Goal: Complete application form: Complete application form

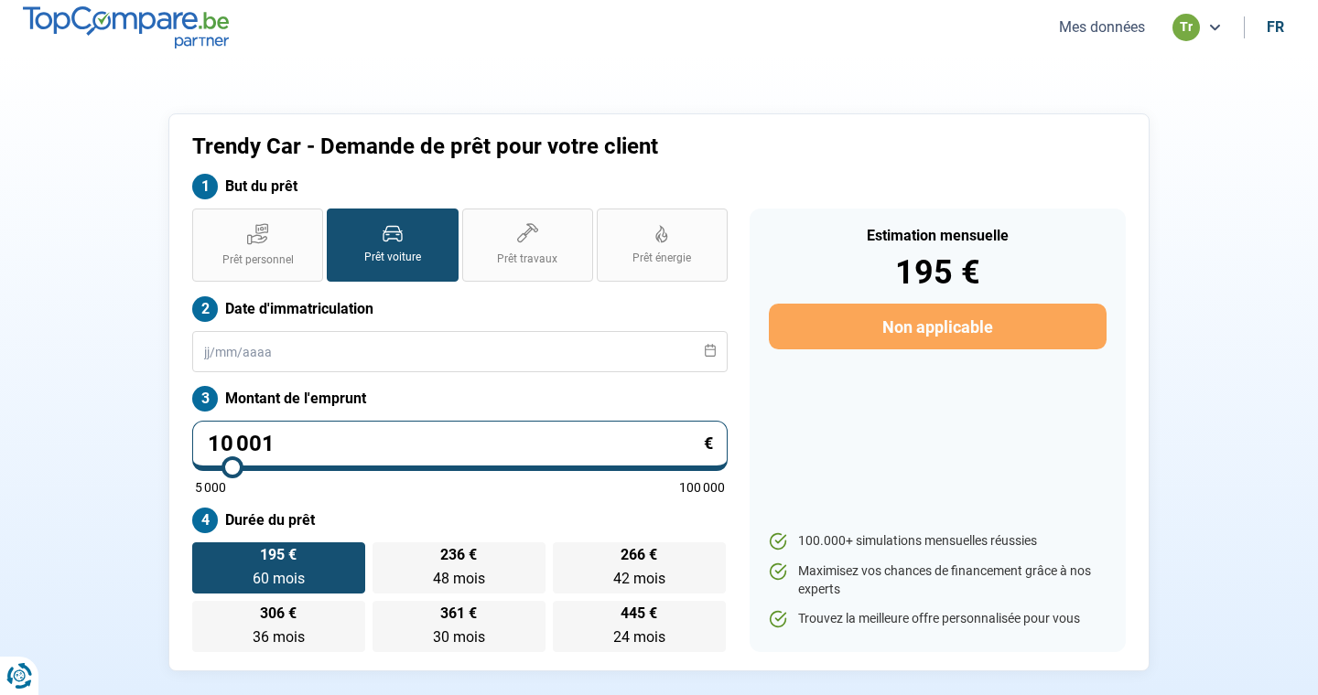
click at [1075, 27] on button "Mes données" at bounding box center [1101, 26] width 97 height 19
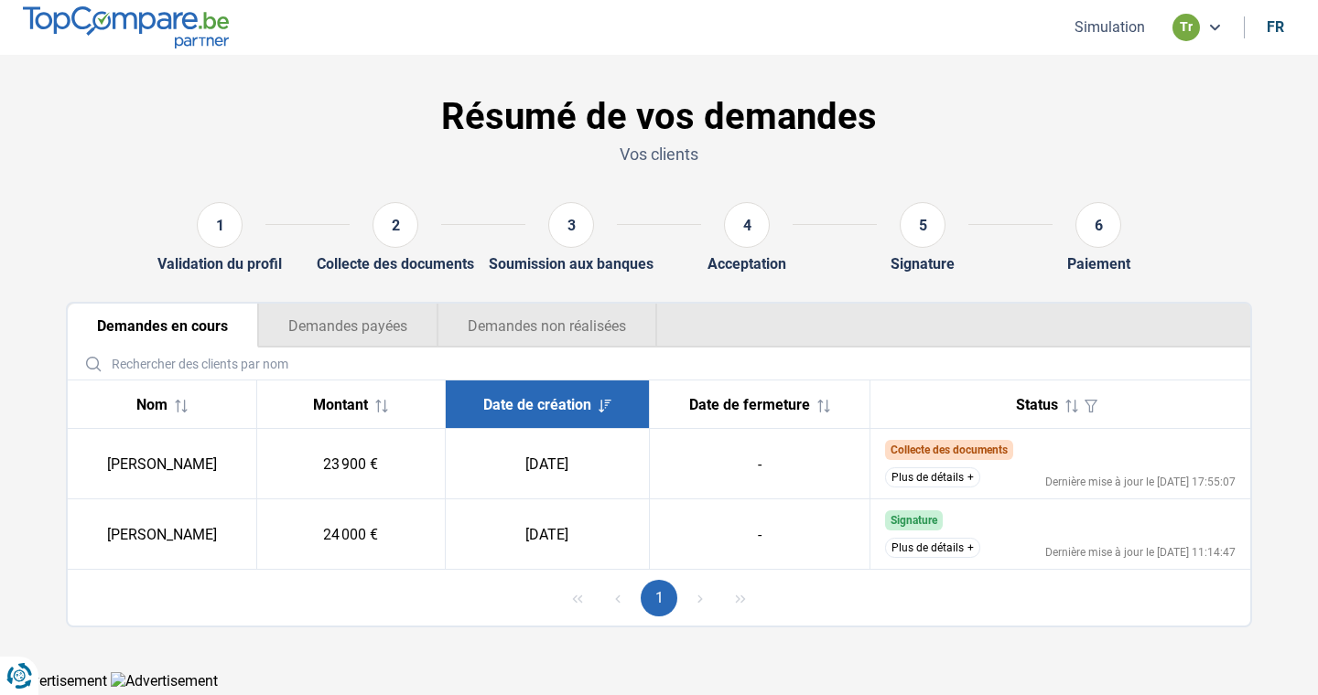
click at [943, 478] on button "Plus de détails" at bounding box center [932, 478] width 95 height 20
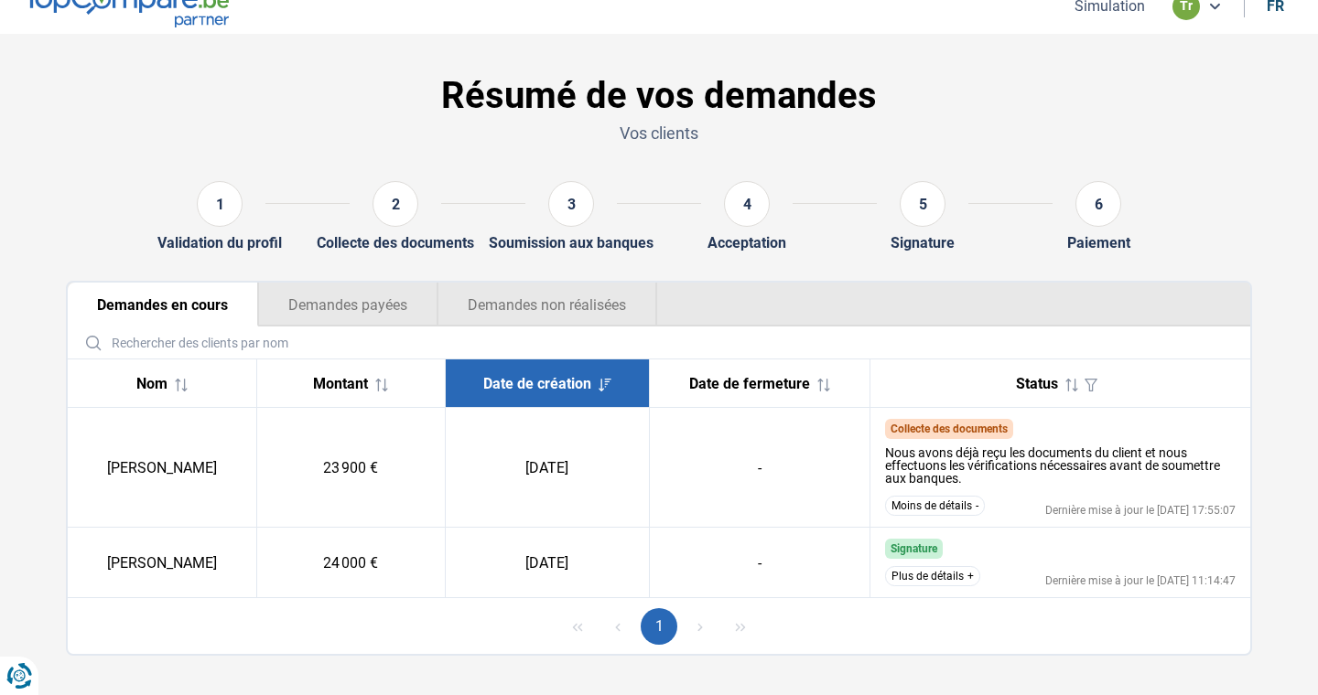
scroll to position [43, 0]
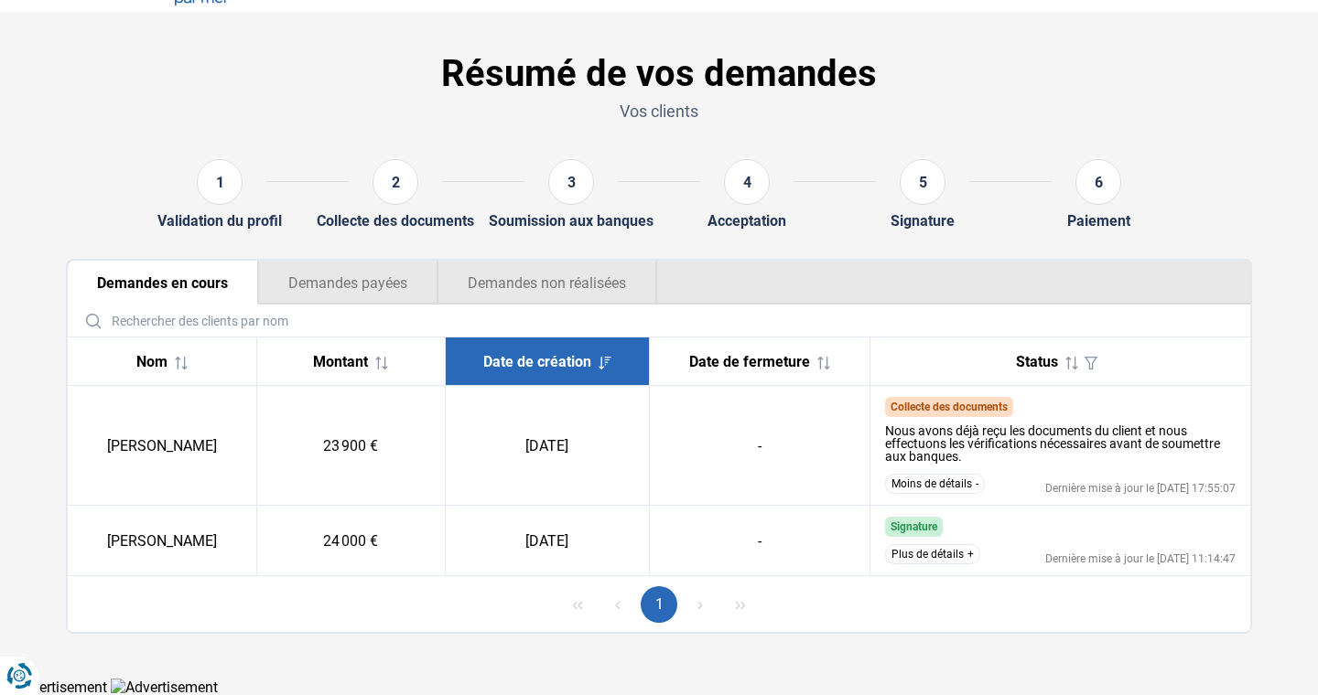
click at [952, 554] on button "Plus de détails" at bounding box center [932, 554] width 95 height 20
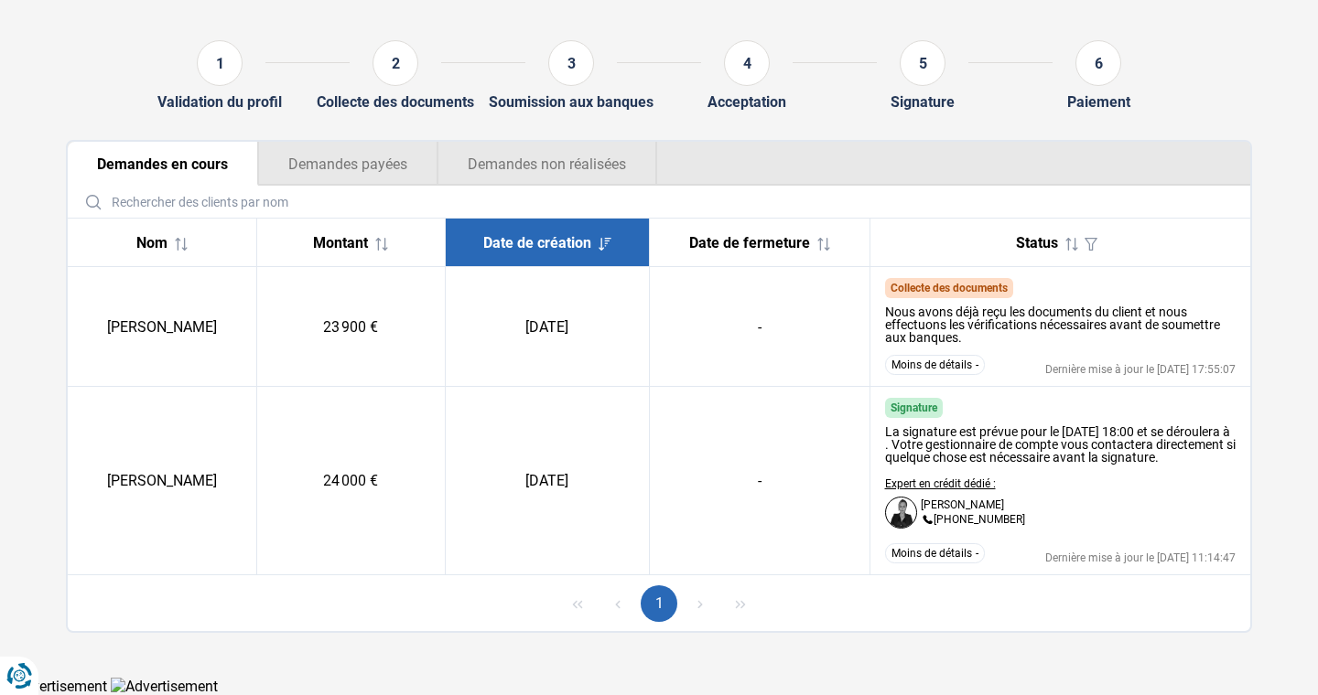
scroll to position [0, 0]
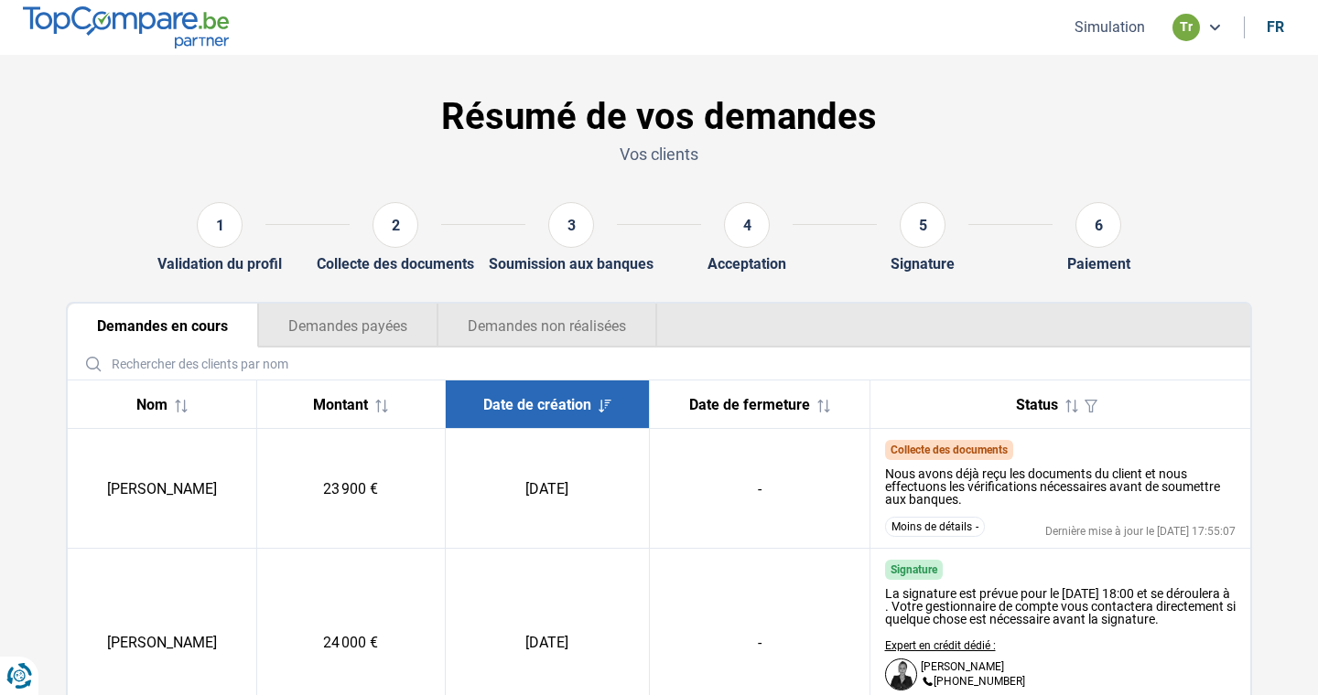
click at [1082, 27] on button "Simulation" at bounding box center [1109, 26] width 81 height 19
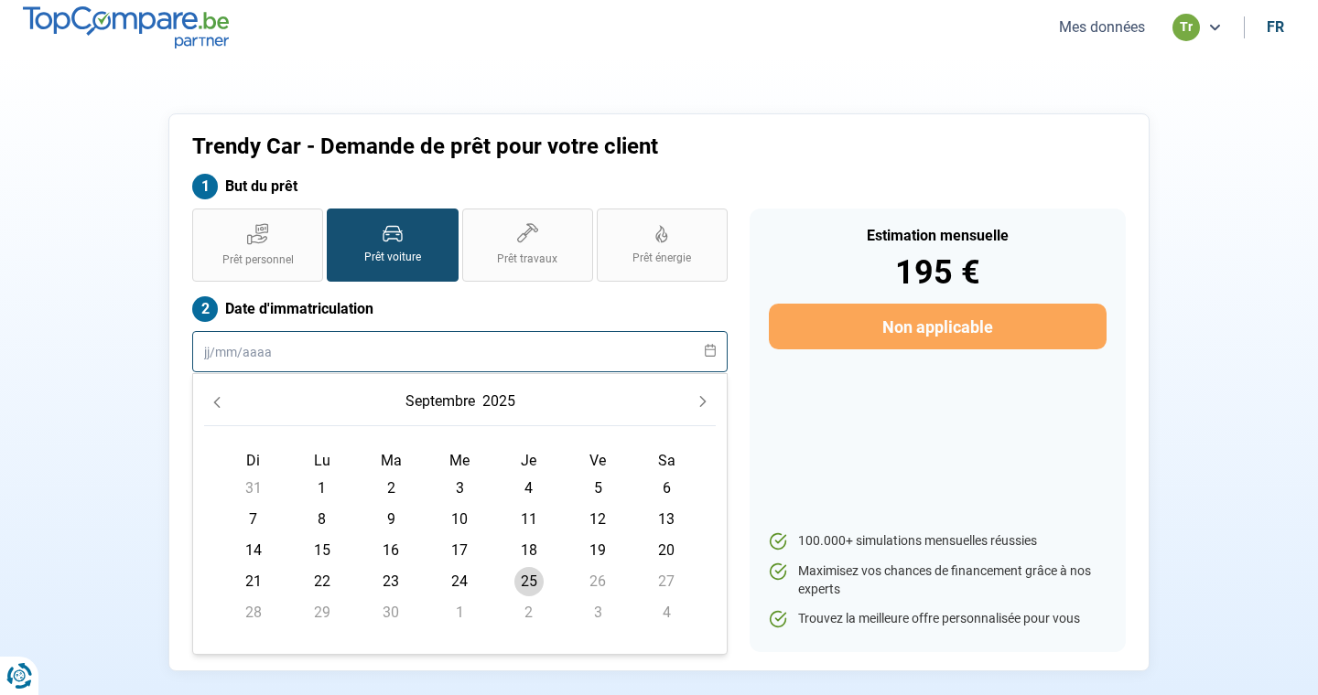
click at [338, 357] on input "text" at bounding box center [459, 351] width 535 height 41
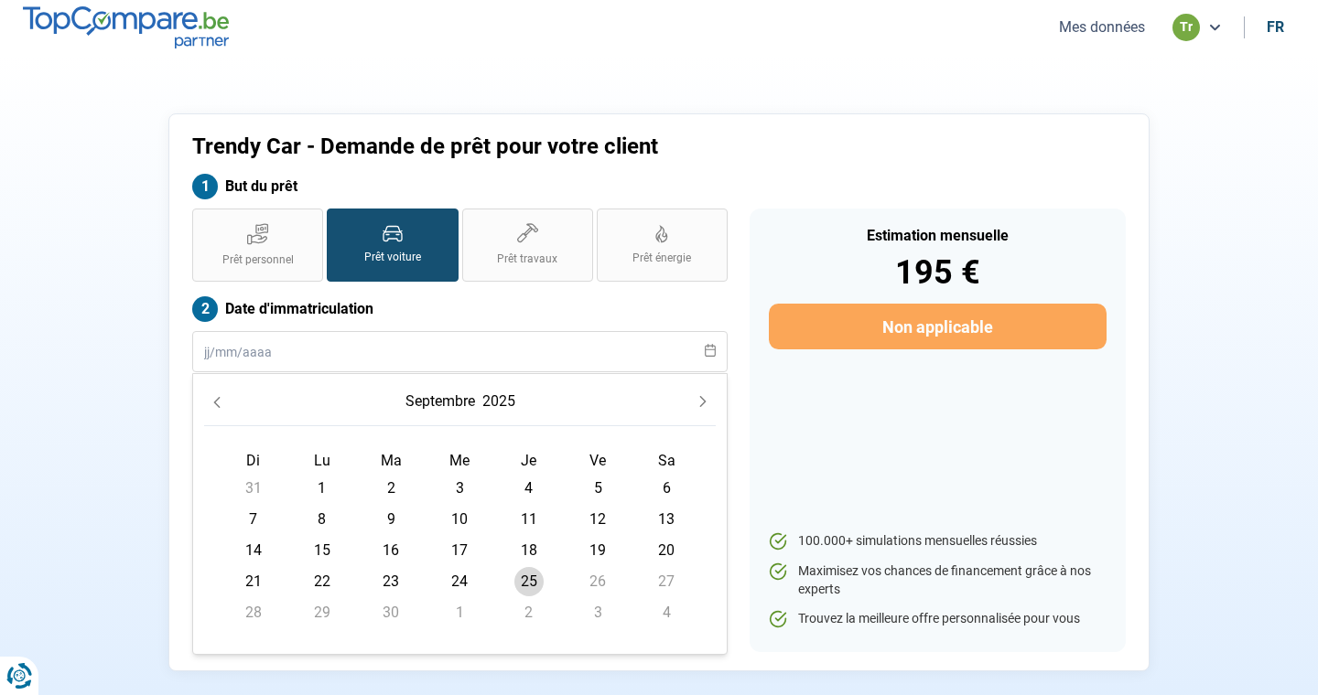
click at [221, 404] on icon "Previous Month" at bounding box center [216, 402] width 13 height 13
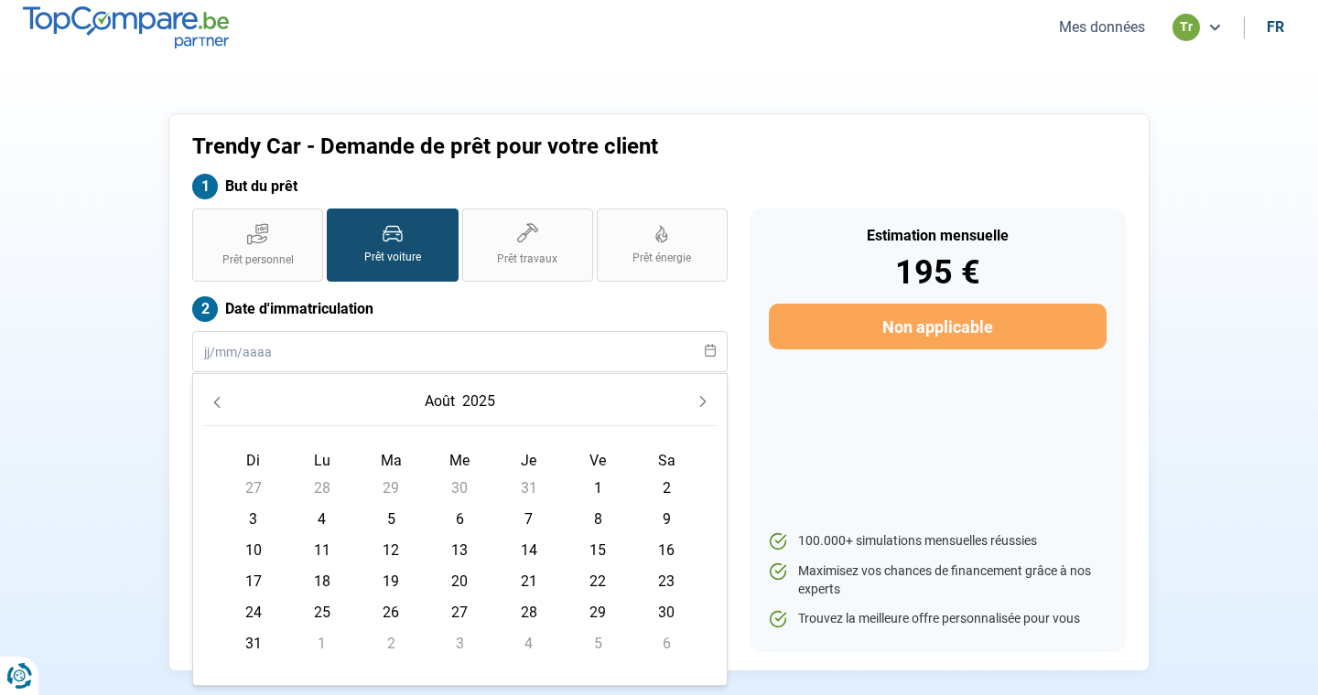
click at [221, 404] on icon "Previous Month" at bounding box center [216, 402] width 13 height 13
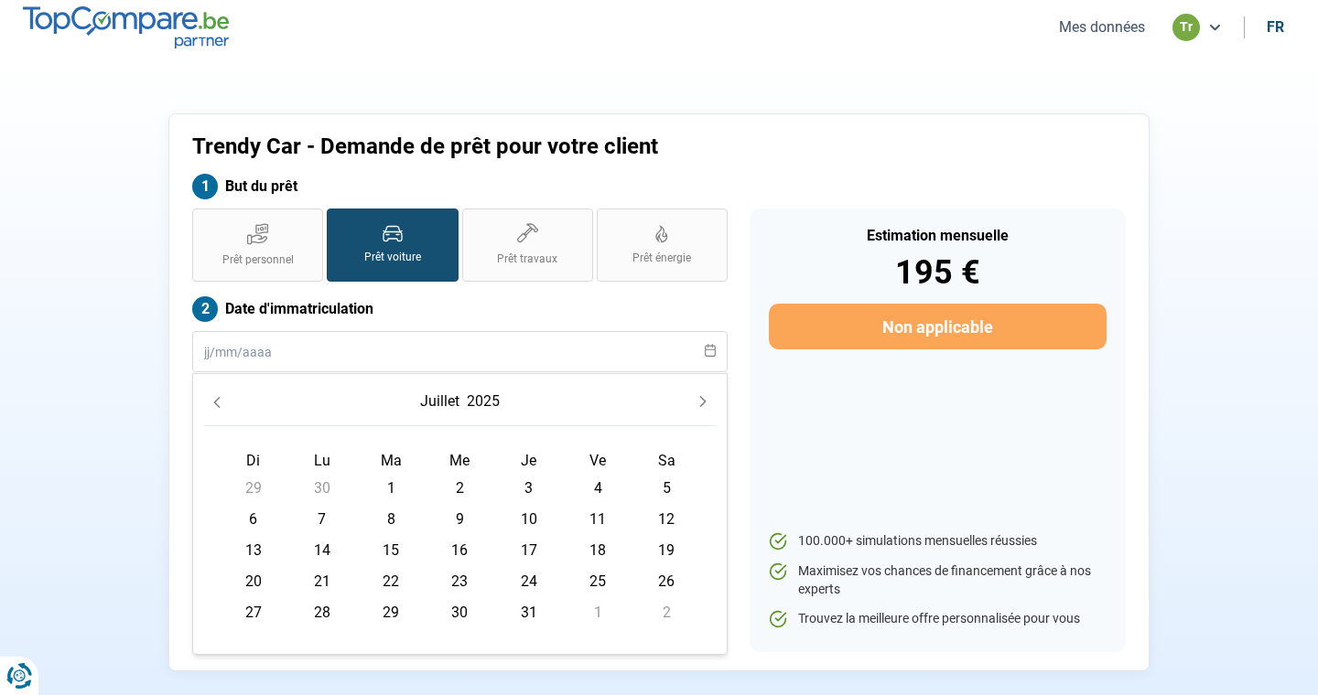
click at [221, 404] on icon "Previous Month" at bounding box center [216, 402] width 13 height 13
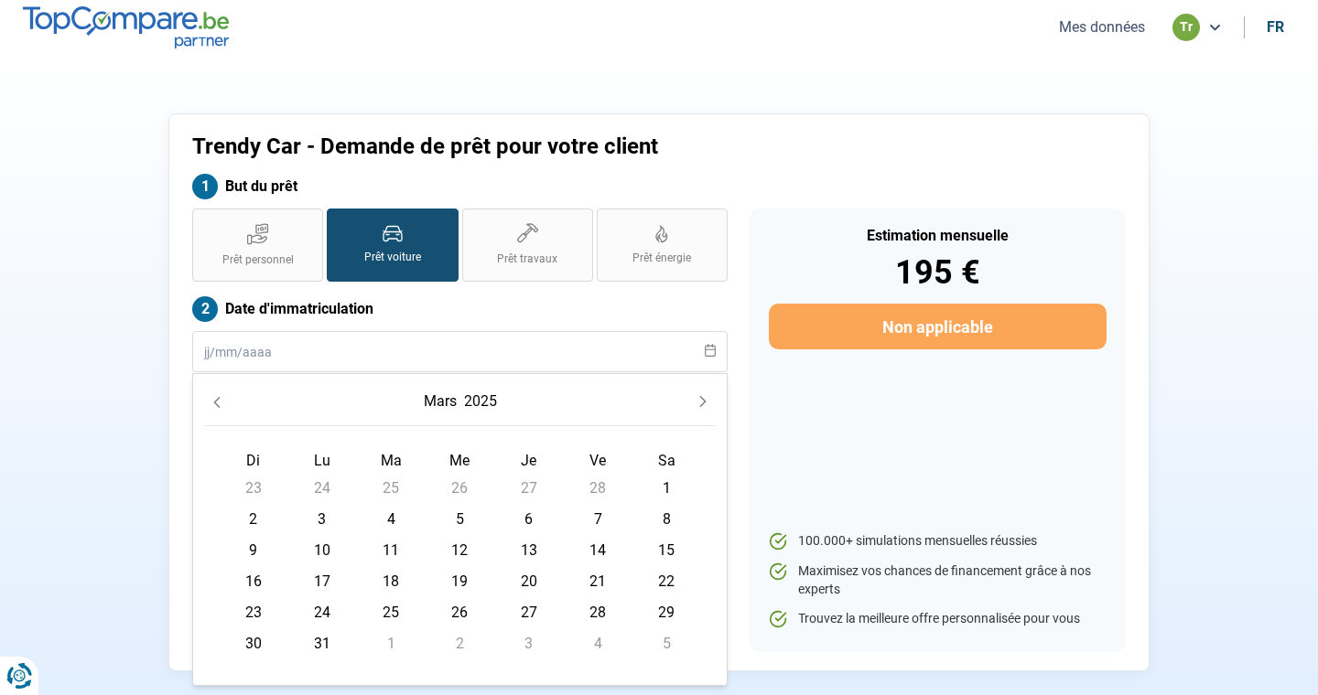
click at [221, 404] on icon "Previous Month" at bounding box center [216, 402] width 13 height 13
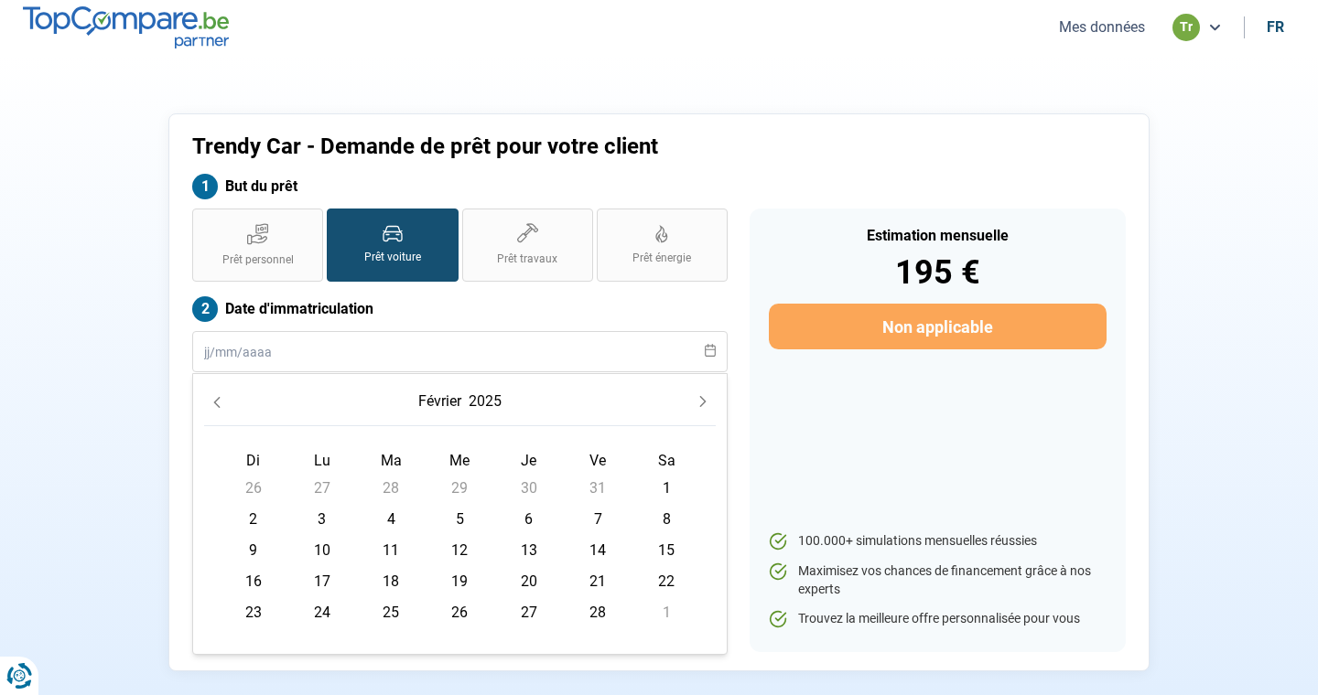
click at [221, 404] on icon "Previous Month" at bounding box center [216, 402] width 13 height 13
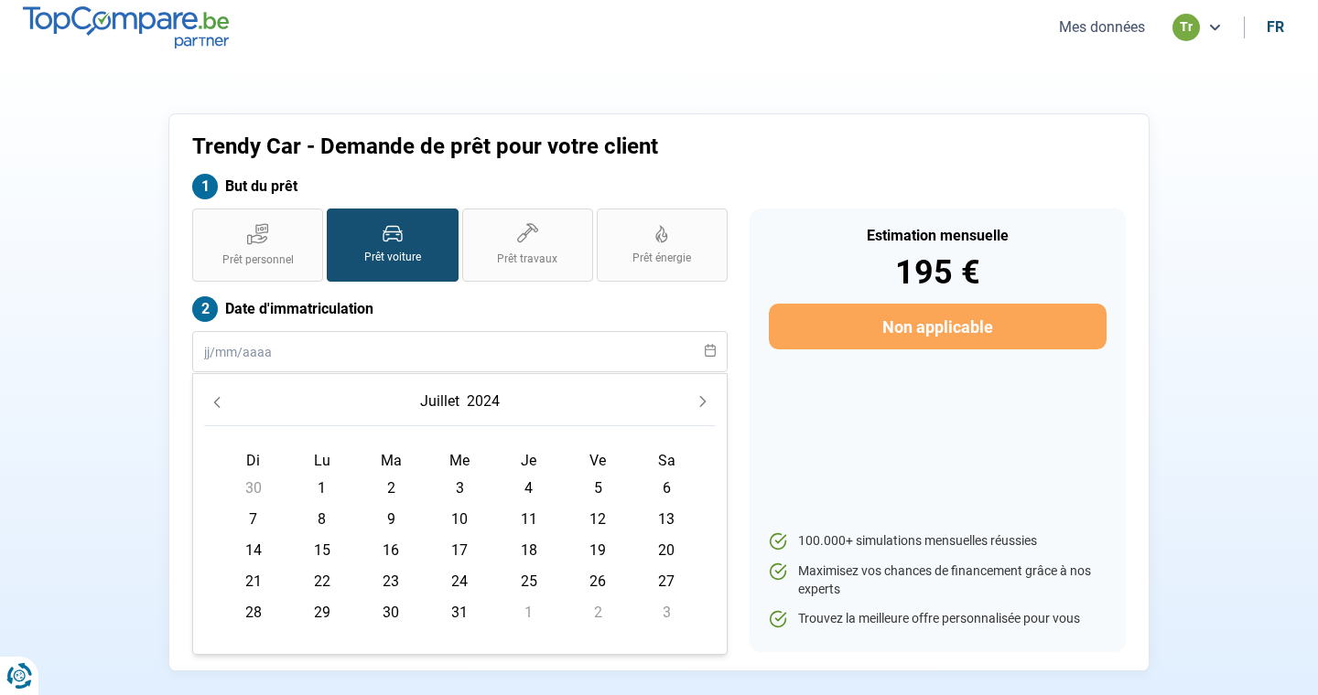
click at [221, 404] on icon "Previous Month" at bounding box center [216, 402] width 13 height 13
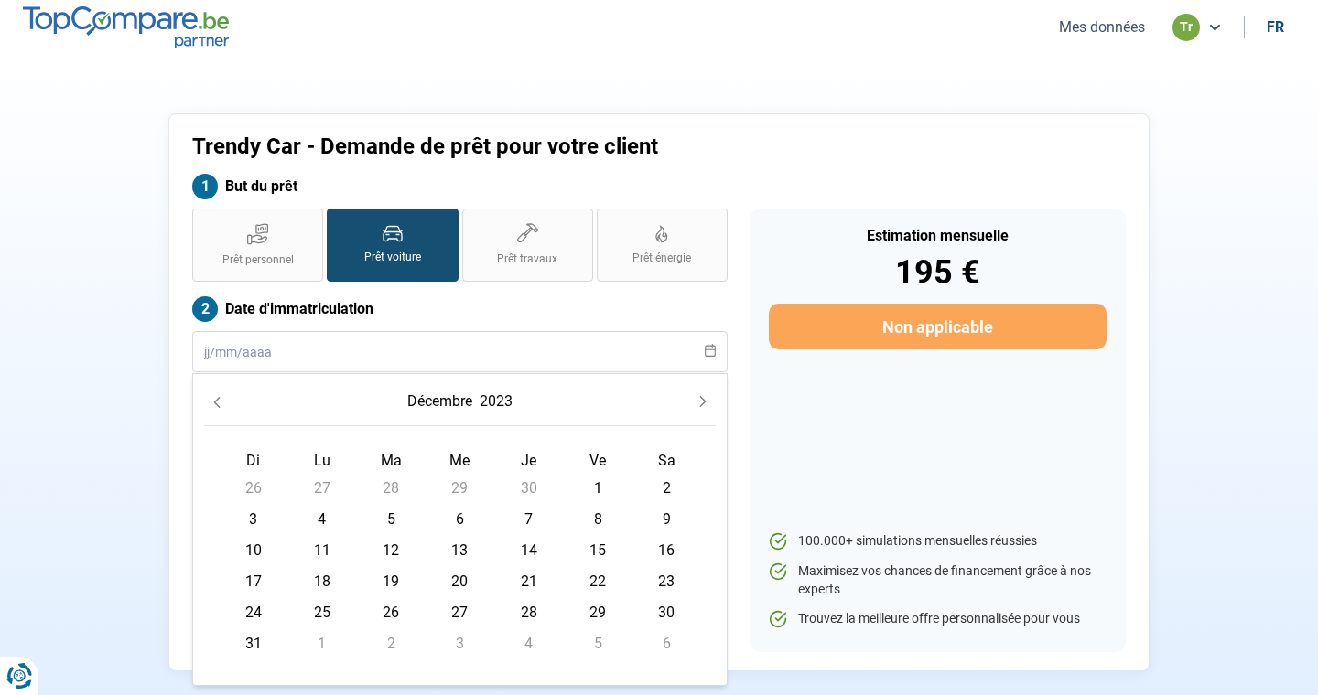
click at [221, 404] on icon "Previous Month" at bounding box center [216, 402] width 13 height 13
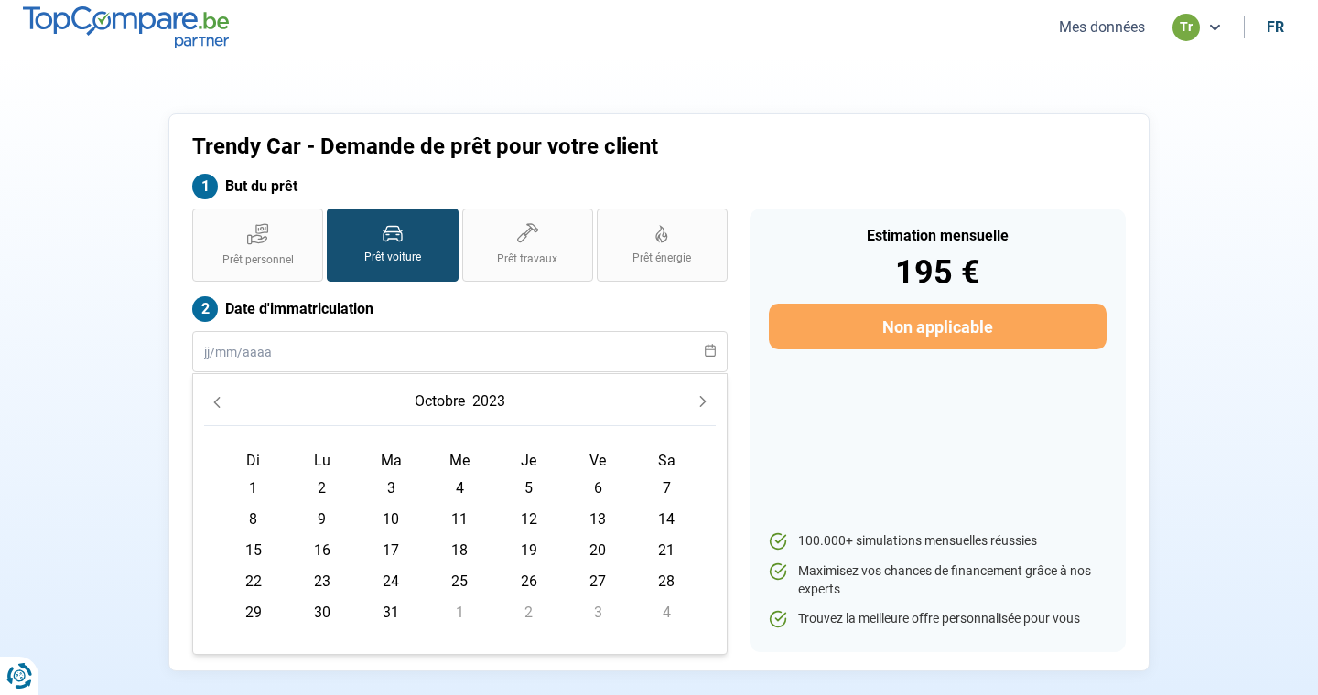
click at [221, 404] on icon "Previous Month" at bounding box center [216, 402] width 13 height 13
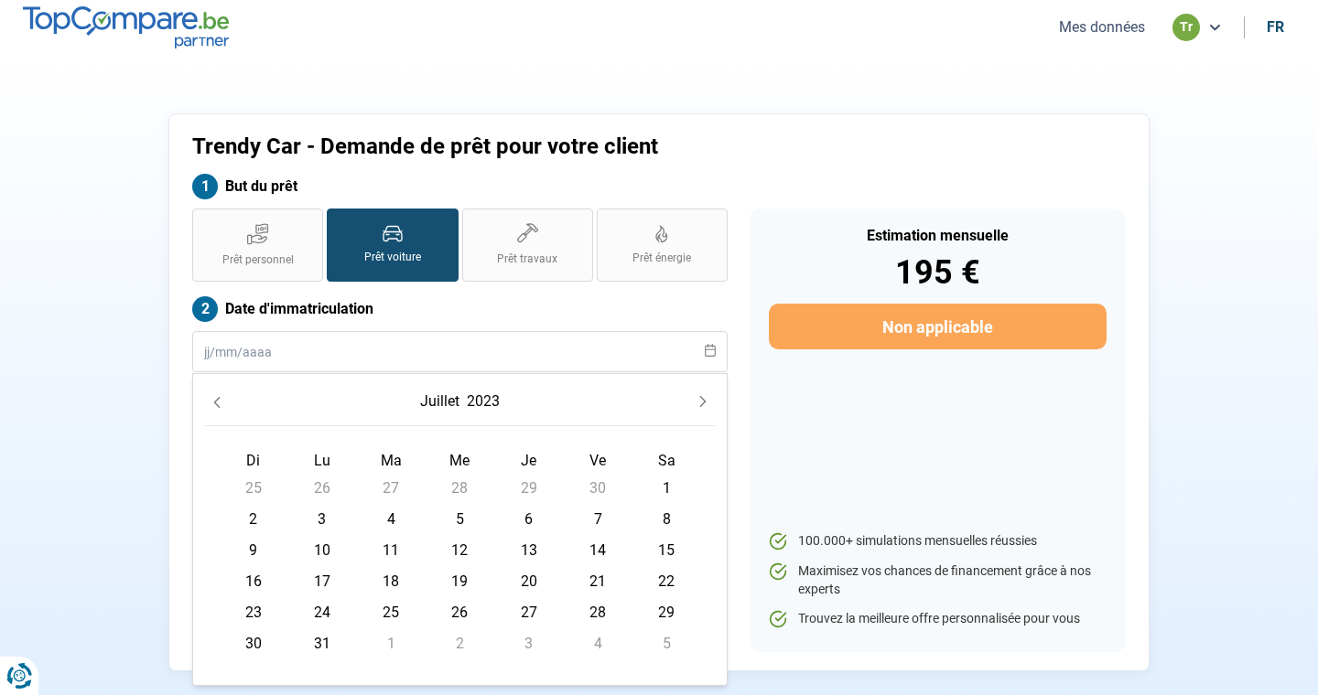
click at [221, 404] on icon "Previous Month" at bounding box center [216, 402] width 13 height 13
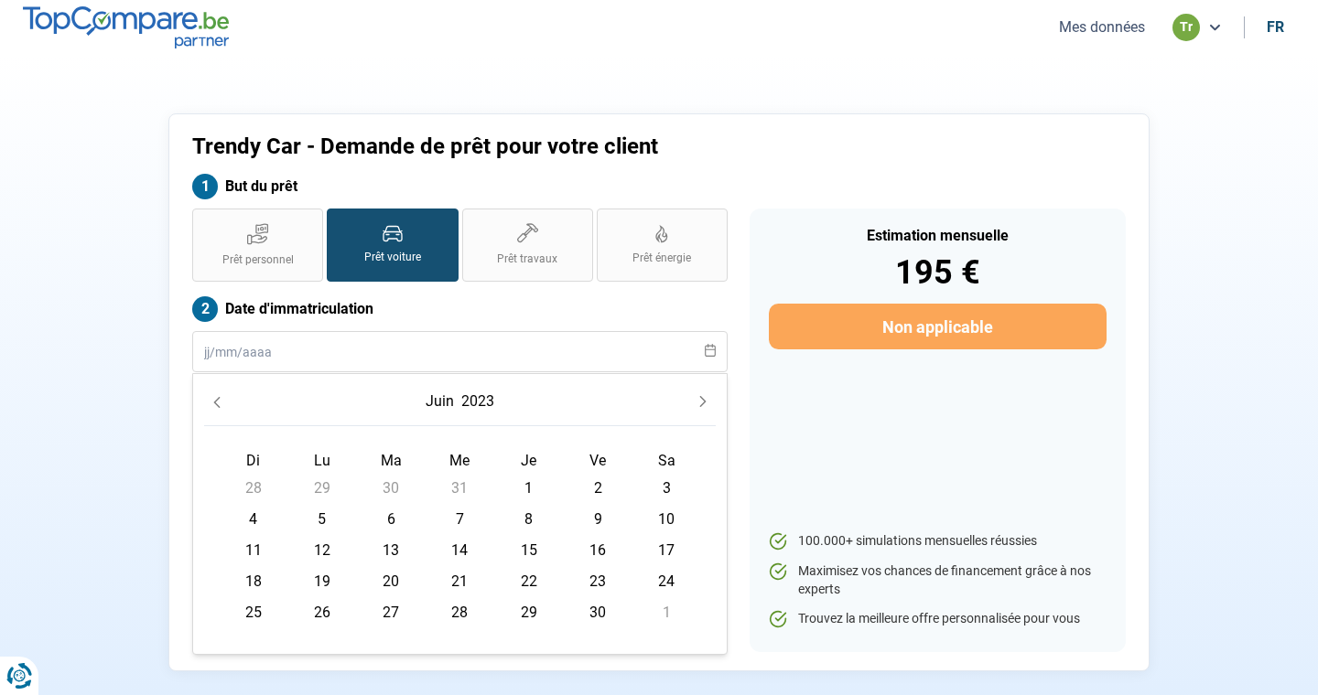
click at [221, 404] on icon "Previous Month" at bounding box center [216, 402] width 13 height 13
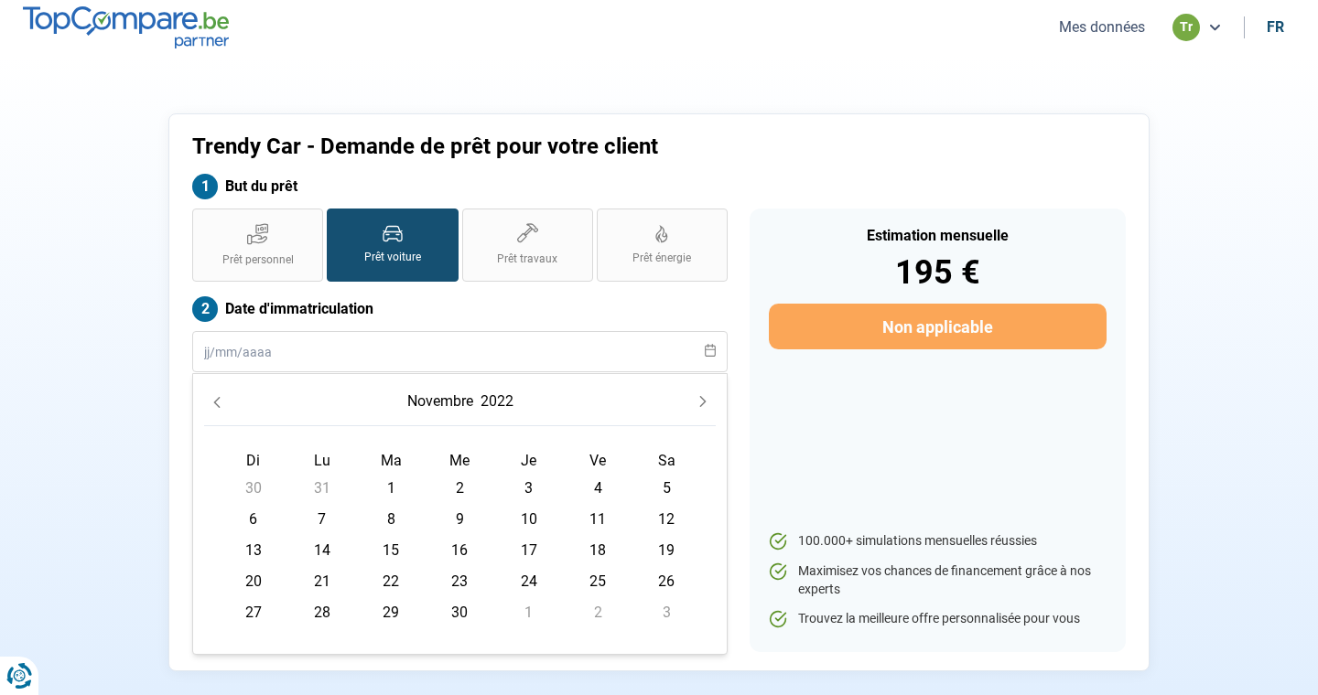
click at [221, 404] on icon "Previous Month" at bounding box center [216, 402] width 13 height 13
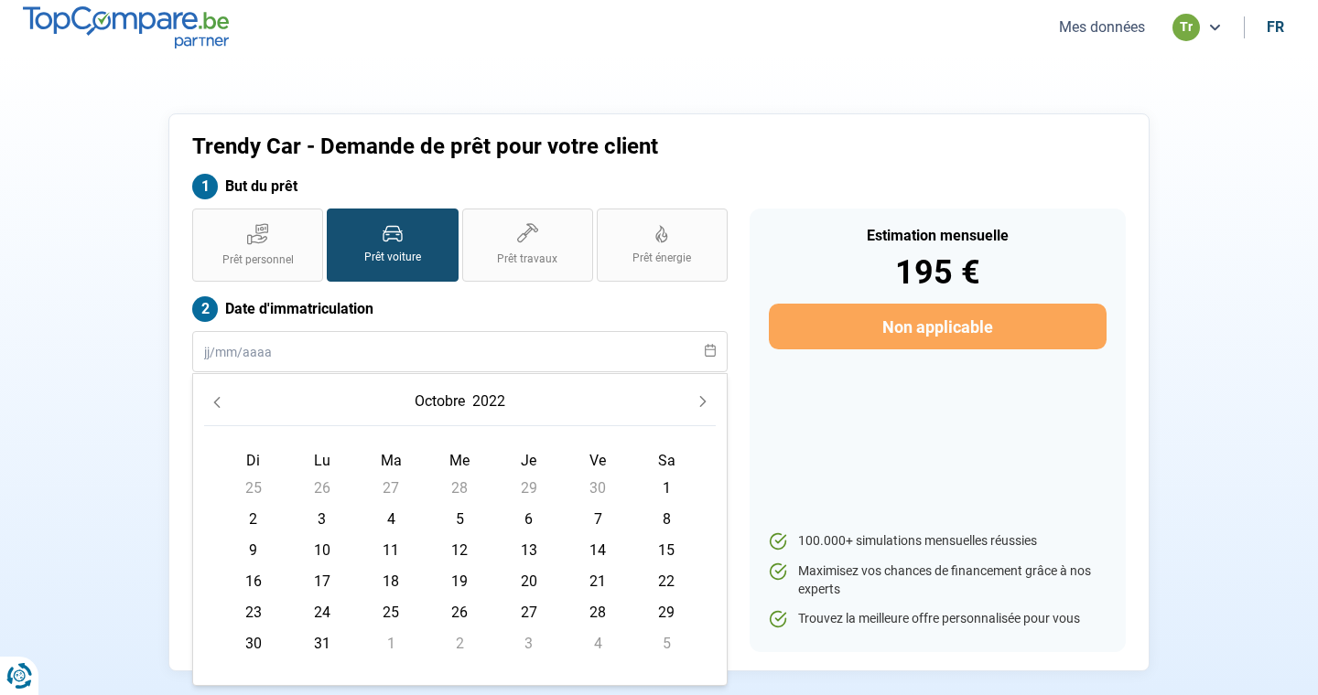
click at [221, 404] on icon "Previous Month" at bounding box center [216, 402] width 13 height 13
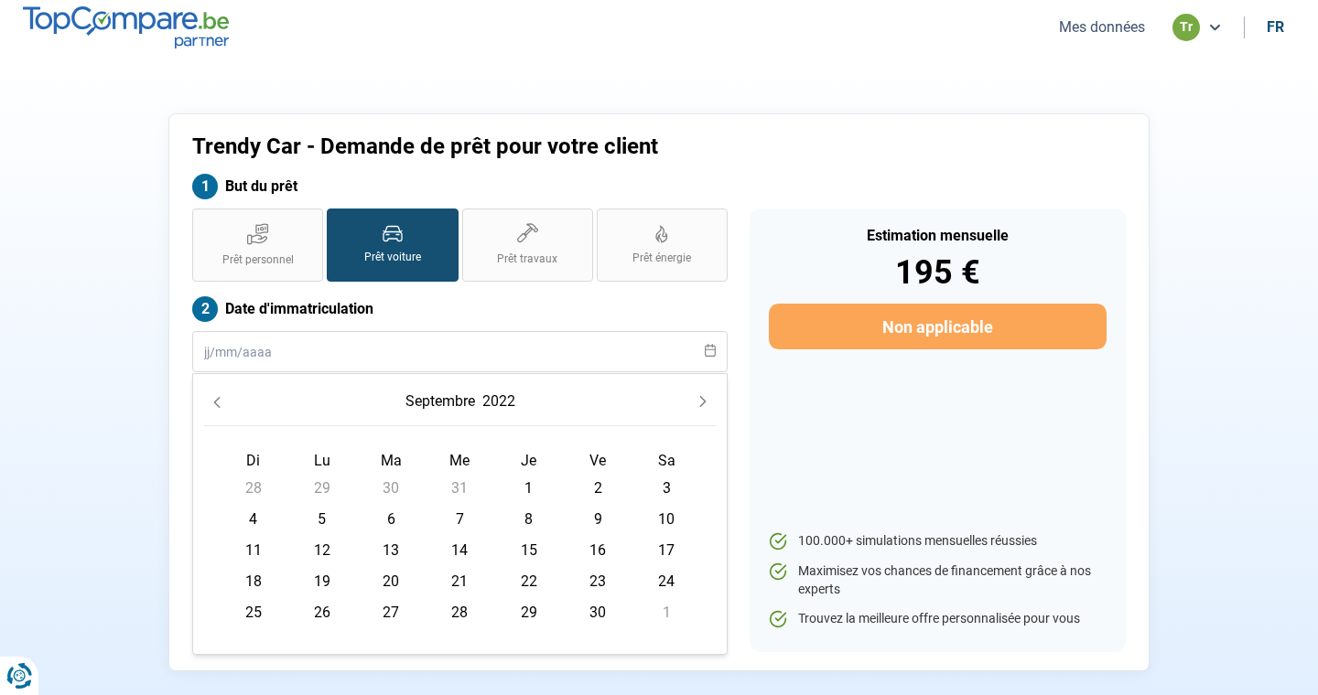
click at [221, 404] on icon "Previous Month" at bounding box center [216, 402] width 13 height 13
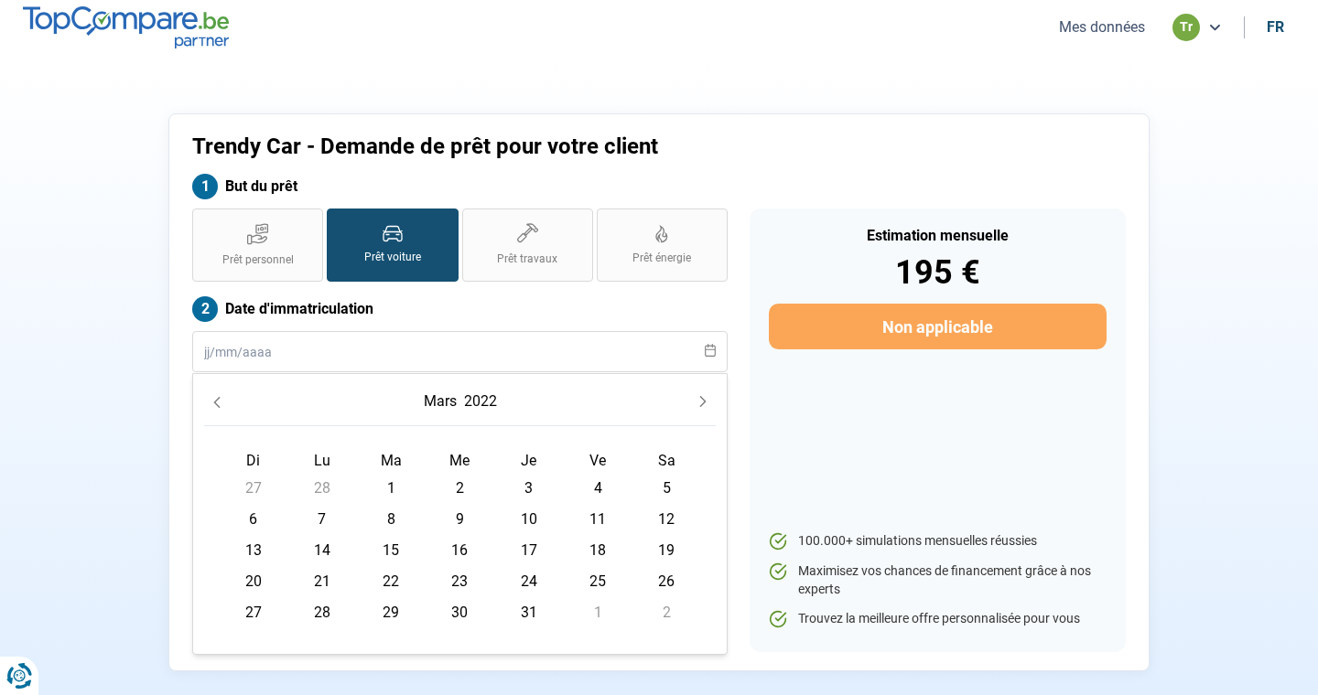
click at [221, 404] on icon "Previous Month" at bounding box center [216, 402] width 13 height 13
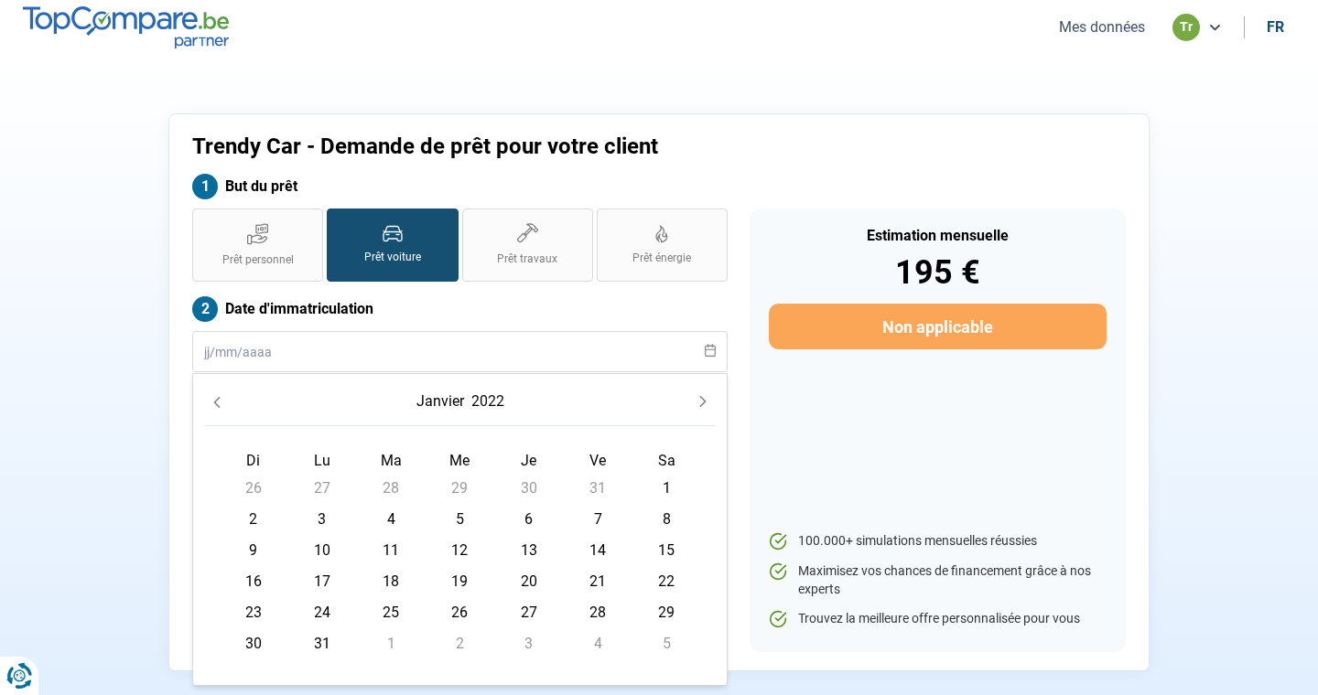
click at [221, 404] on icon "Previous Month" at bounding box center [216, 402] width 13 height 13
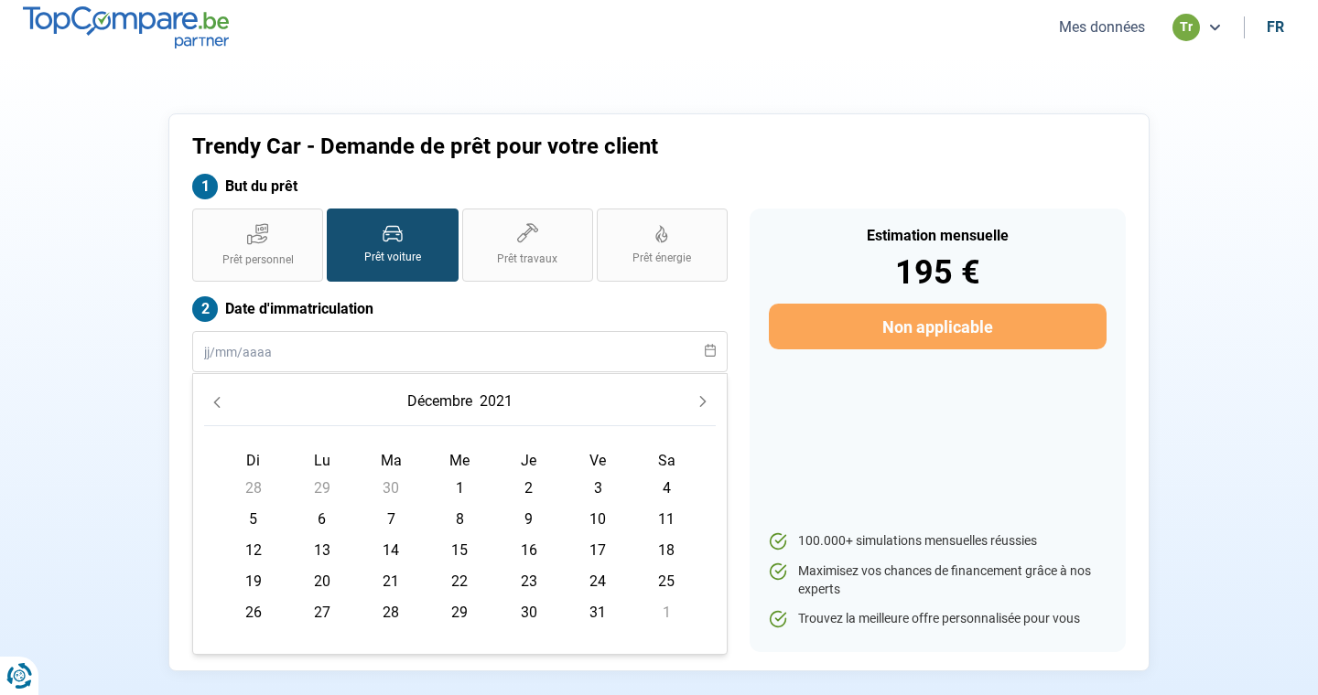
click at [221, 404] on icon "Previous Month" at bounding box center [216, 402] width 13 height 13
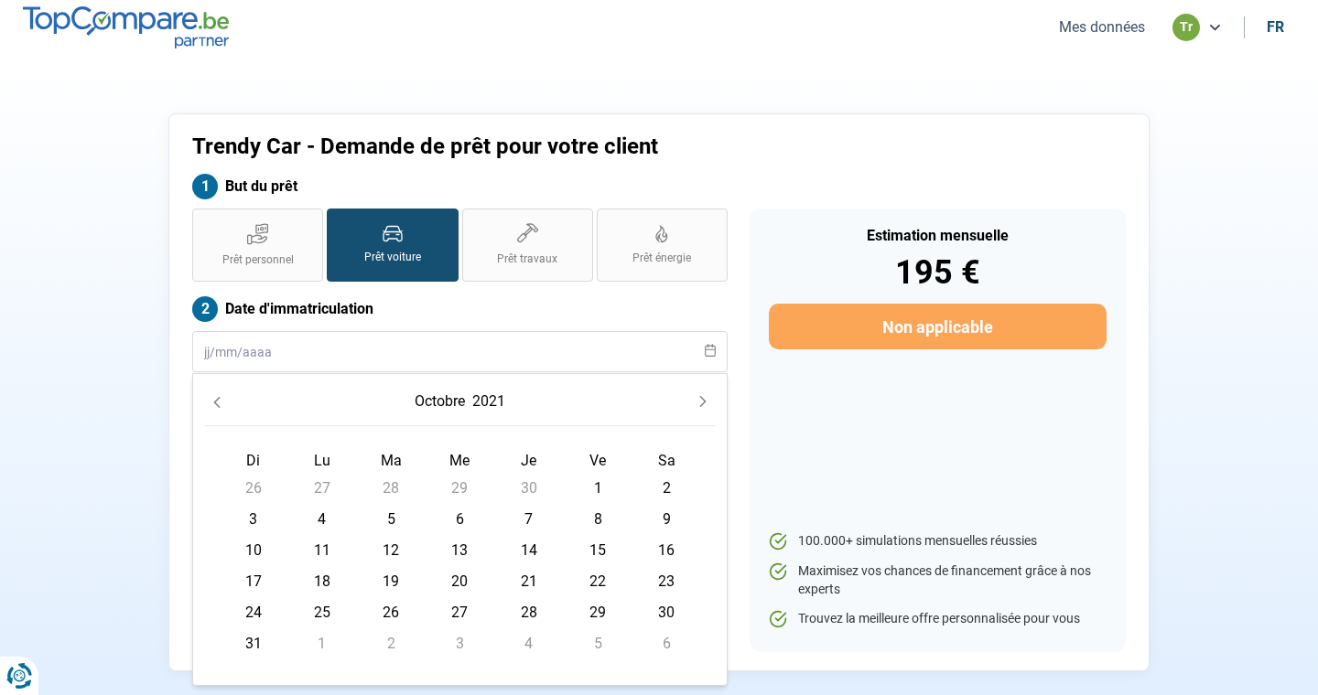
click at [221, 404] on icon "Previous Month" at bounding box center [216, 402] width 13 height 13
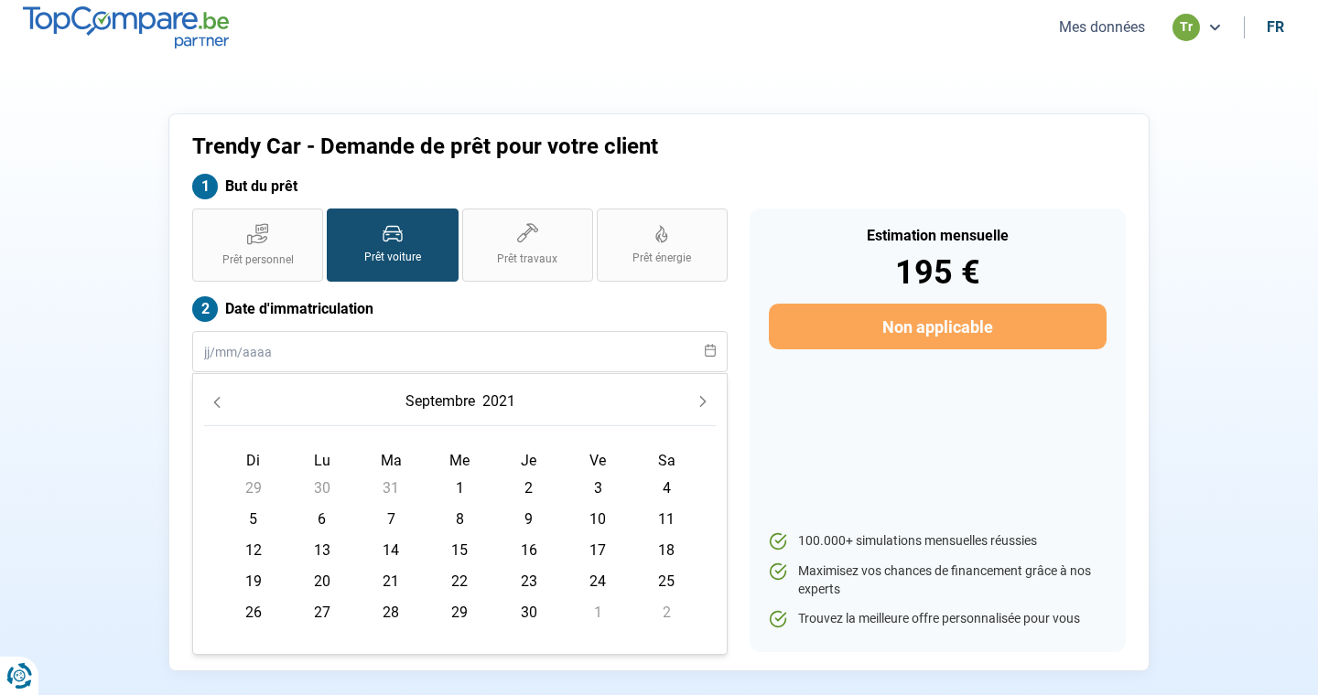
click at [221, 404] on icon "Previous Month" at bounding box center [216, 402] width 13 height 13
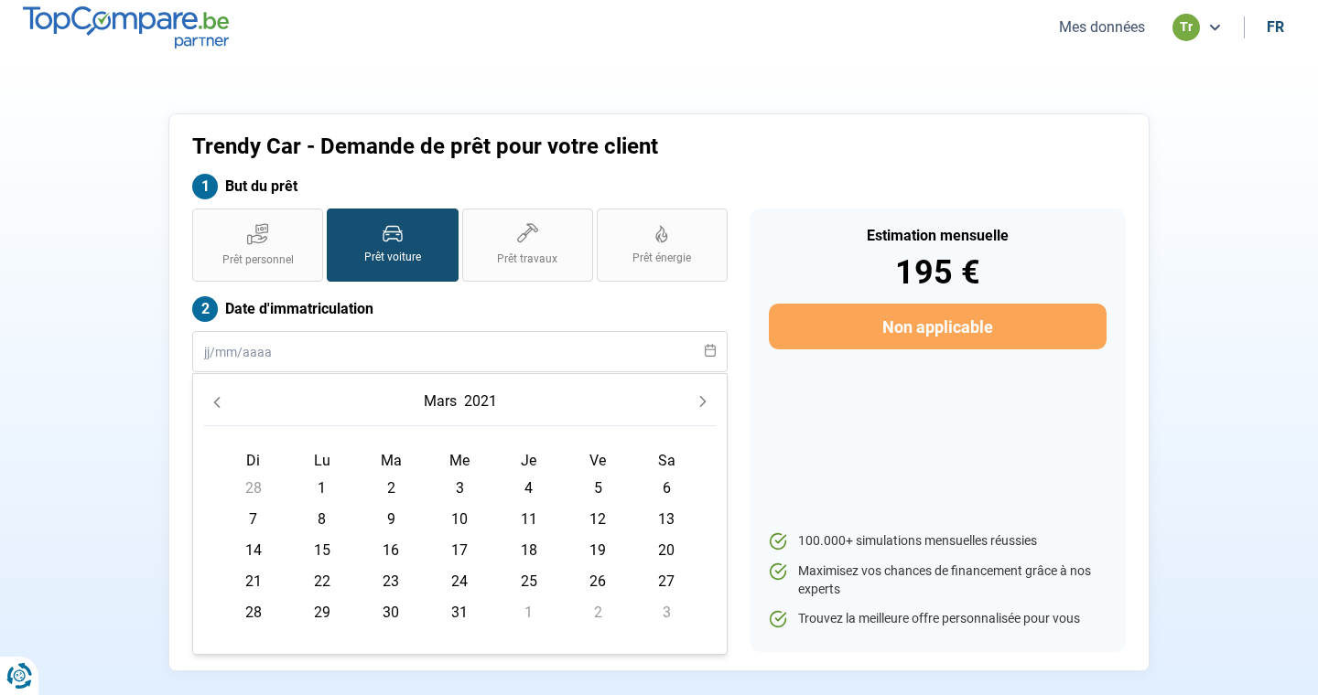
click at [218, 398] on icon "Previous Month" at bounding box center [217, 402] width 6 height 11
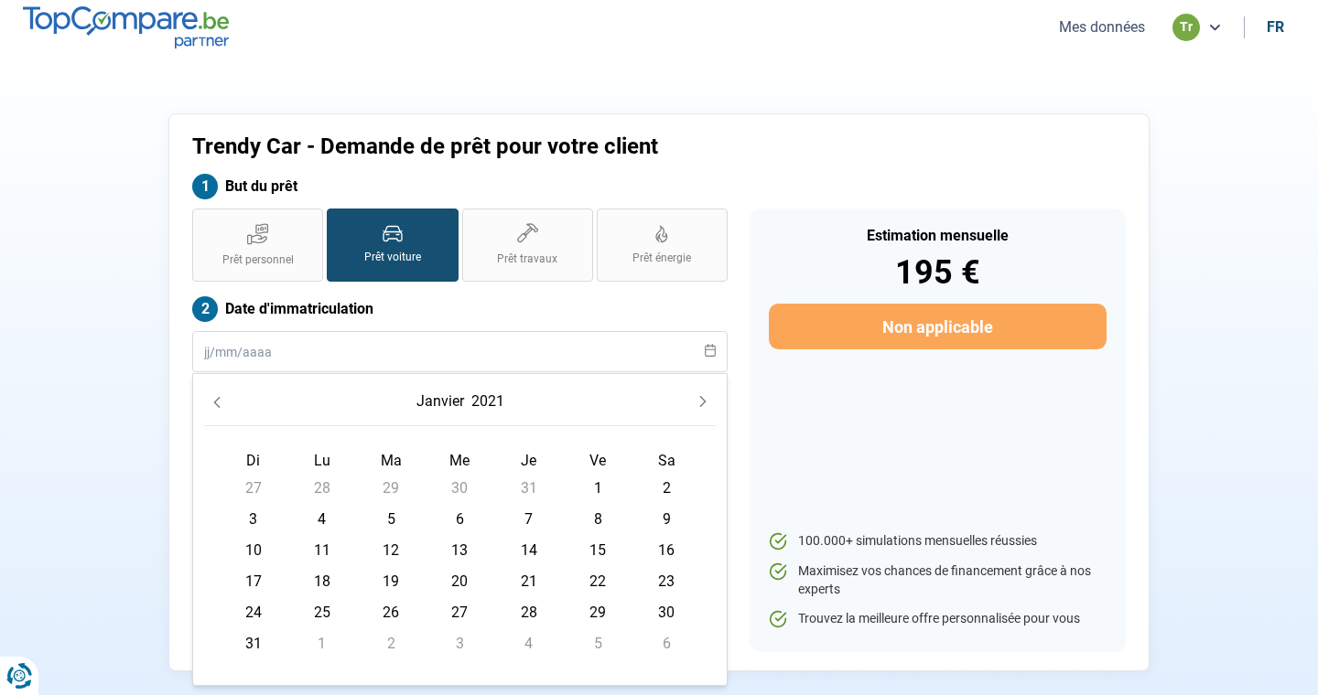
click at [218, 398] on icon "Previous Month" at bounding box center [217, 402] width 6 height 11
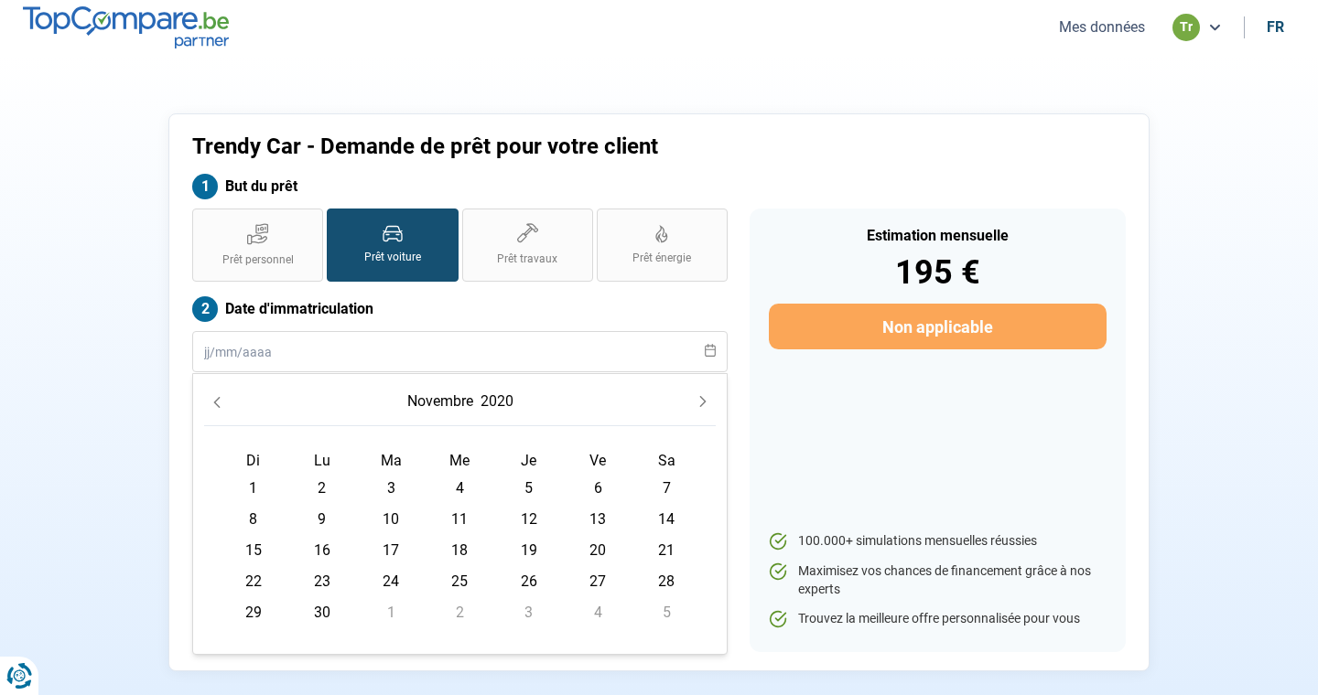
click at [218, 398] on icon "Previous Month" at bounding box center [217, 402] width 6 height 11
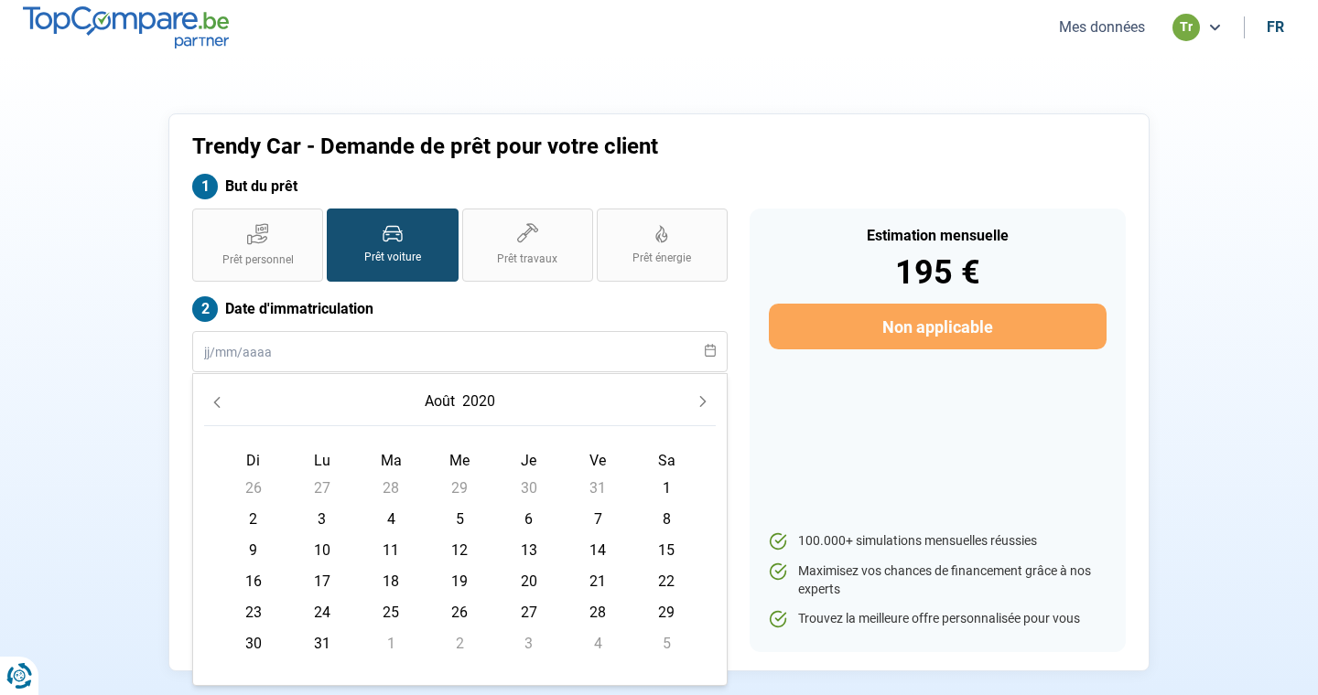
click at [218, 398] on icon "Previous Month" at bounding box center [217, 402] width 6 height 11
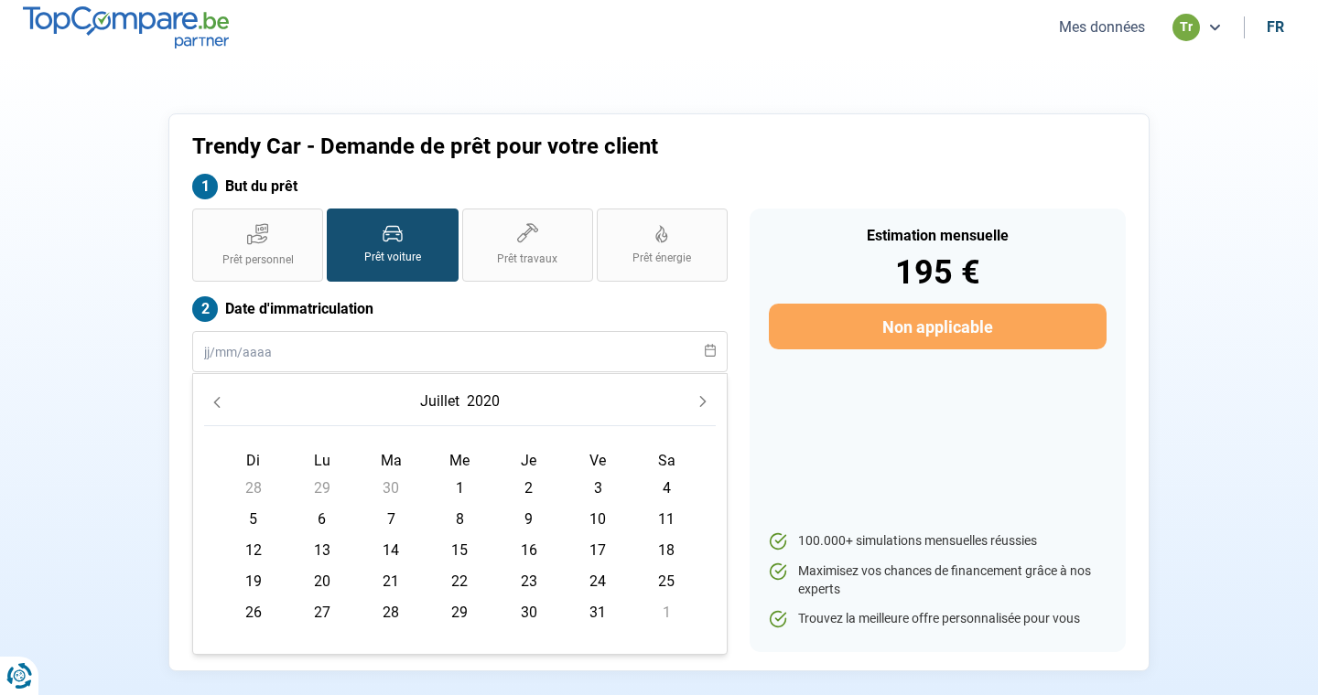
click at [218, 403] on icon "Previous Month" at bounding box center [216, 402] width 13 height 13
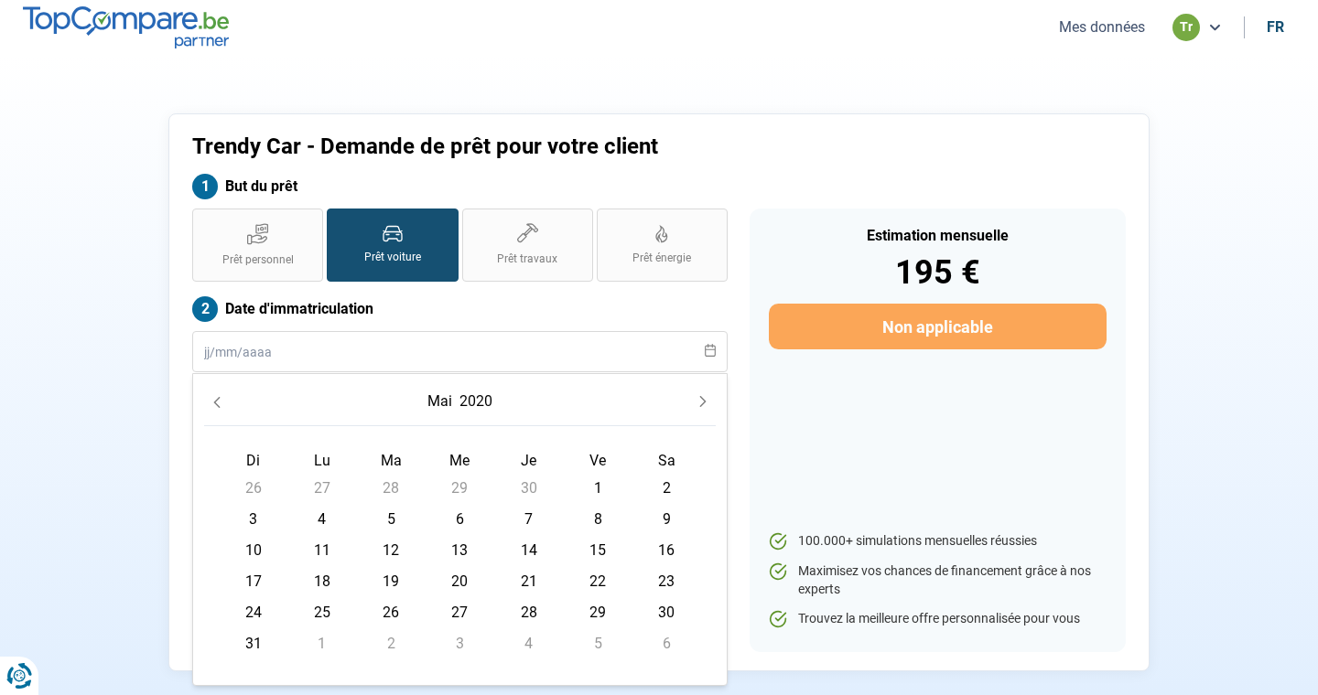
click at [218, 403] on icon "Previous Month" at bounding box center [216, 402] width 13 height 13
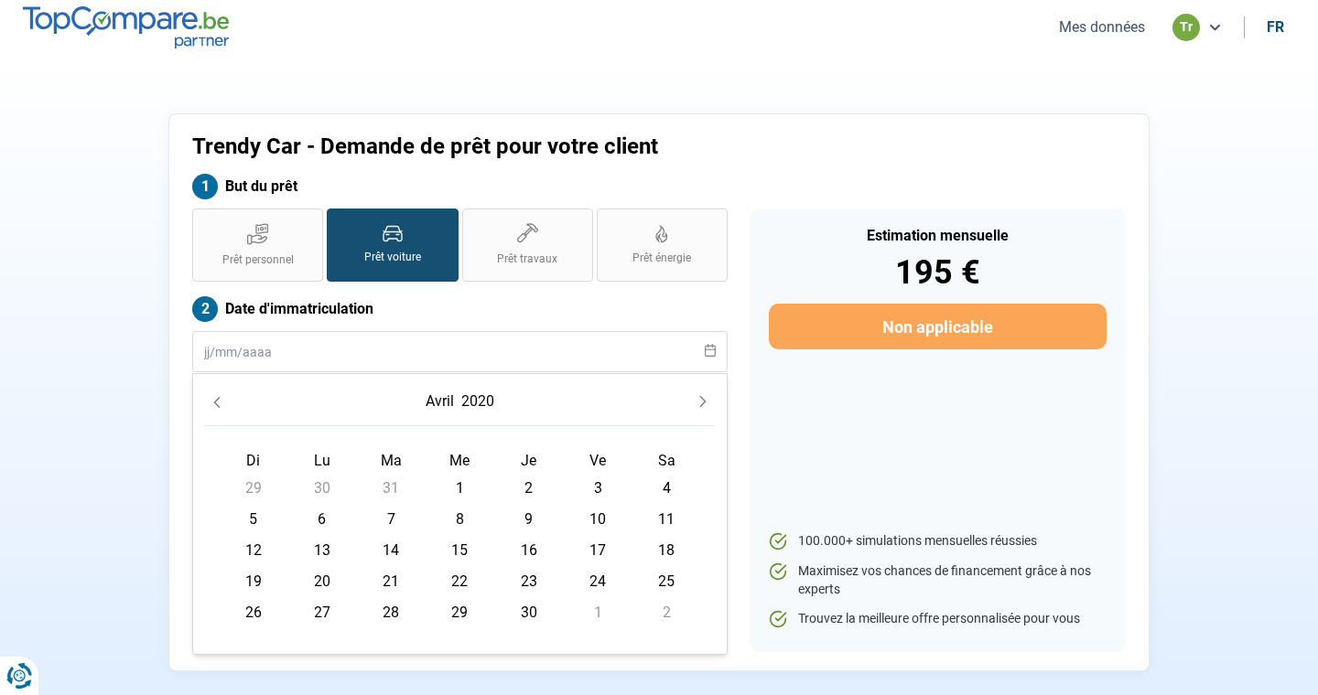
click at [218, 403] on icon "Previous Month" at bounding box center [216, 402] width 13 height 13
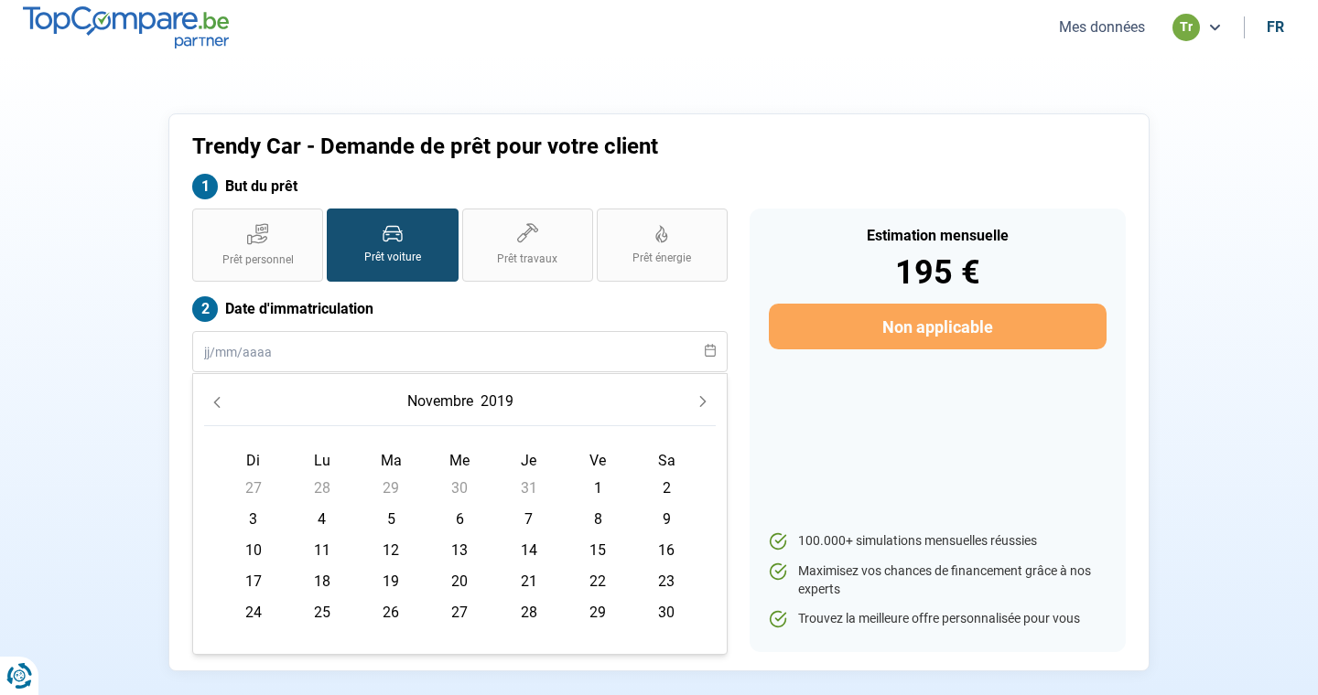
click at [218, 403] on icon "Previous Month" at bounding box center [216, 402] width 13 height 13
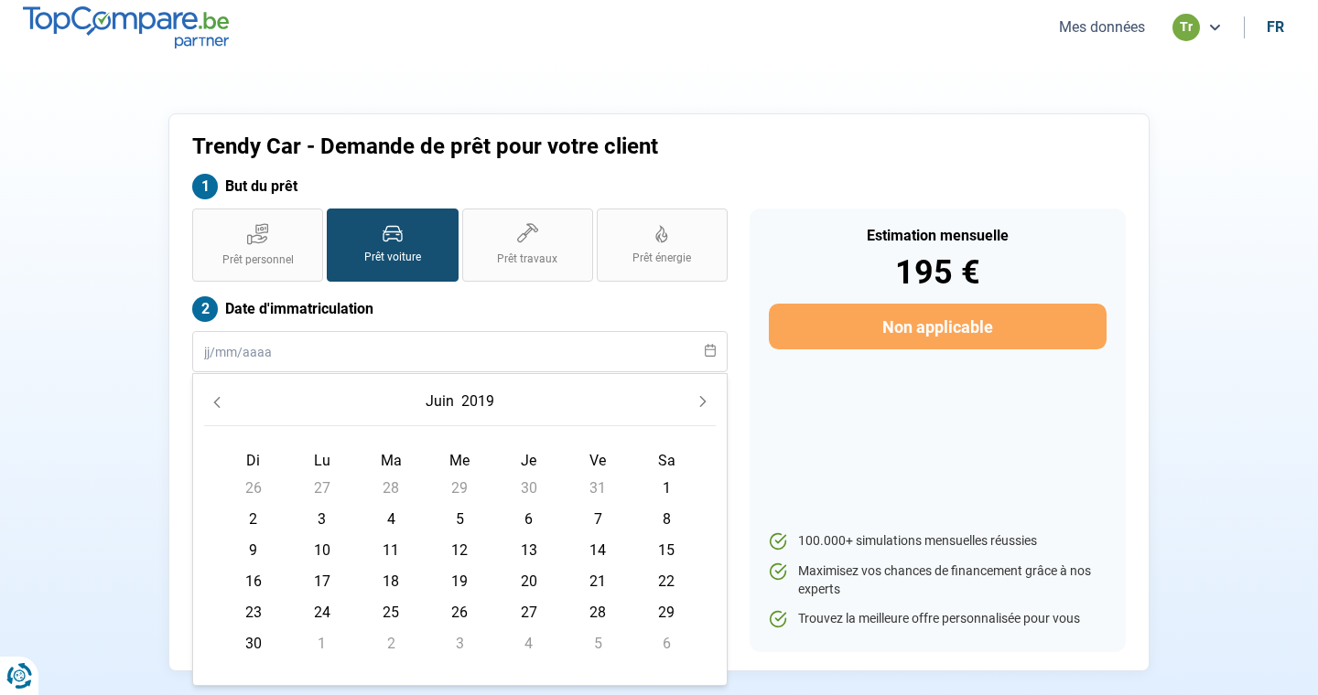
click at [218, 403] on icon "Previous Month" at bounding box center [216, 402] width 13 height 13
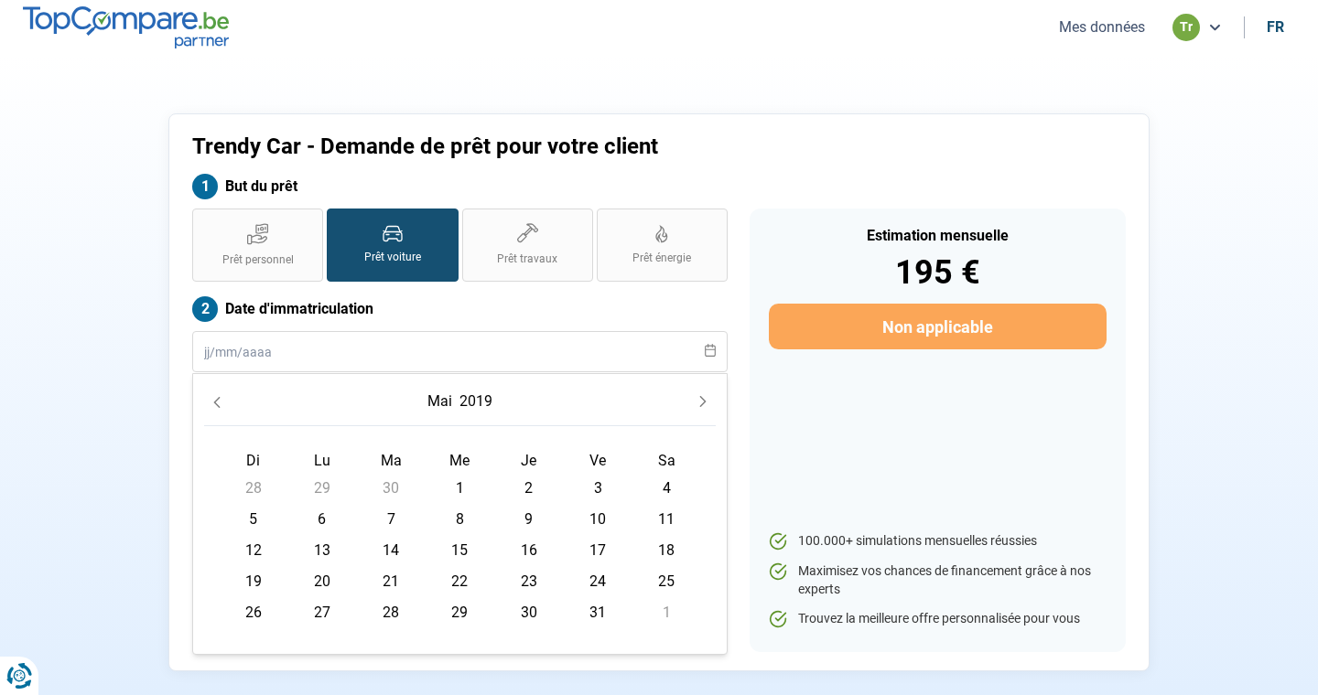
click at [218, 403] on icon "Previous Month" at bounding box center [216, 402] width 13 height 13
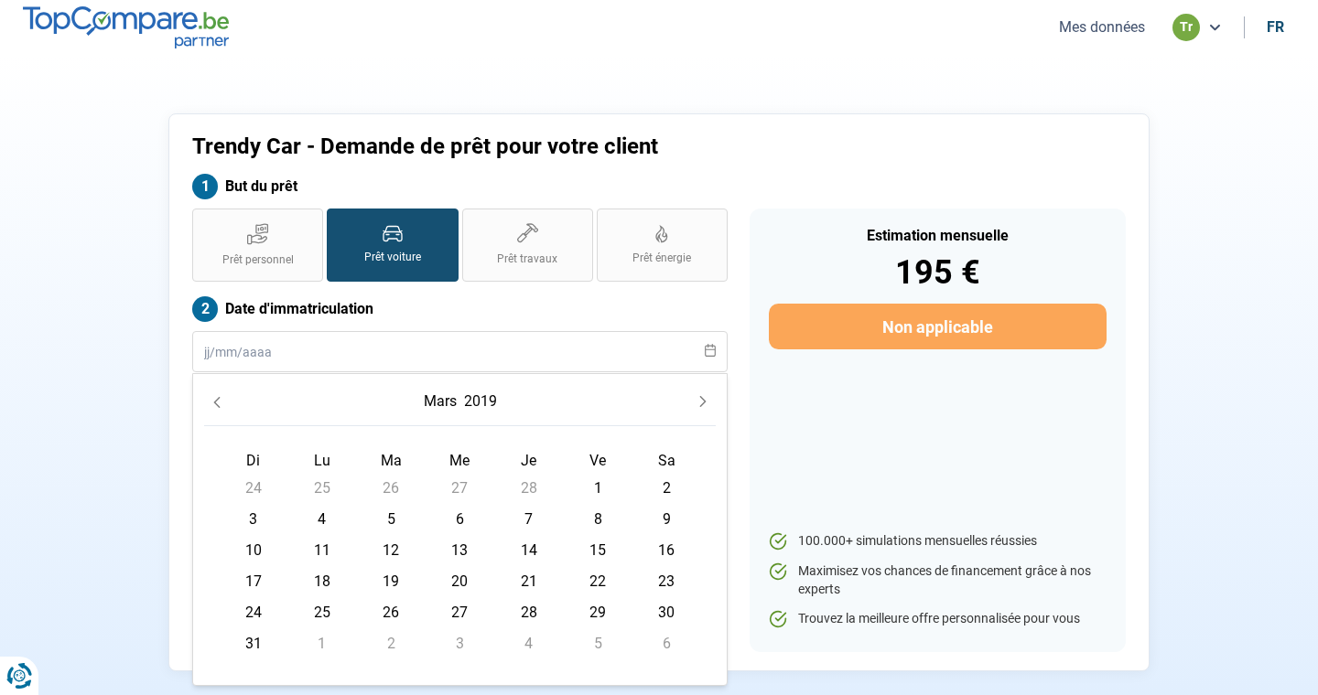
click at [461, 517] on span "6" at bounding box center [459, 519] width 29 height 29
type input "[DATE]"
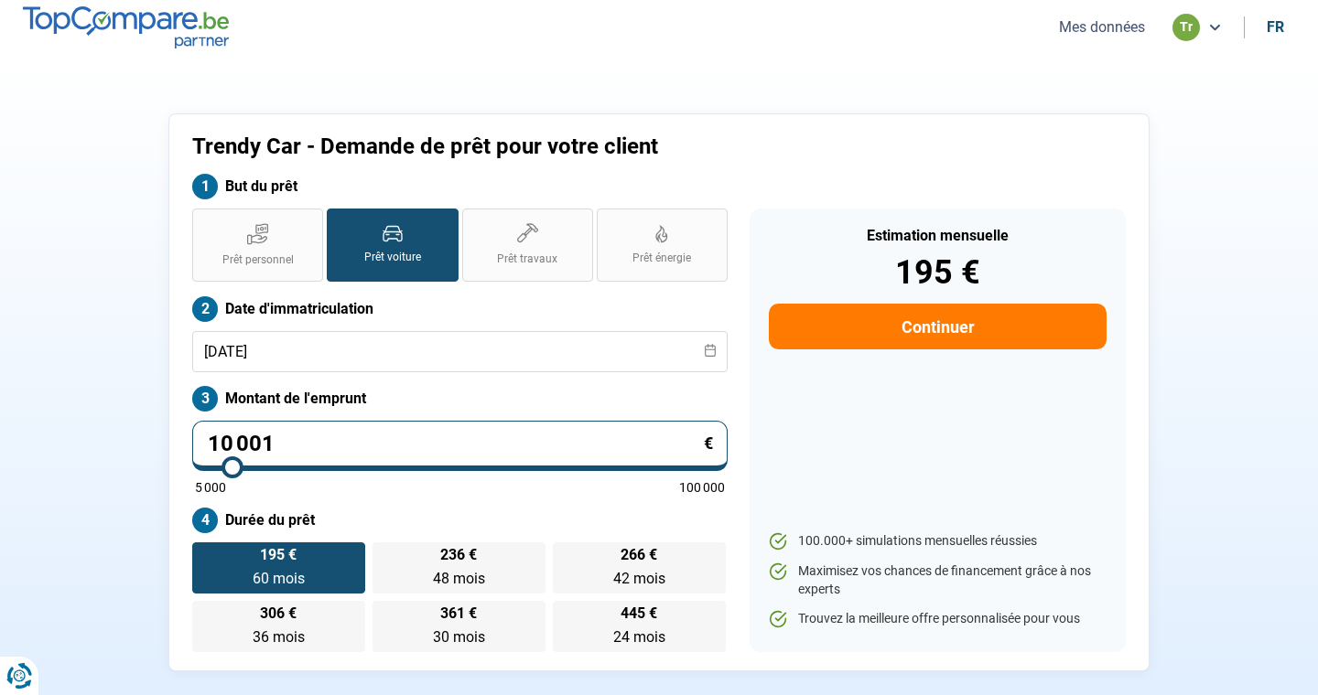
click at [415, 450] on input "10 001" at bounding box center [459, 446] width 535 height 50
type input "1 000"
type input "5000"
type input "100"
type input "5000"
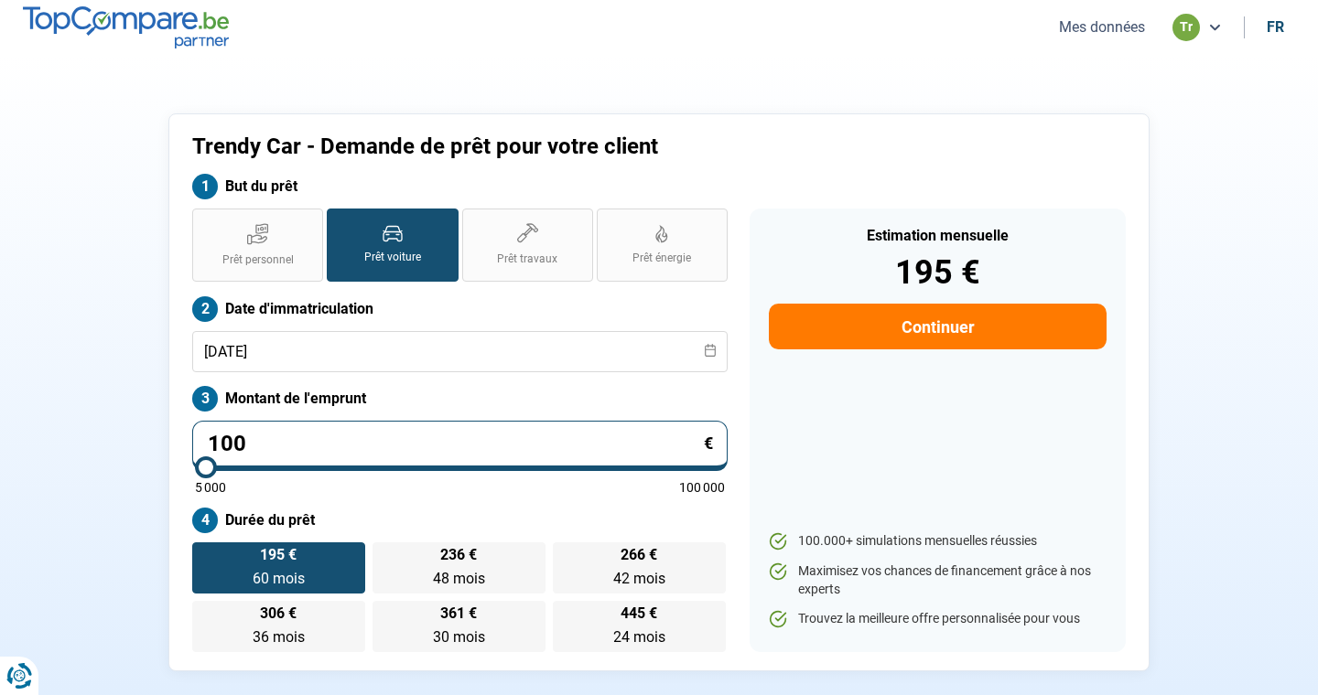
type input "10"
type input "5000"
type input "1"
type input "5000"
type input "0"
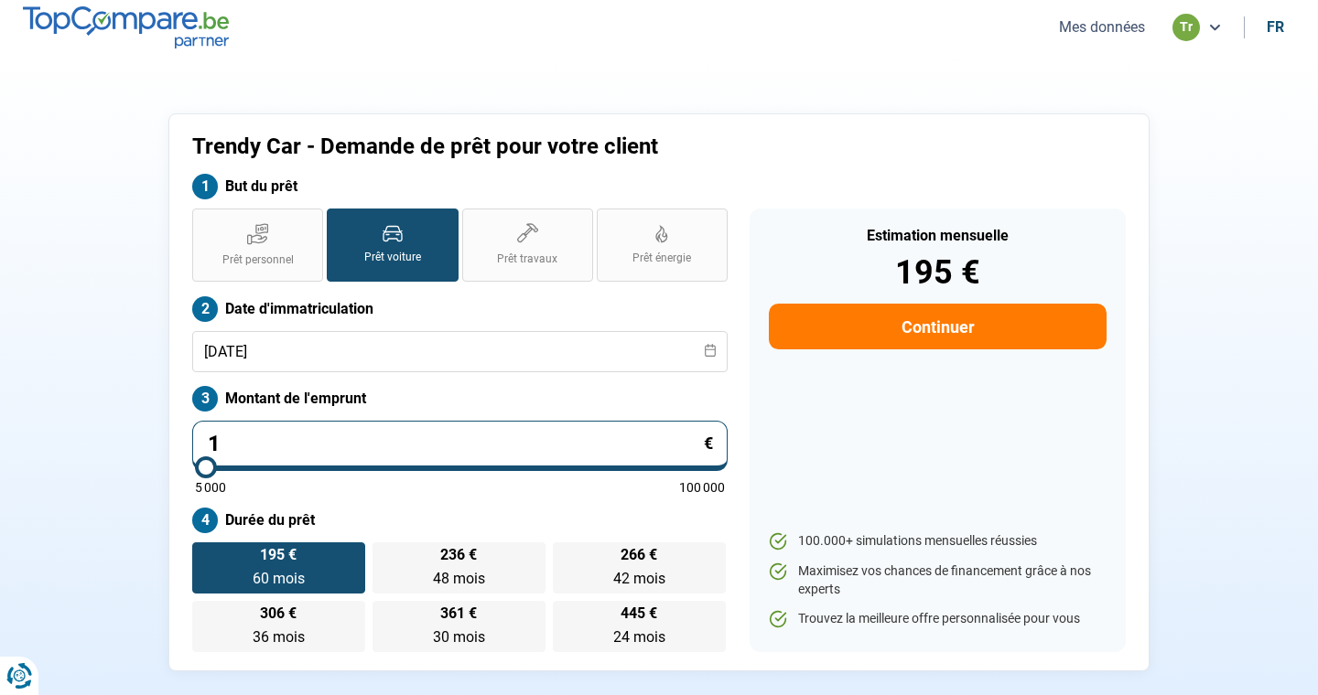
type input "5000"
type input "5 000"
type input "5000"
radio input "true"
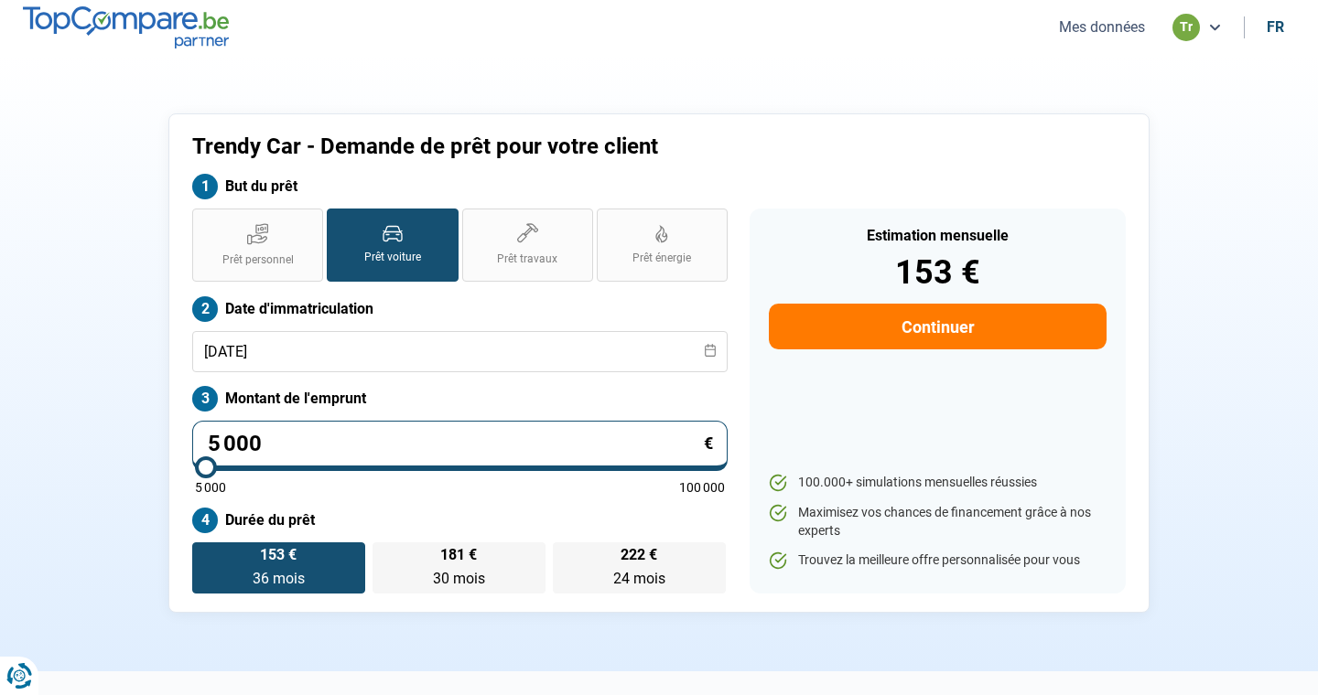
type input "50 001"
type input "50000"
type input "5 000"
type input "5000"
type input "500"
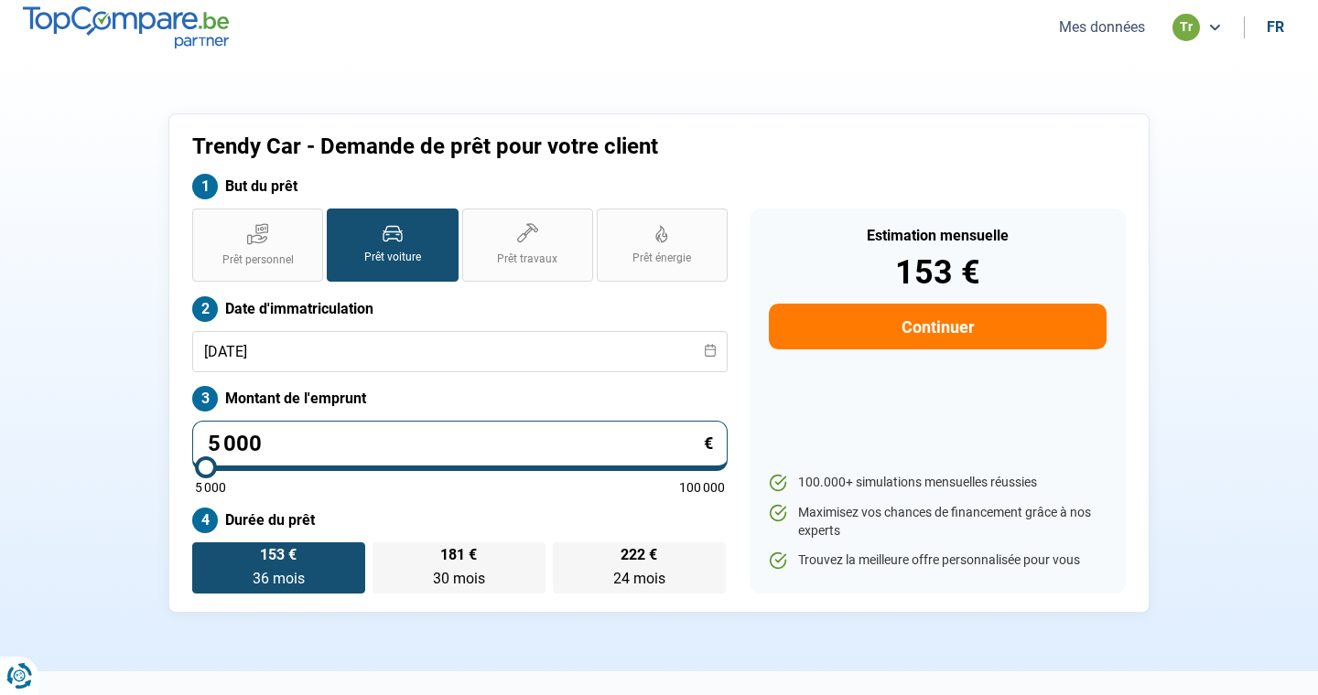
type input "5000"
type input "50"
type input "5000"
type input "5"
type input "5000"
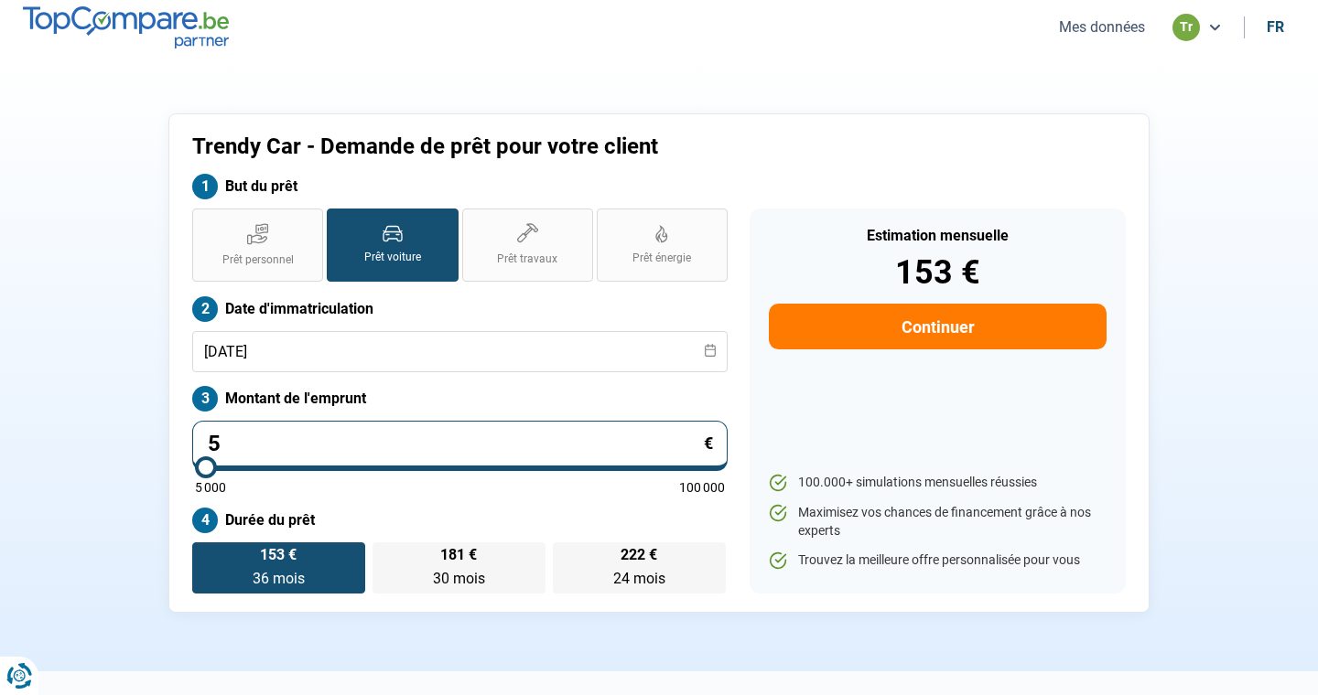
type input "0"
type input "5000"
type input "5 000"
type input "5000"
type input "500"
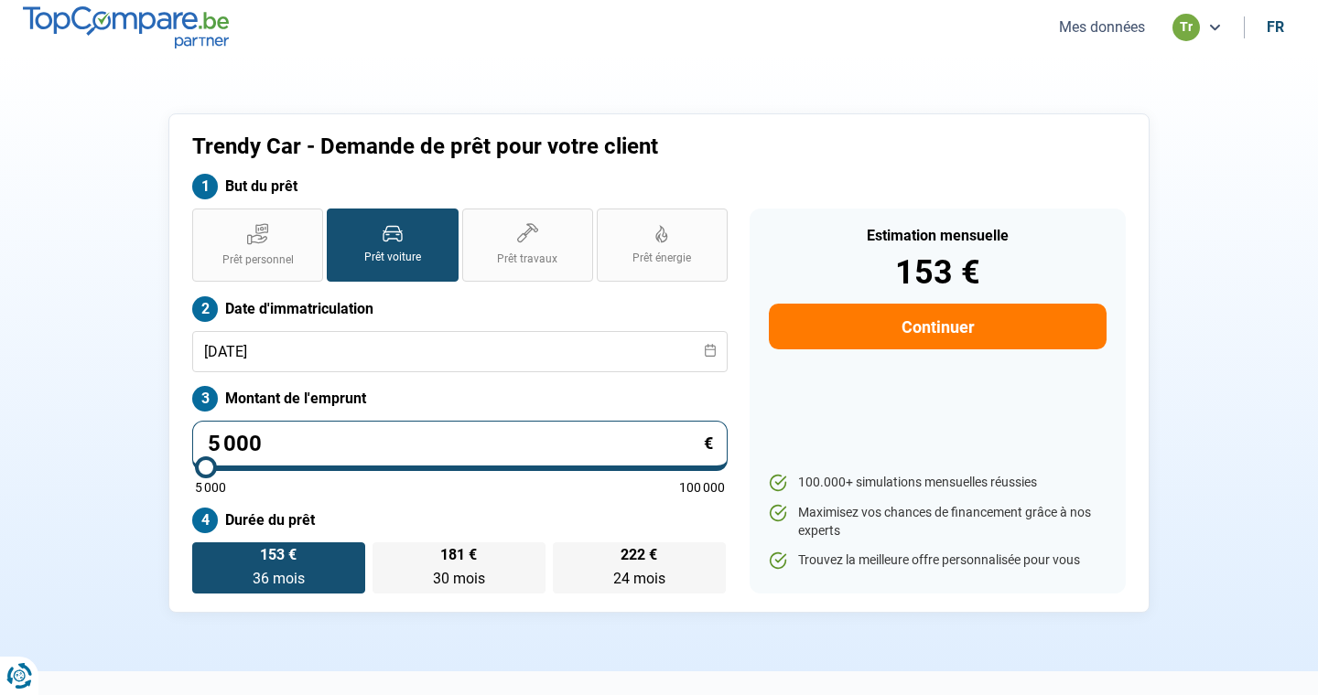
type input "5000"
type input "50"
type input "5000"
type input "5"
type input "5000"
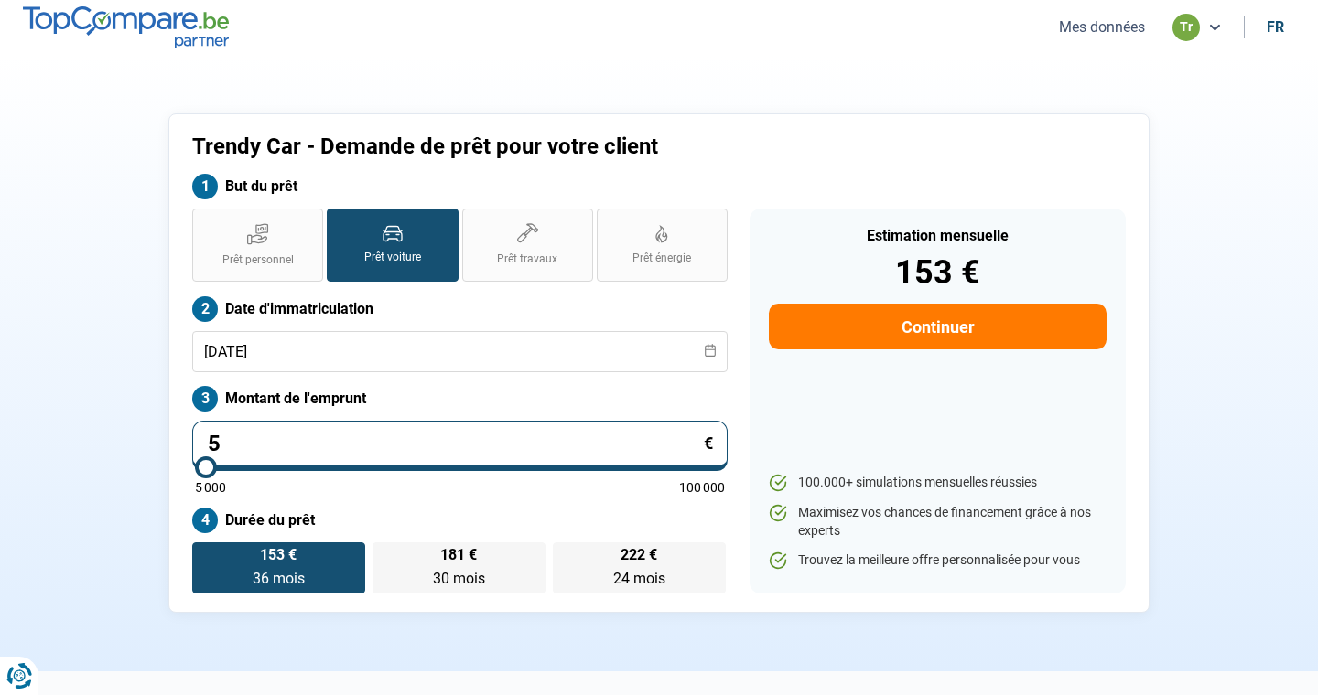
type input "0"
type input "5000"
type input "1"
type input "5000"
type input "10"
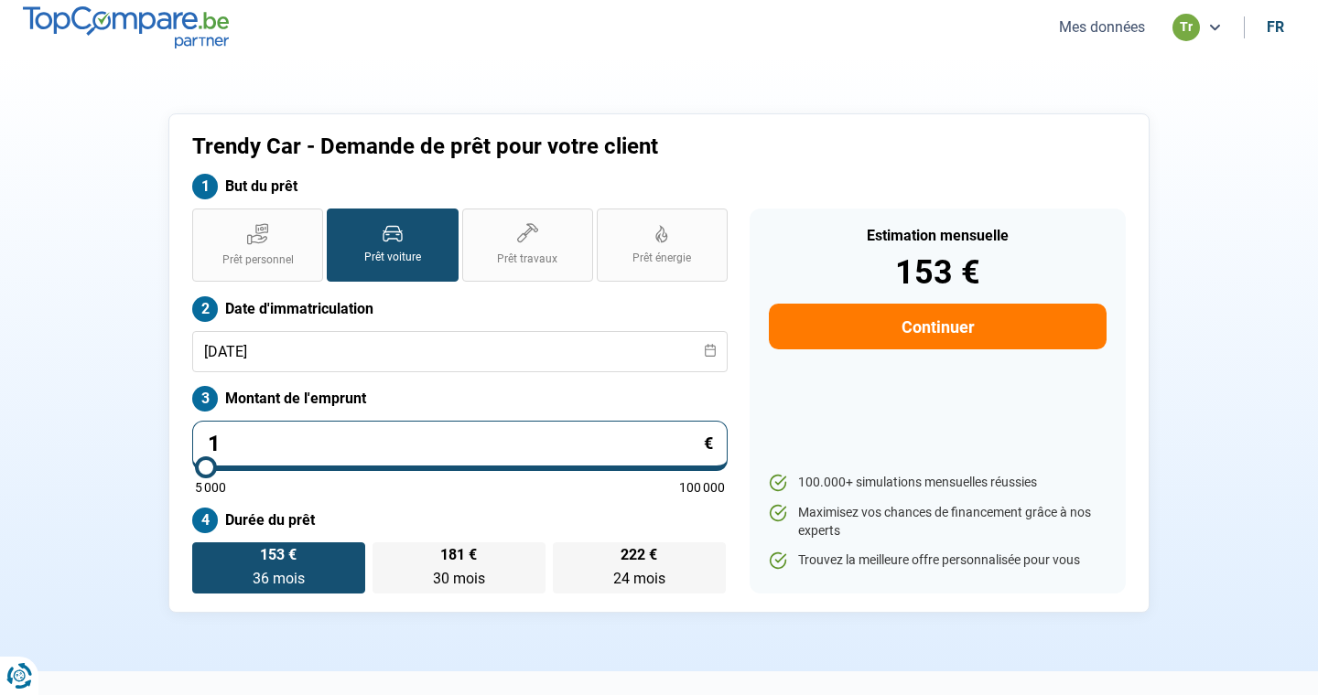
type input "5000"
type input "100"
type input "5000"
type input "1 000"
type input "5000"
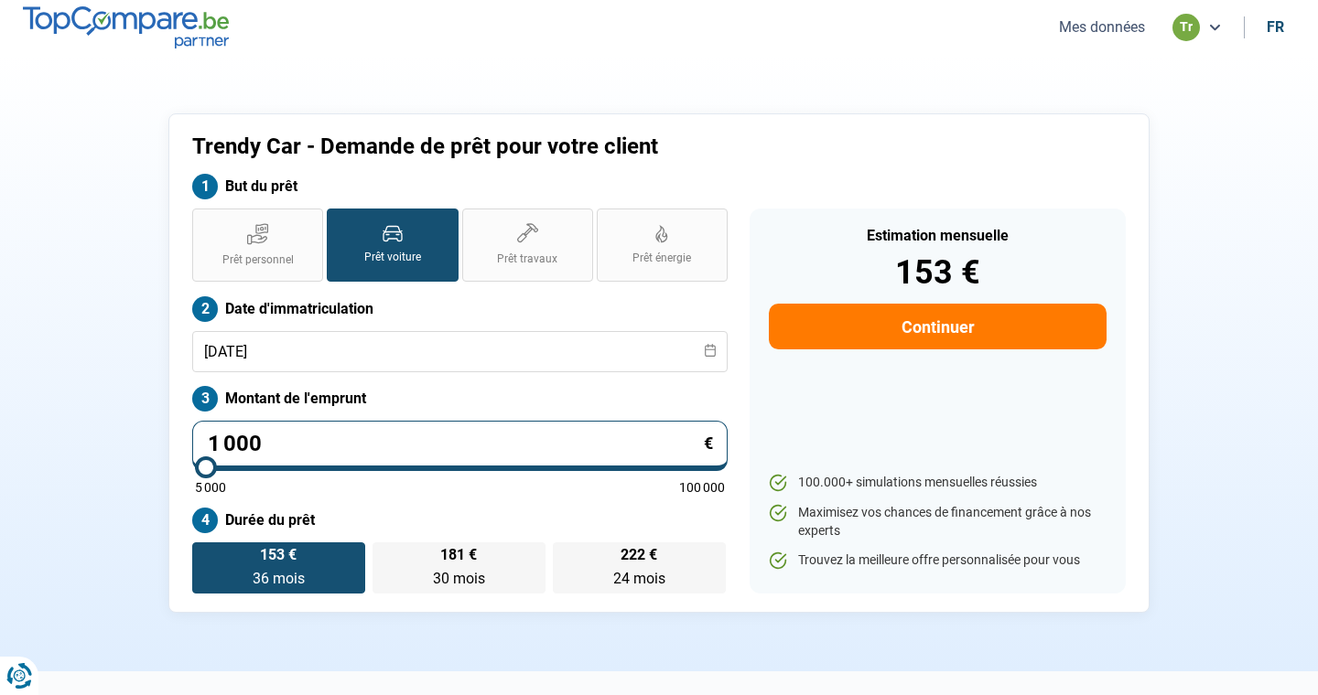
type input "10 000"
type input "10000"
radio input "false"
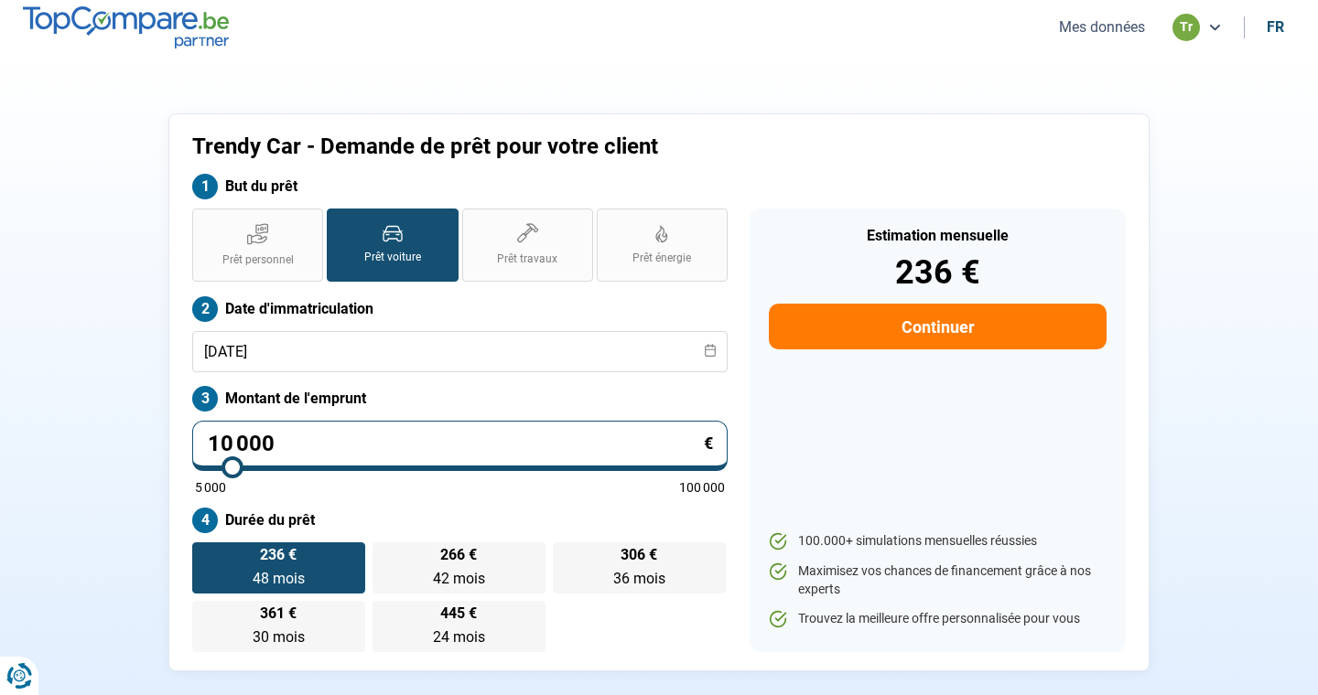
type input "10 000"
click at [972, 334] on button "Continuer" at bounding box center [938, 327] width 338 height 46
select select "32"
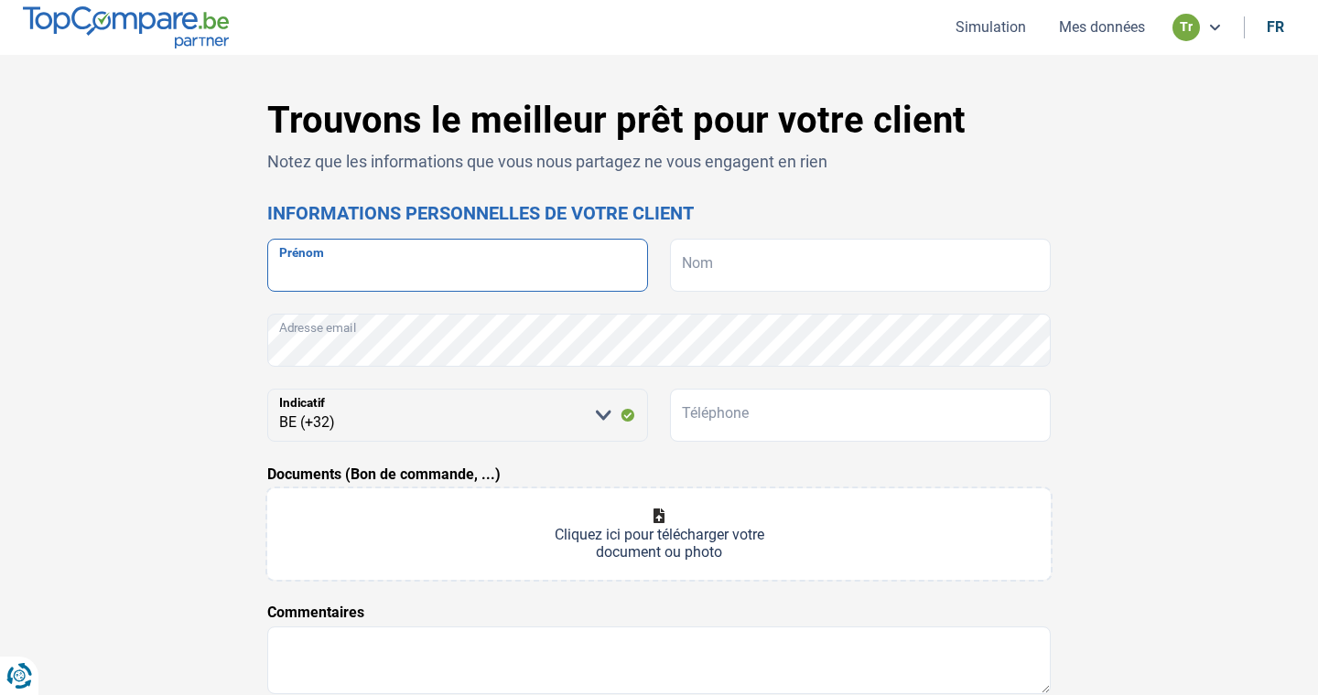
click at [519, 266] on input "Prénom" at bounding box center [457, 265] width 381 height 53
type input "[PERSON_NAME]"
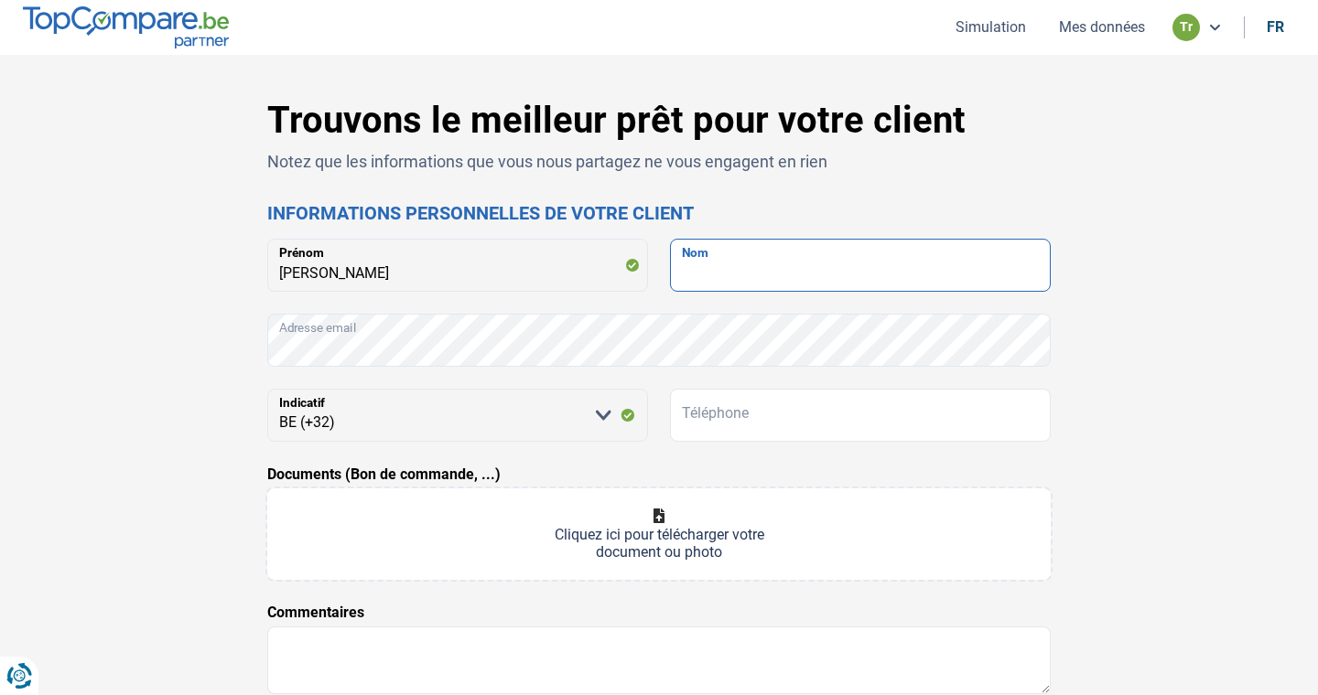
click at [825, 269] on input "Nom" at bounding box center [860, 265] width 381 height 53
type input "SHELIGA"
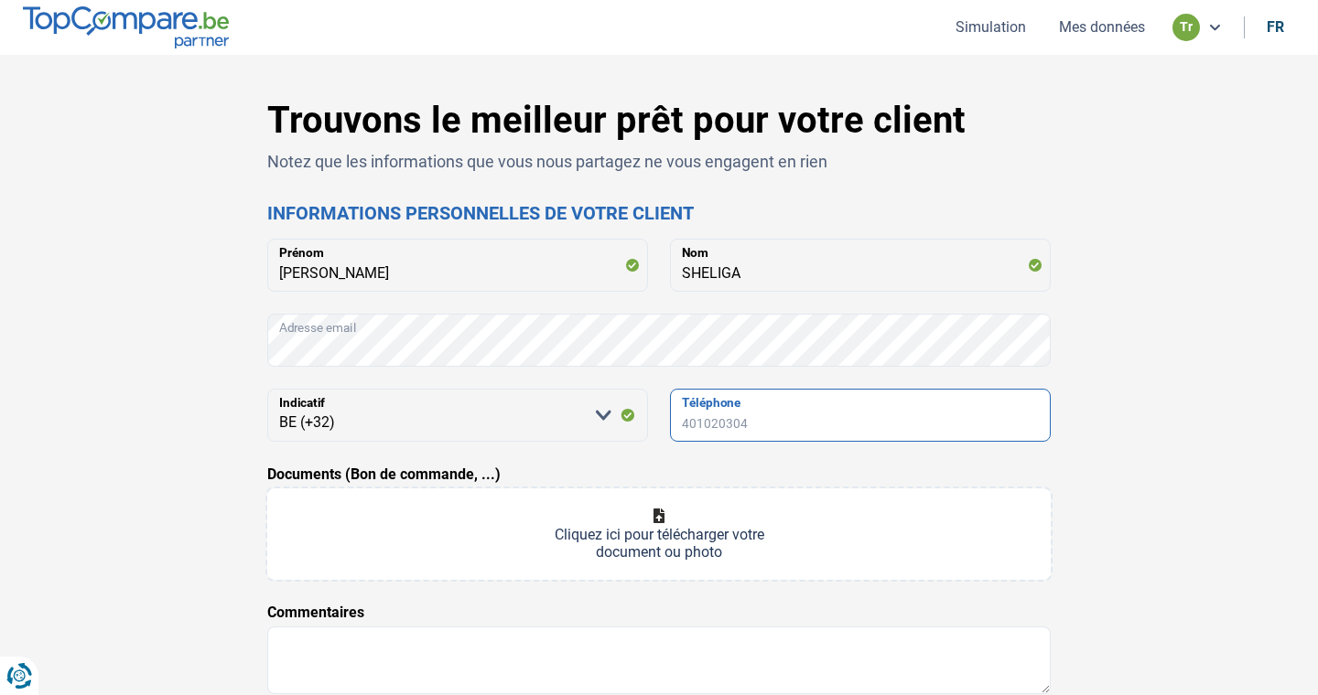
click at [819, 420] on input "Téléphone" at bounding box center [860, 415] width 381 height 53
type input "0466468911"
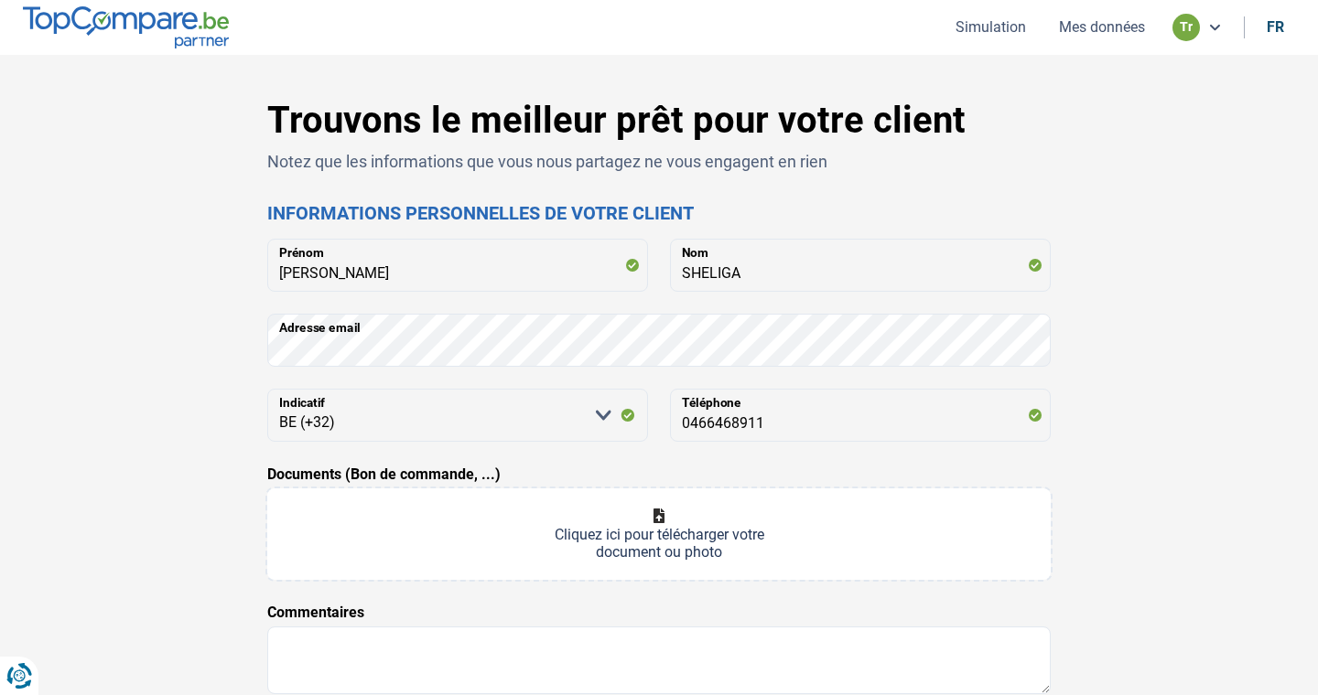
click at [878, 517] on input "Documents (Bon de commande, ...)" at bounding box center [658, 535] width 783 height 92
type input "C:\fakepath\PHOTO-2025-09-24-11-07-46.jpg"
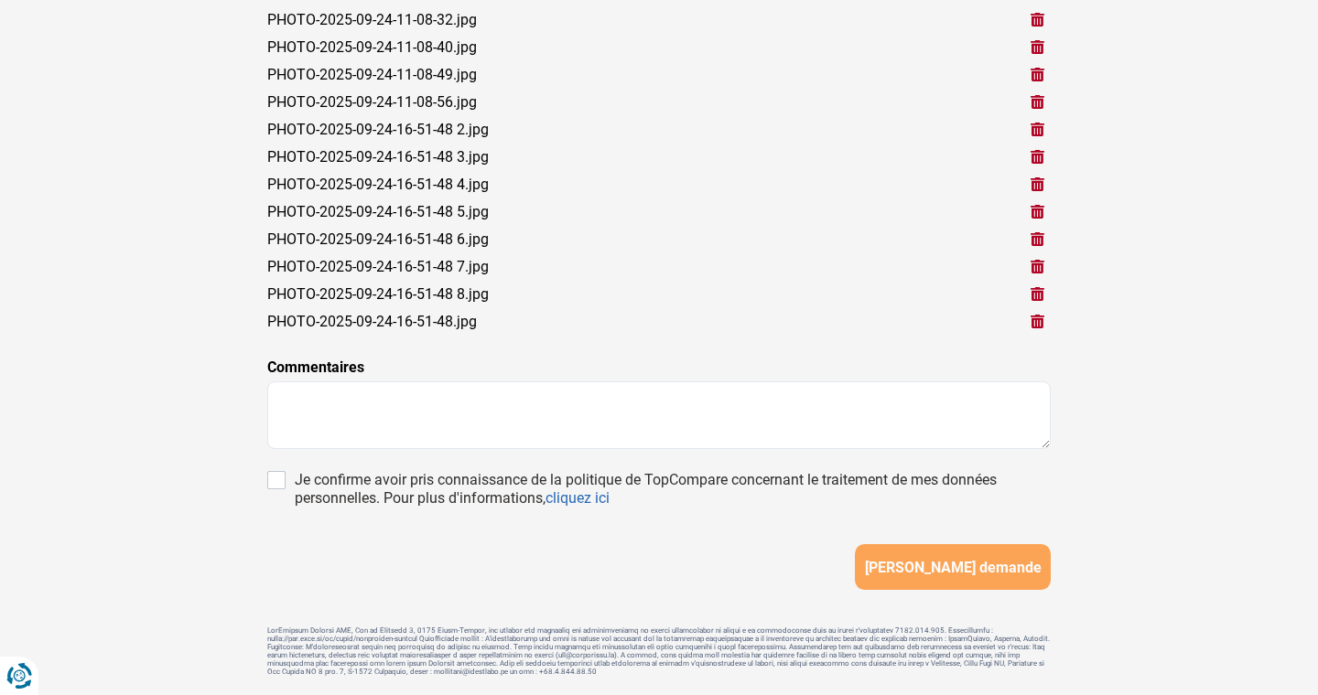
scroll to position [748, 0]
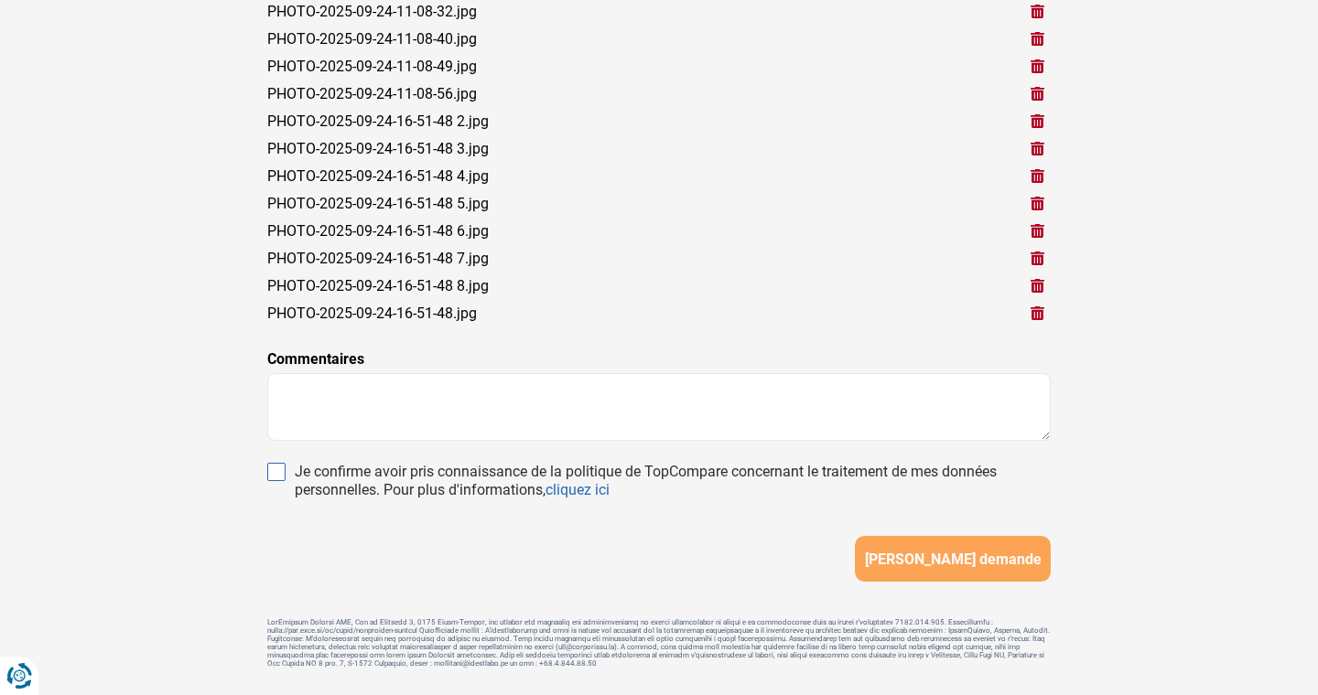
click at [276, 474] on input "Je confirme avoir pris connaissance de la politique de TopCompare concernant le…" at bounding box center [276, 472] width 18 height 18
checkbox input "true"
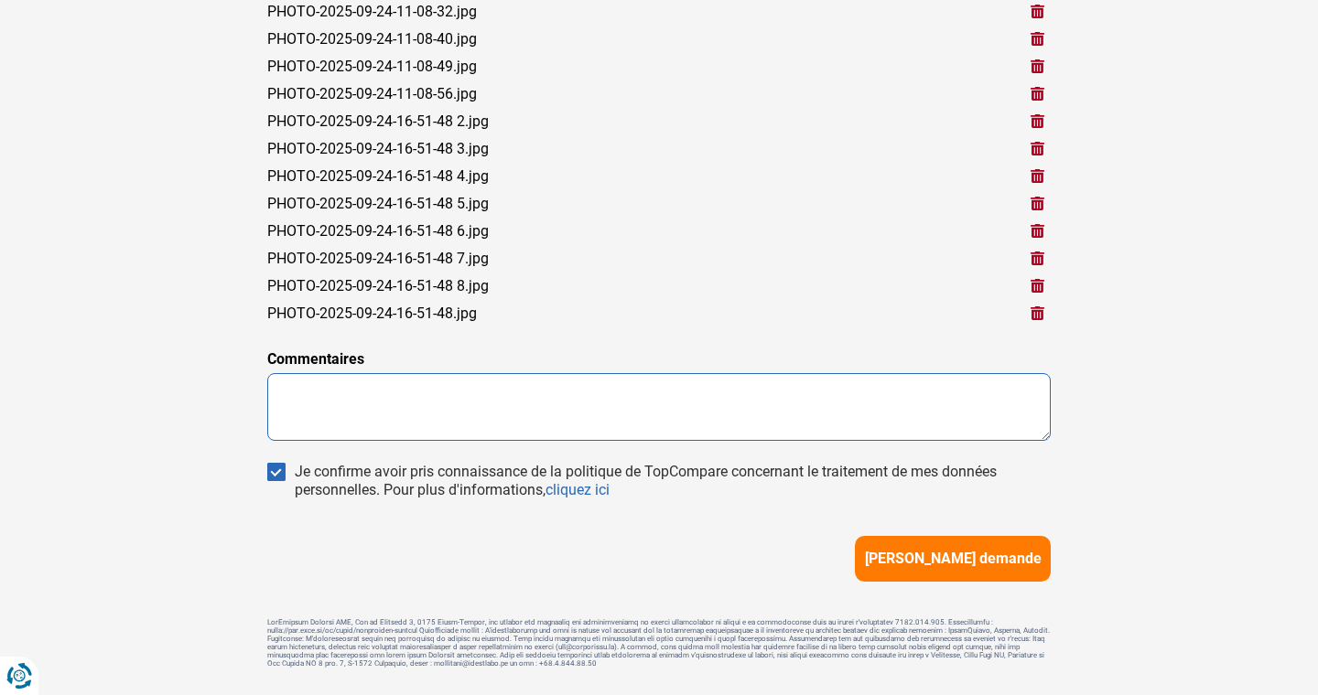
click at [395, 401] on textarea at bounding box center [658, 407] width 783 height 68
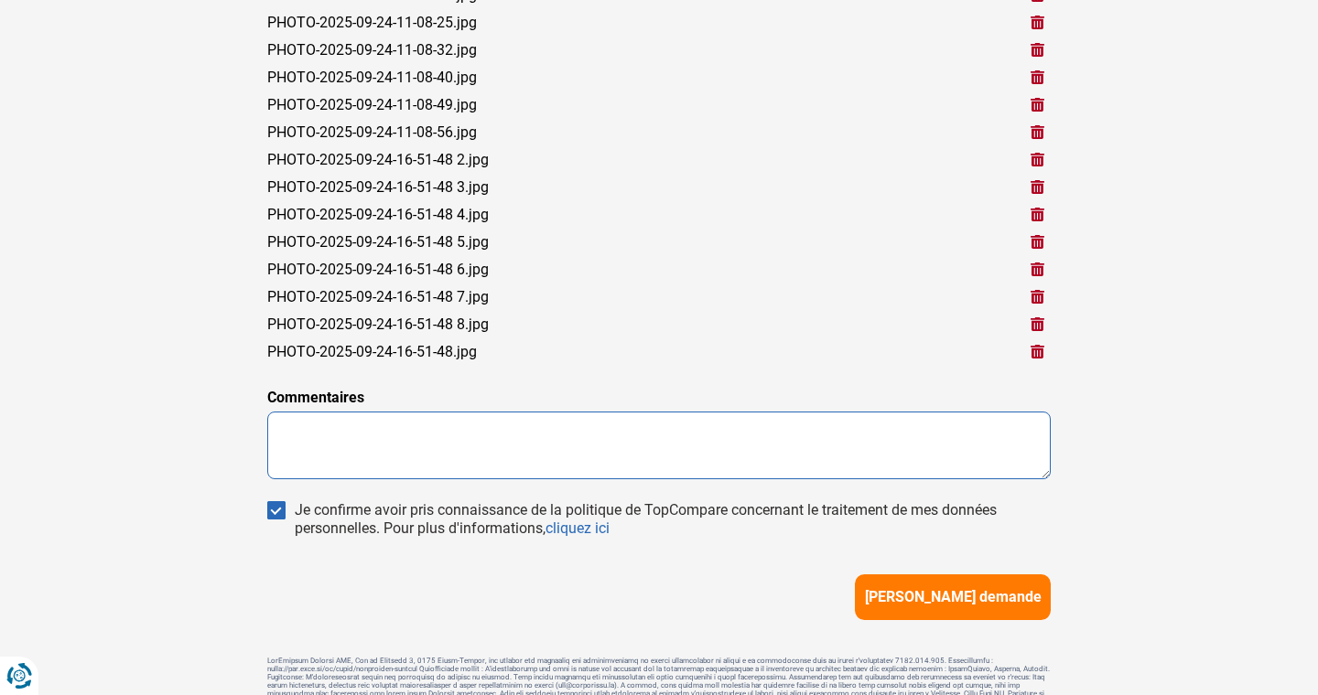
scroll to position [796, 0]
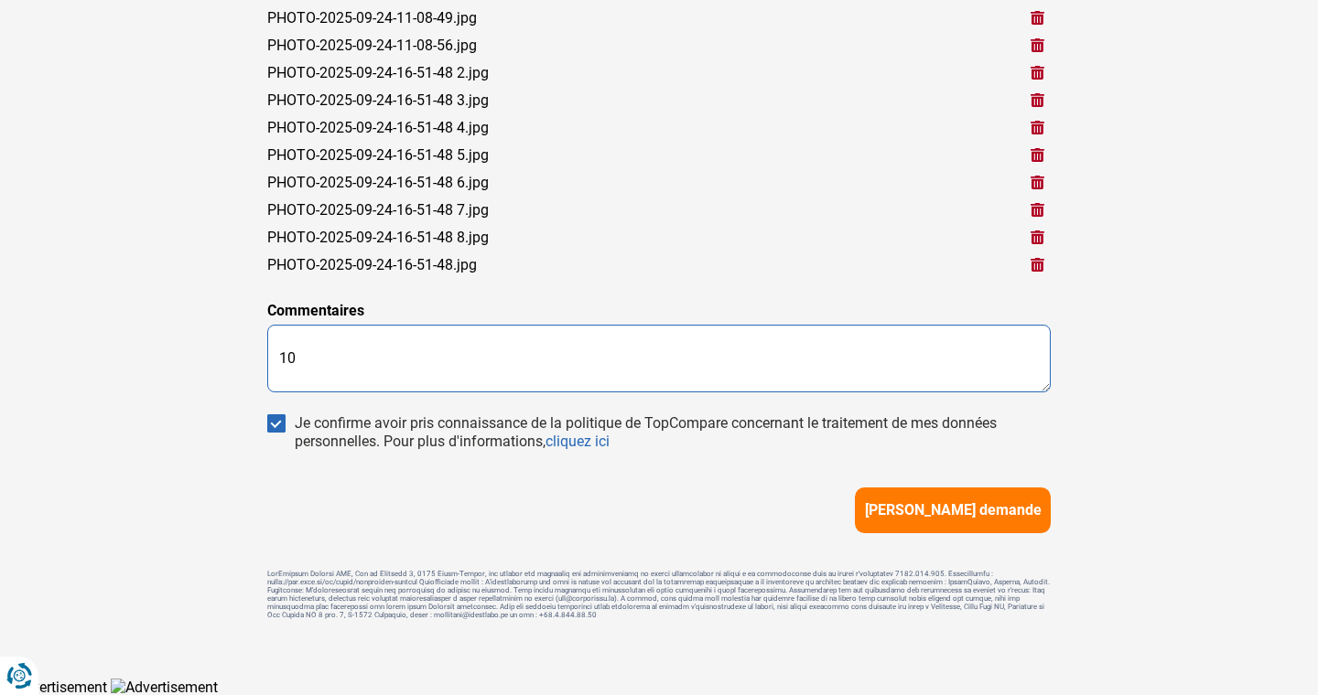
type textarea "1"
click at [625, 354] on textarea "LE CLIENT SOUHAITE FINANCER 10000€ PRIX DU V2HICULE 25950€" at bounding box center [658, 359] width 783 height 68
drag, startPoint x: 279, startPoint y: 354, endPoint x: 550, endPoint y: 351, distance: 270.9
click at [550, 351] on textarea "LE CLIENT SOUHAITE FINANCER 10000€ PRIX DU VEHICULE 25950€" at bounding box center [658, 359] width 783 height 68
click at [523, 357] on textarea "PRIX DU VEHICULE 25950€" at bounding box center [658, 359] width 783 height 68
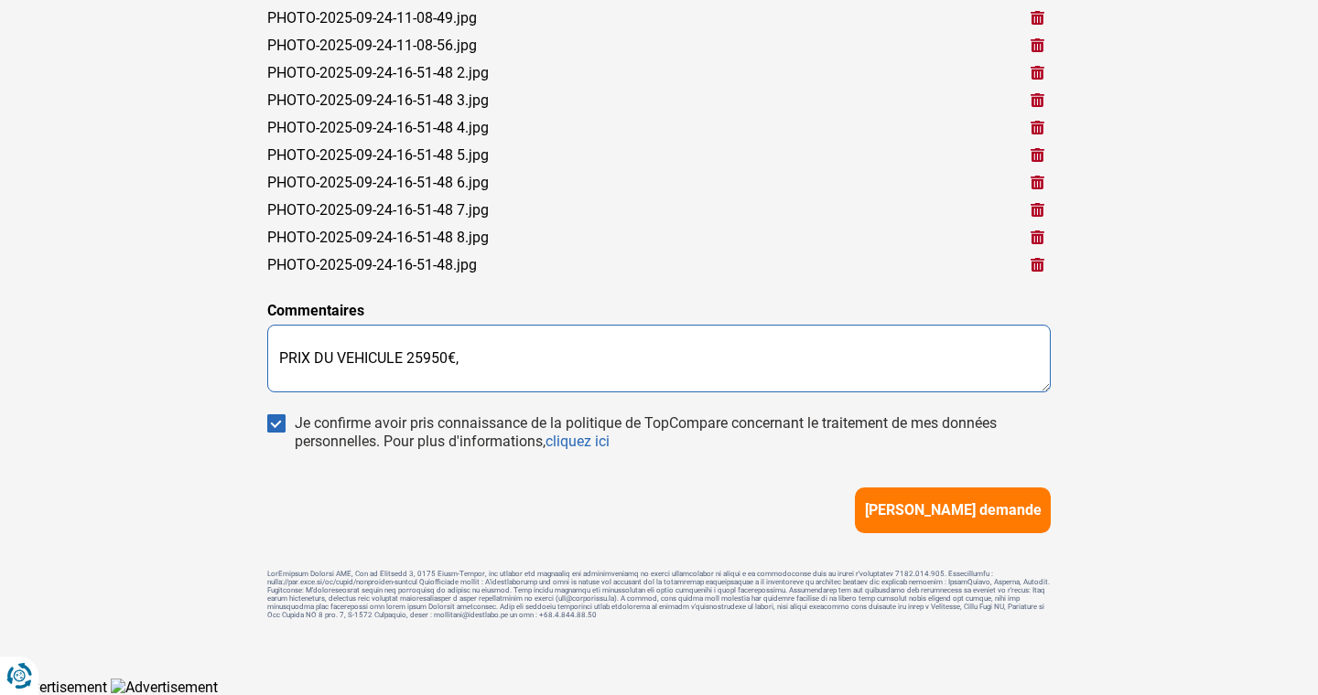
paste textarea "LE CLIENT SOUHAITE FINANCER 10000€"
type textarea "PRIX DU VEHICULE 25950€, LE CLIENT SOUHAITE FINANCER 10000€."
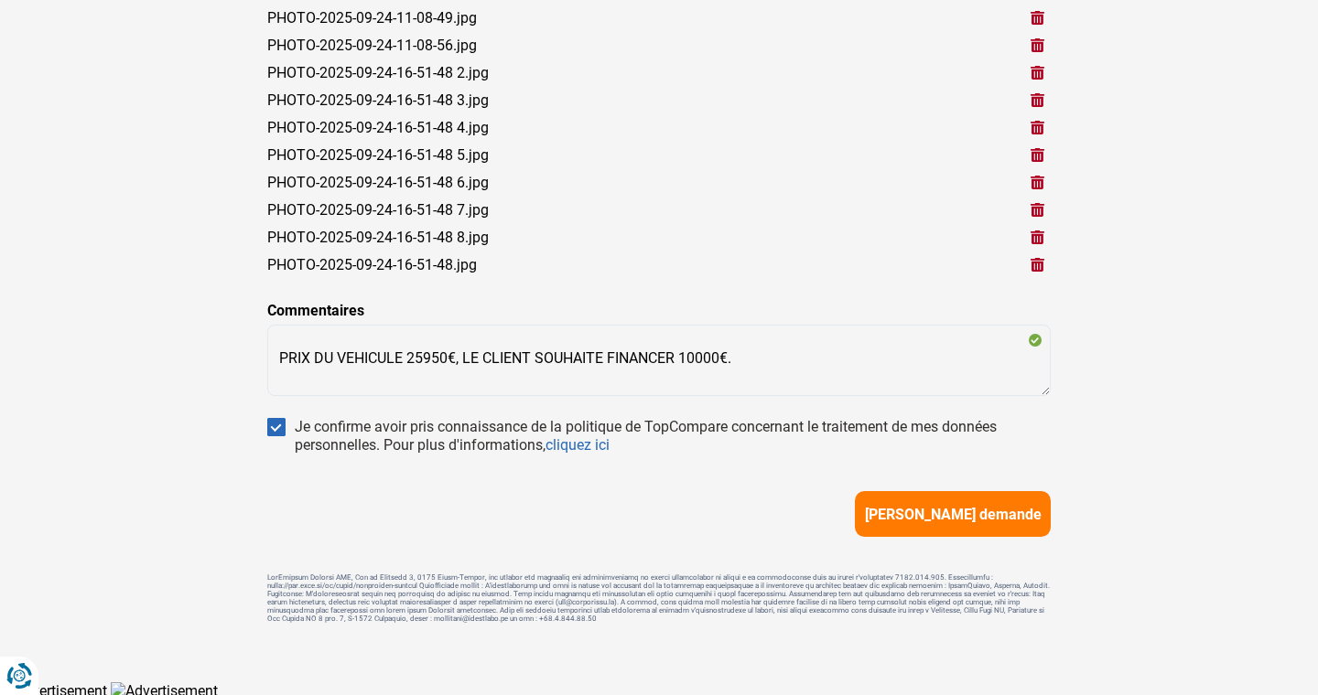
click at [944, 507] on span "[PERSON_NAME] demande" at bounding box center [953, 514] width 177 height 17
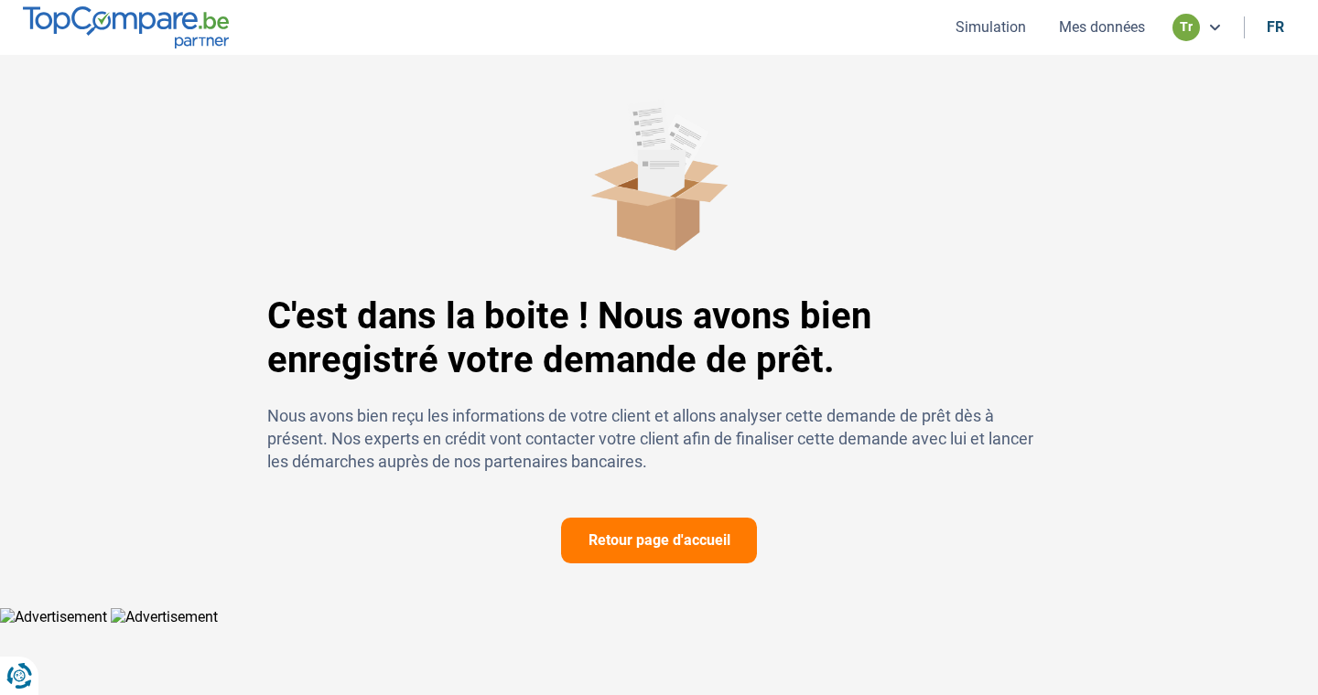
click at [1091, 31] on button "Mes données" at bounding box center [1101, 26] width 97 height 19
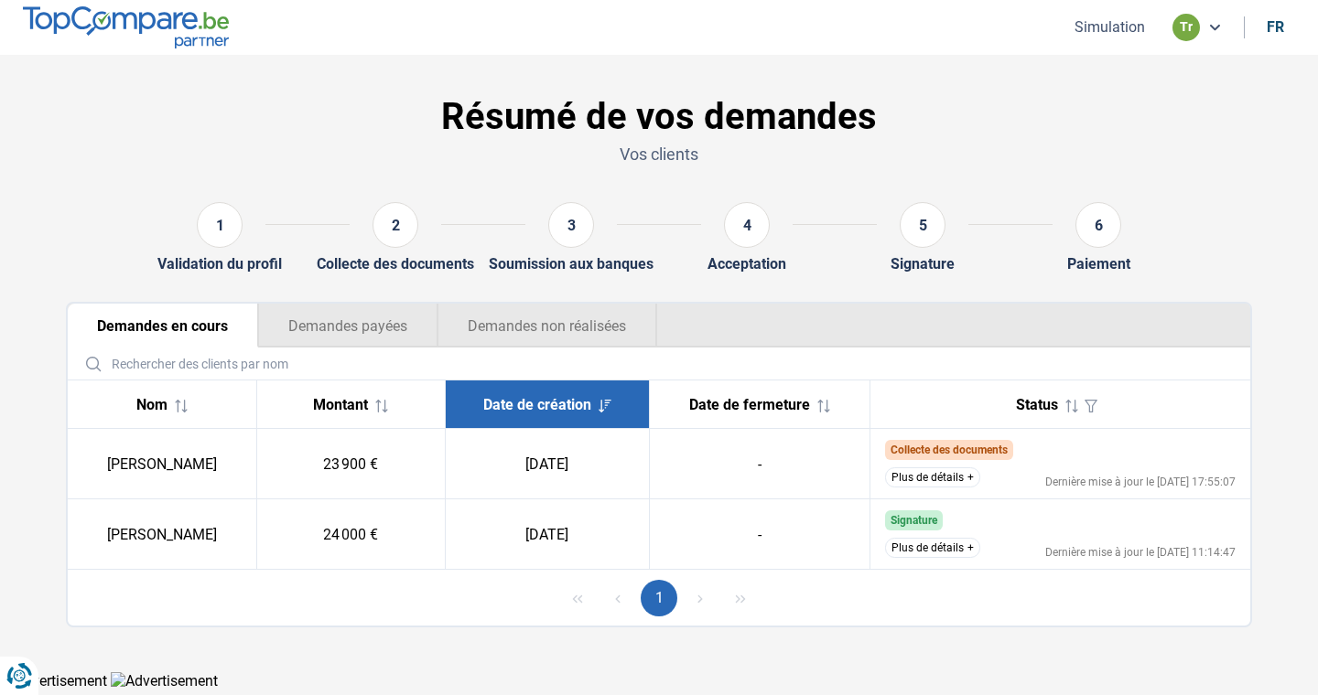
click at [1121, 30] on button "Simulation" at bounding box center [1109, 26] width 81 height 19
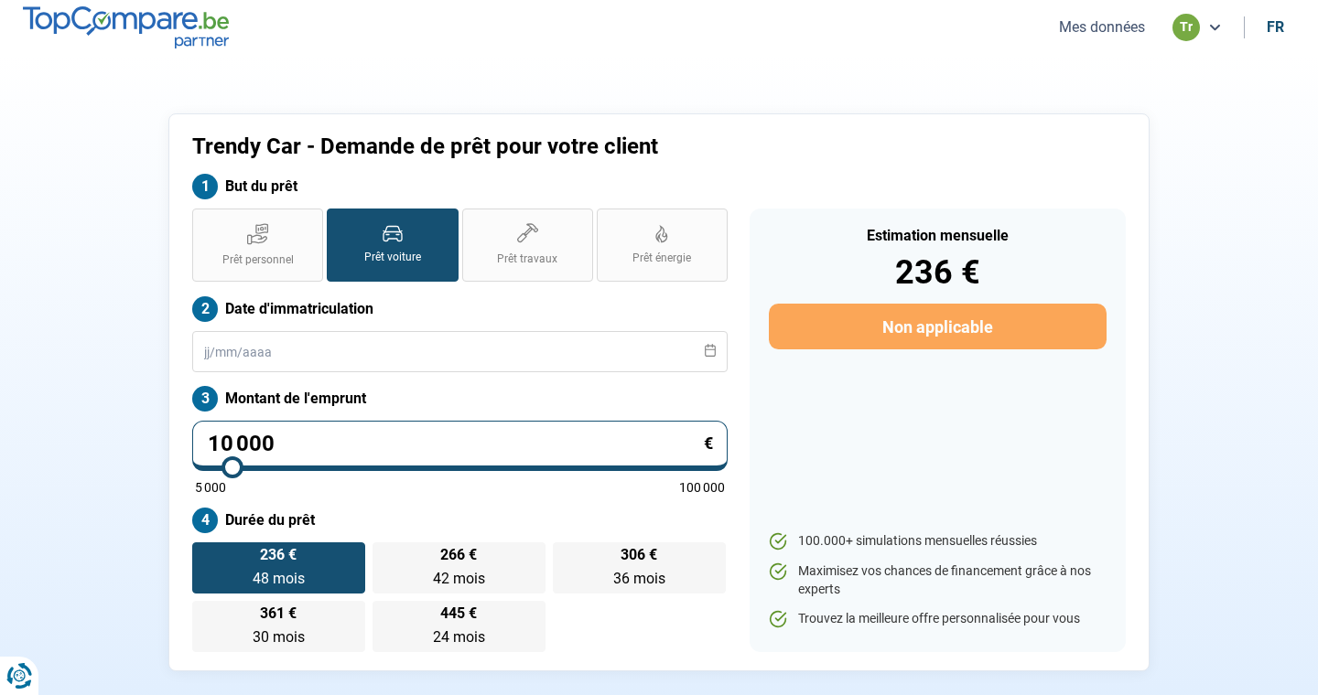
click at [1127, 33] on button "Mes données" at bounding box center [1101, 26] width 97 height 19
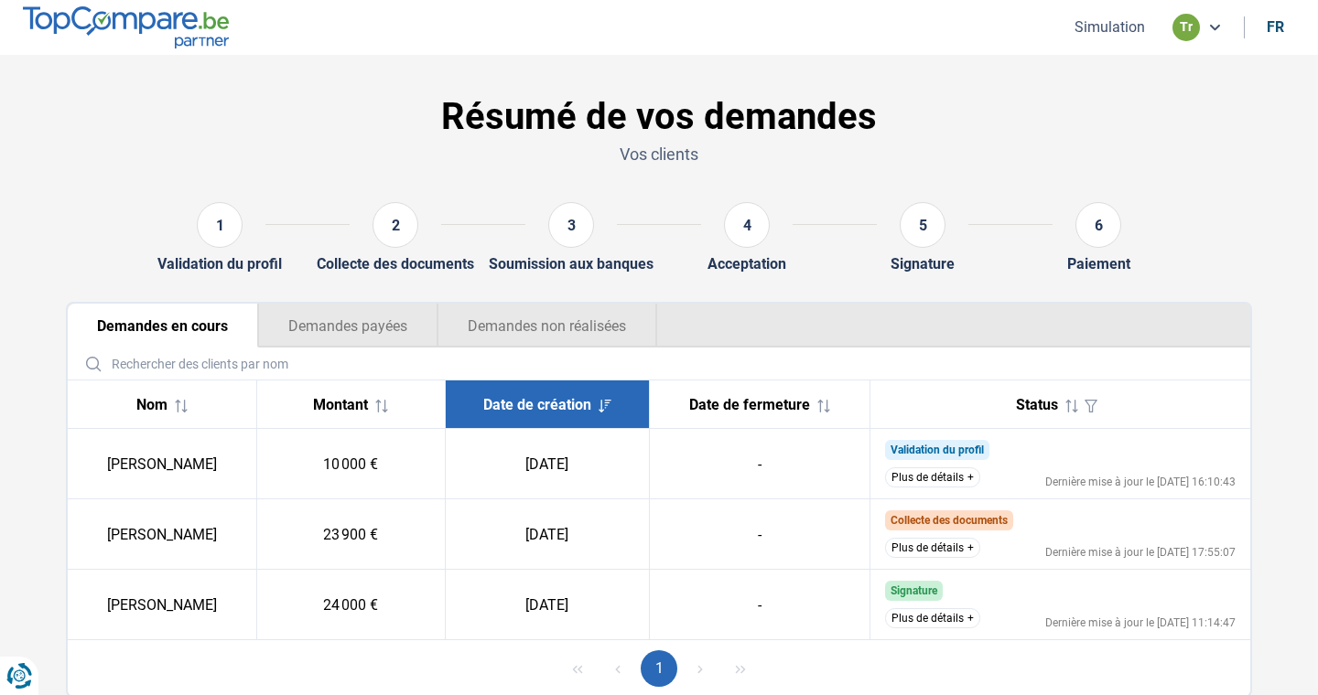
click at [1093, 30] on button "Simulation" at bounding box center [1109, 26] width 81 height 19
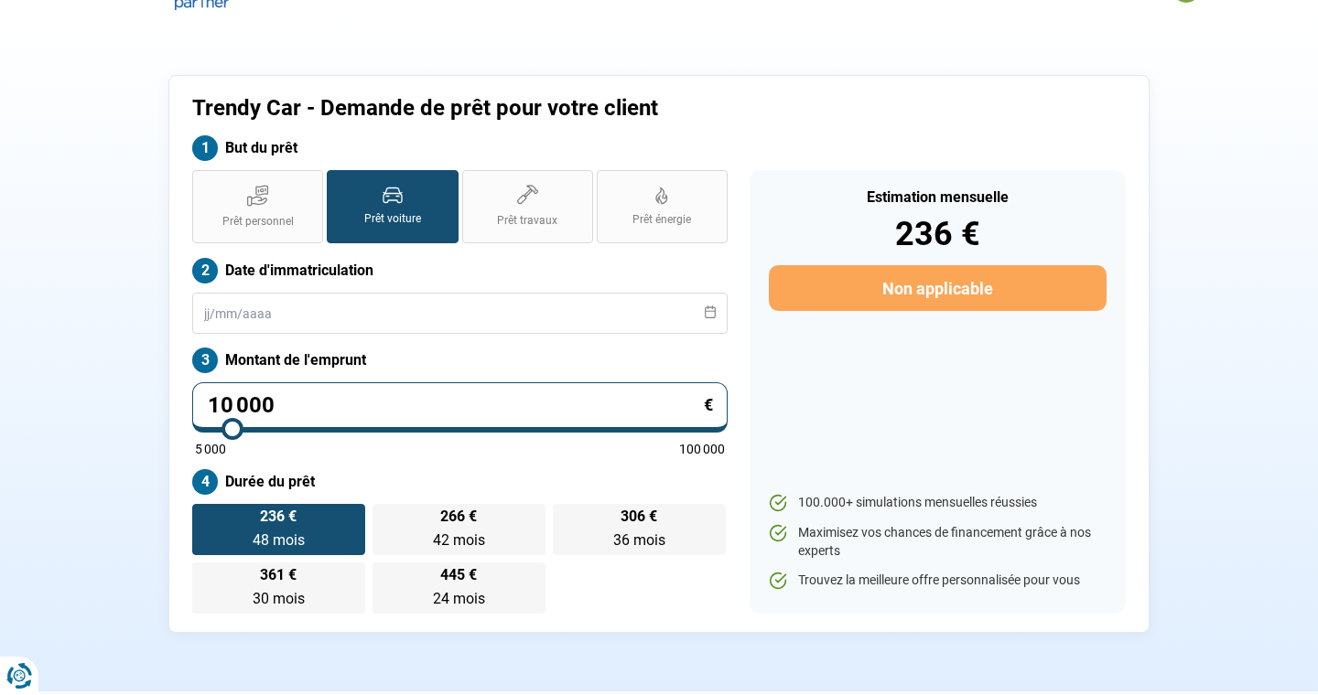
scroll to position [44, 0]
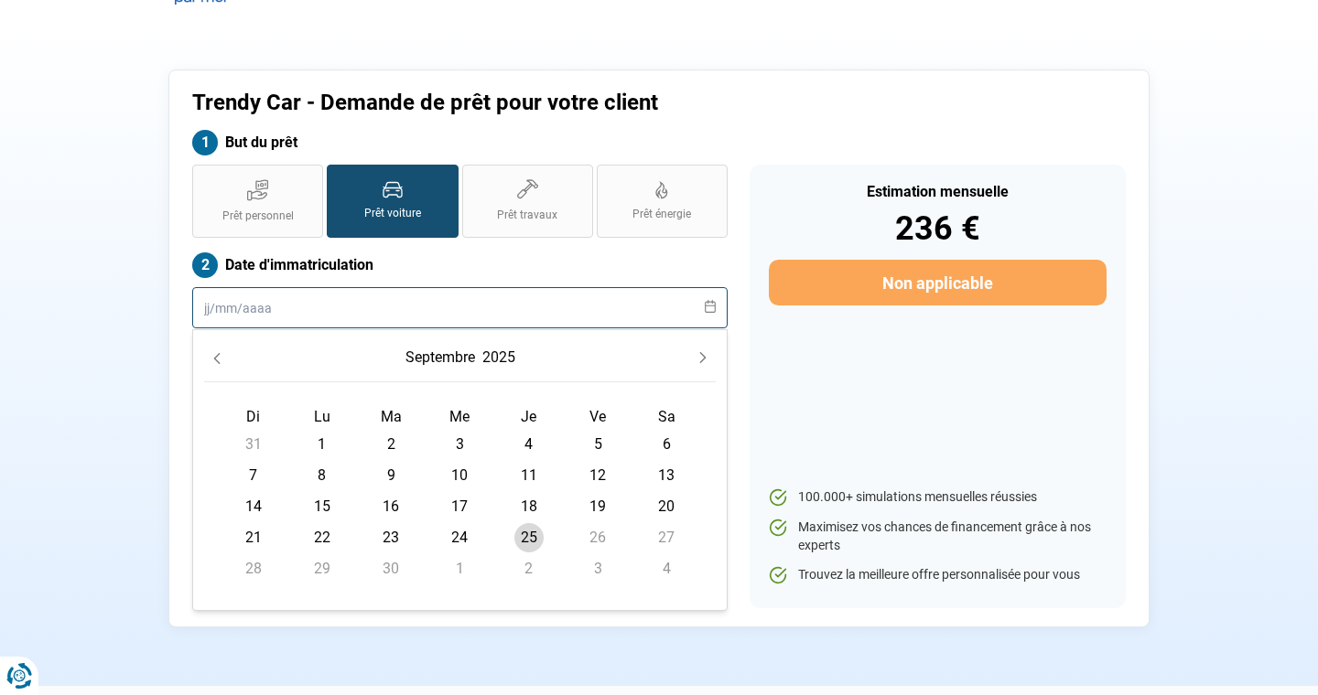
click at [243, 304] on input "text" at bounding box center [459, 307] width 535 height 41
click at [215, 364] on button "Previous Month" at bounding box center [217, 358] width 26 height 26
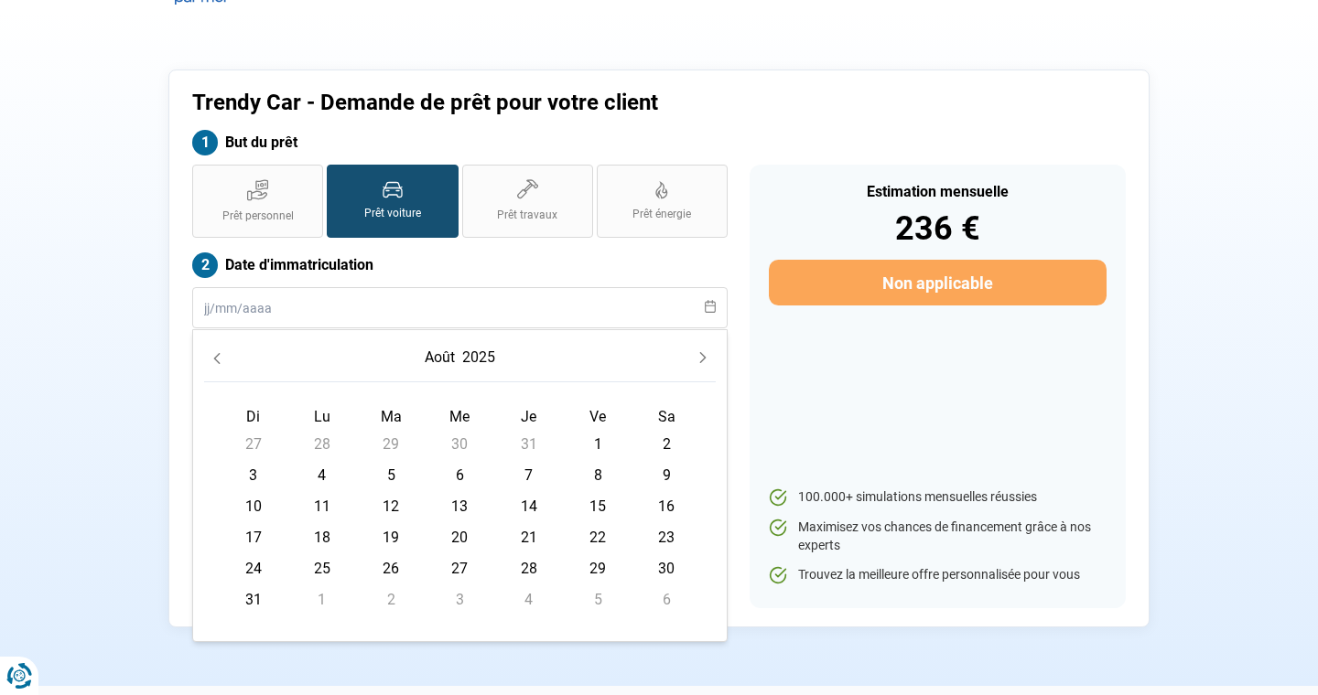
click at [215, 364] on button "Previous Month" at bounding box center [217, 358] width 26 height 26
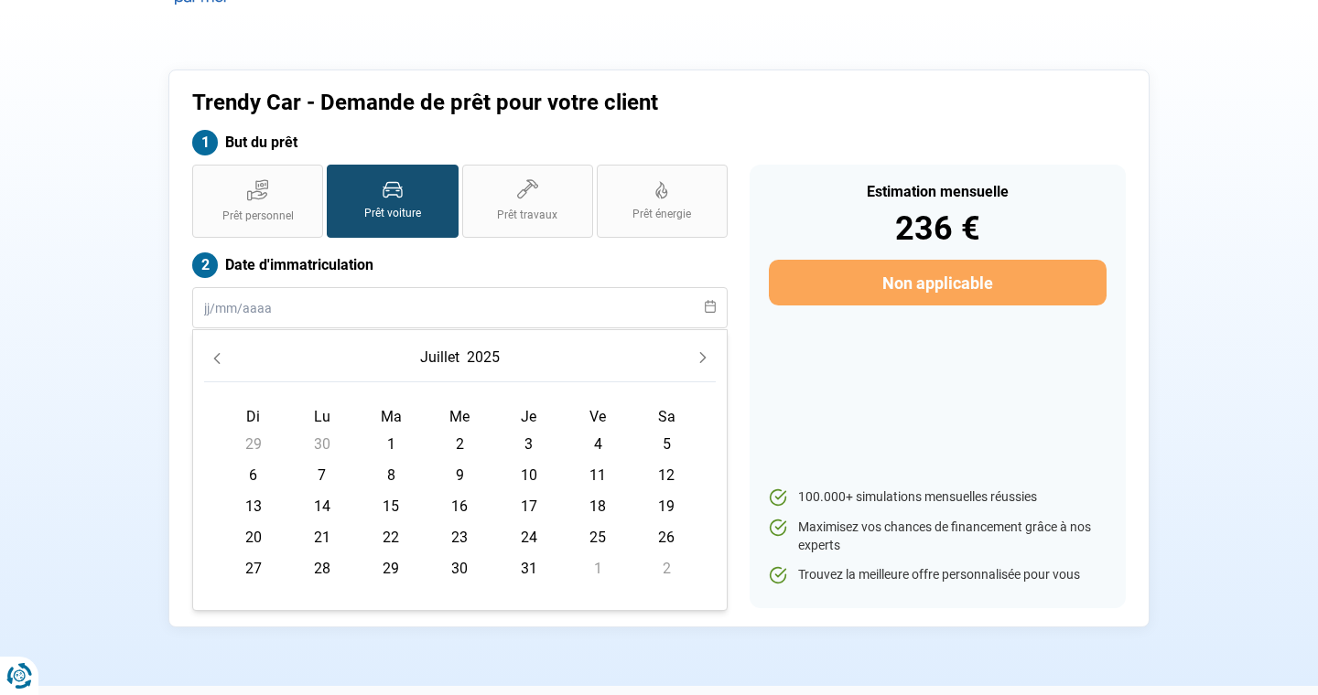
click at [215, 364] on button "Previous Month" at bounding box center [217, 358] width 26 height 26
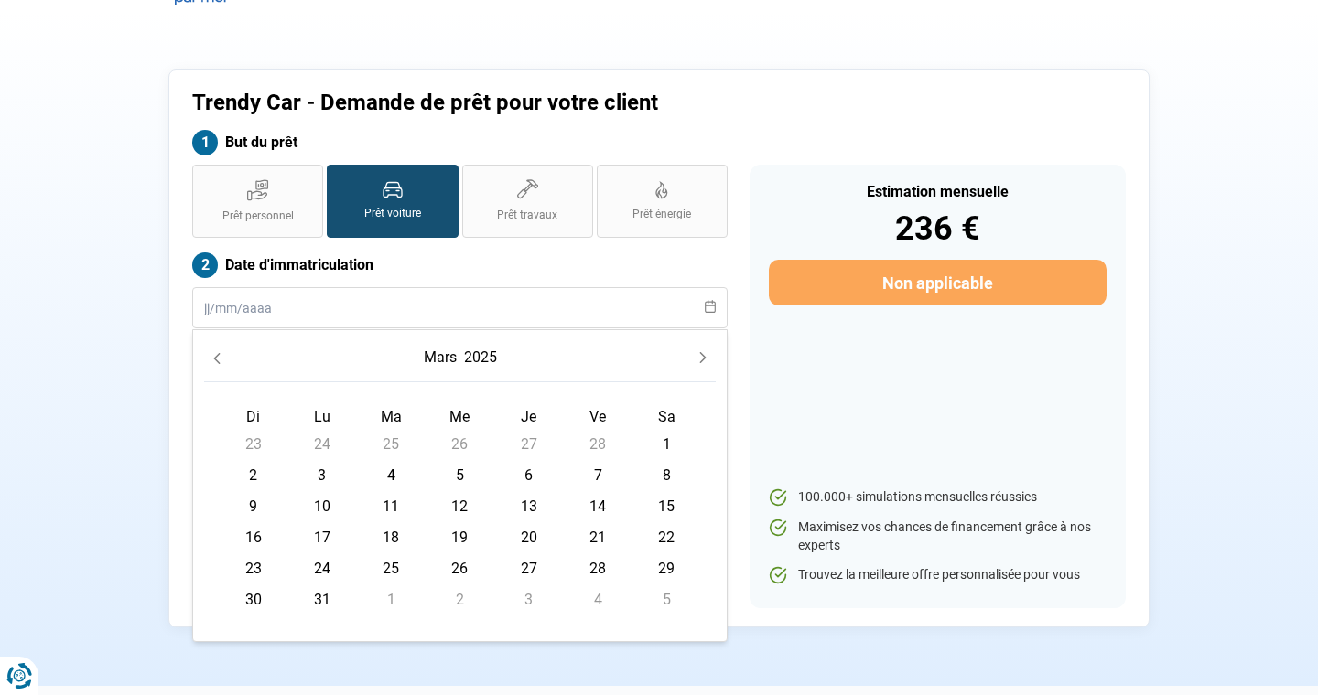
click at [215, 364] on button "Previous Month" at bounding box center [217, 358] width 26 height 26
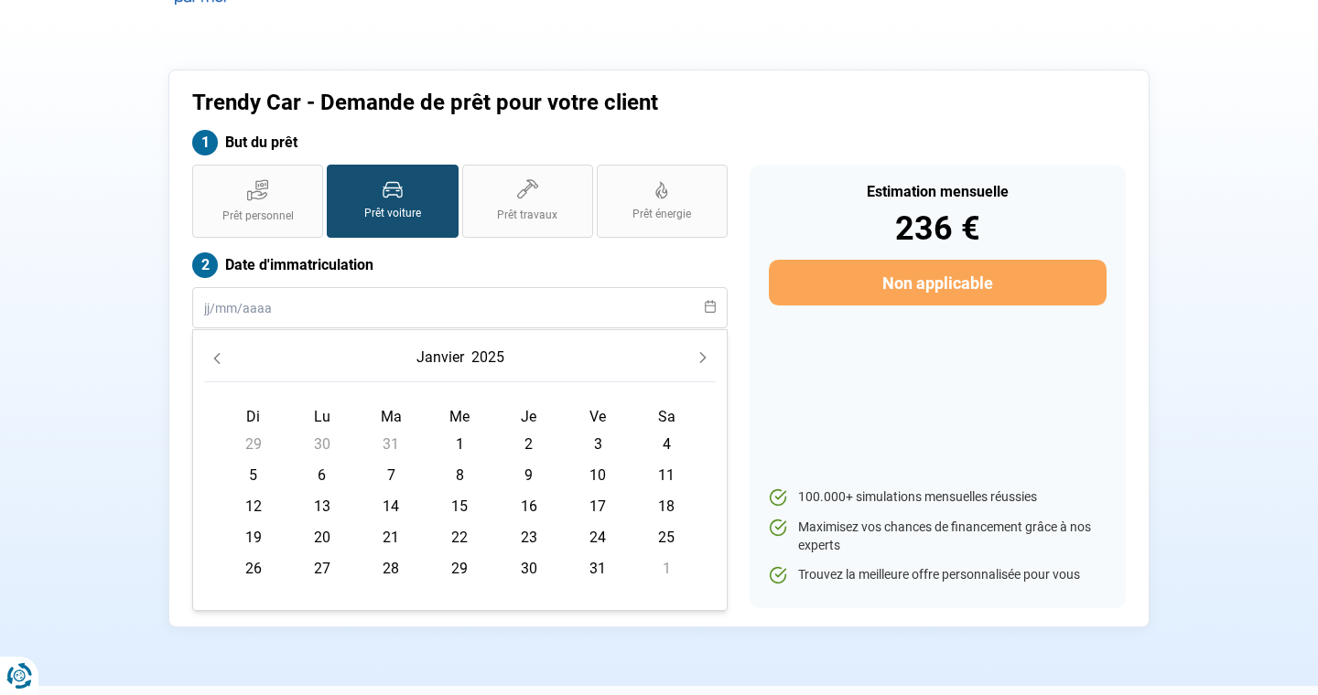
click at [215, 364] on button "Previous Month" at bounding box center [217, 358] width 26 height 26
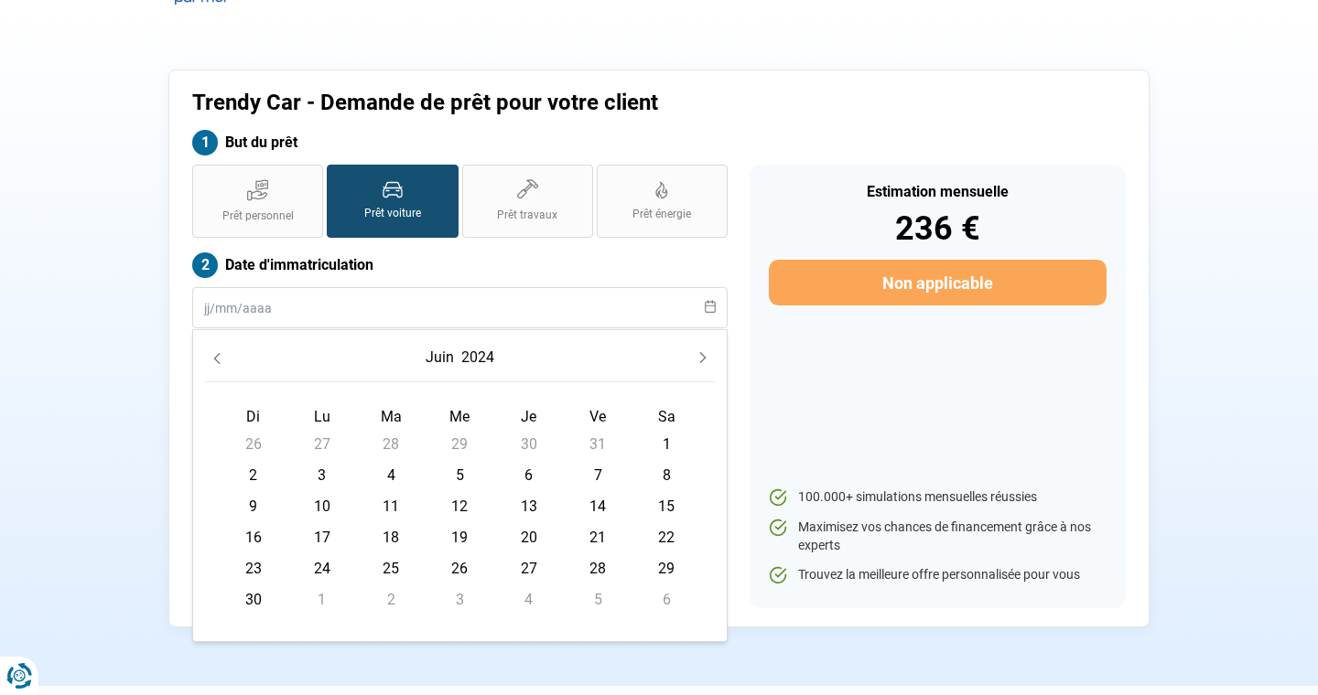
click at [215, 364] on button "Previous Month" at bounding box center [217, 358] width 26 height 26
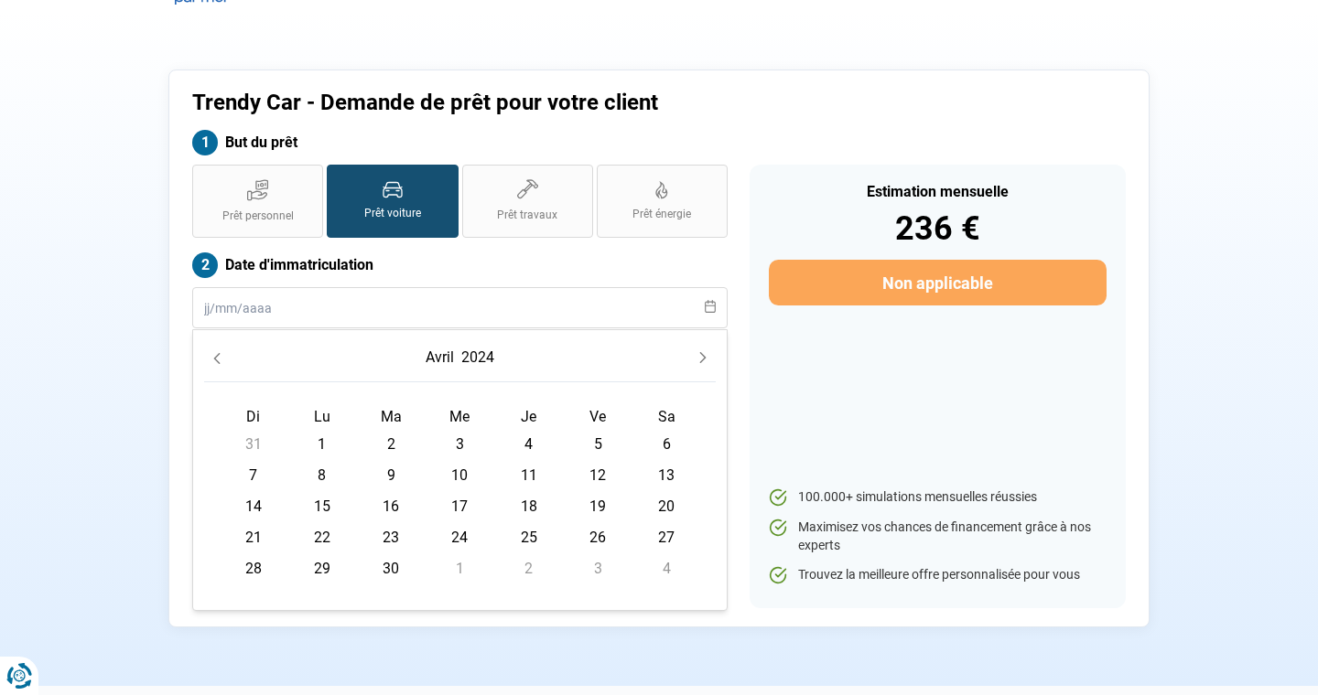
click at [215, 364] on button "Previous Month" at bounding box center [217, 358] width 26 height 26
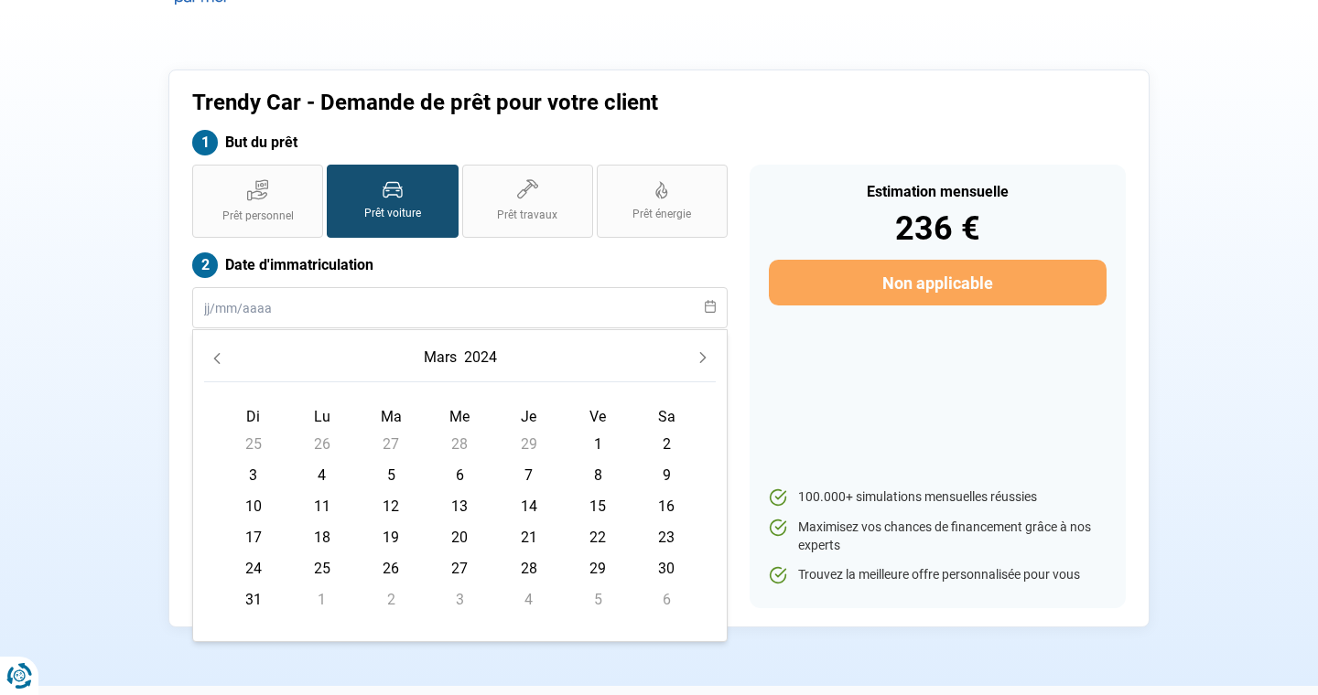
click at [215, 364] on button "Previous Month" at bounding box center [217, 358] width 26 height 26
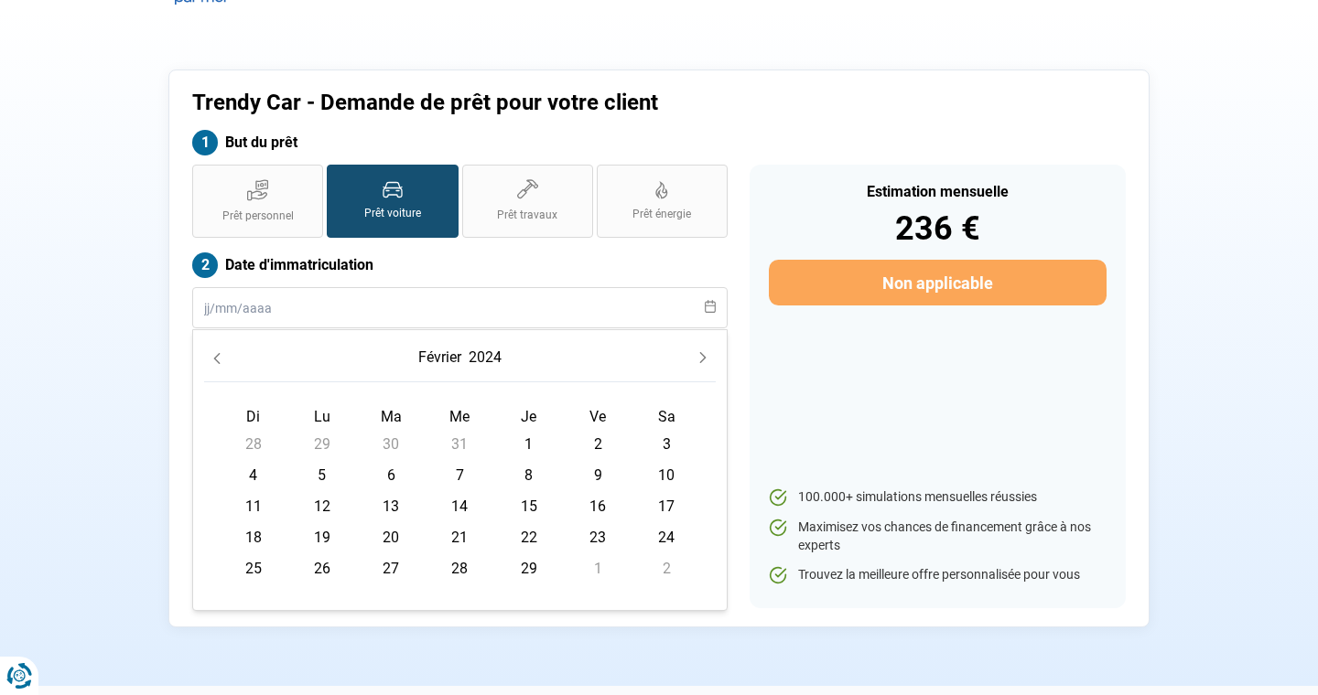
click at [215, 364] on button "Previous Month" at bounding box center [217, 358] width 26 height 26
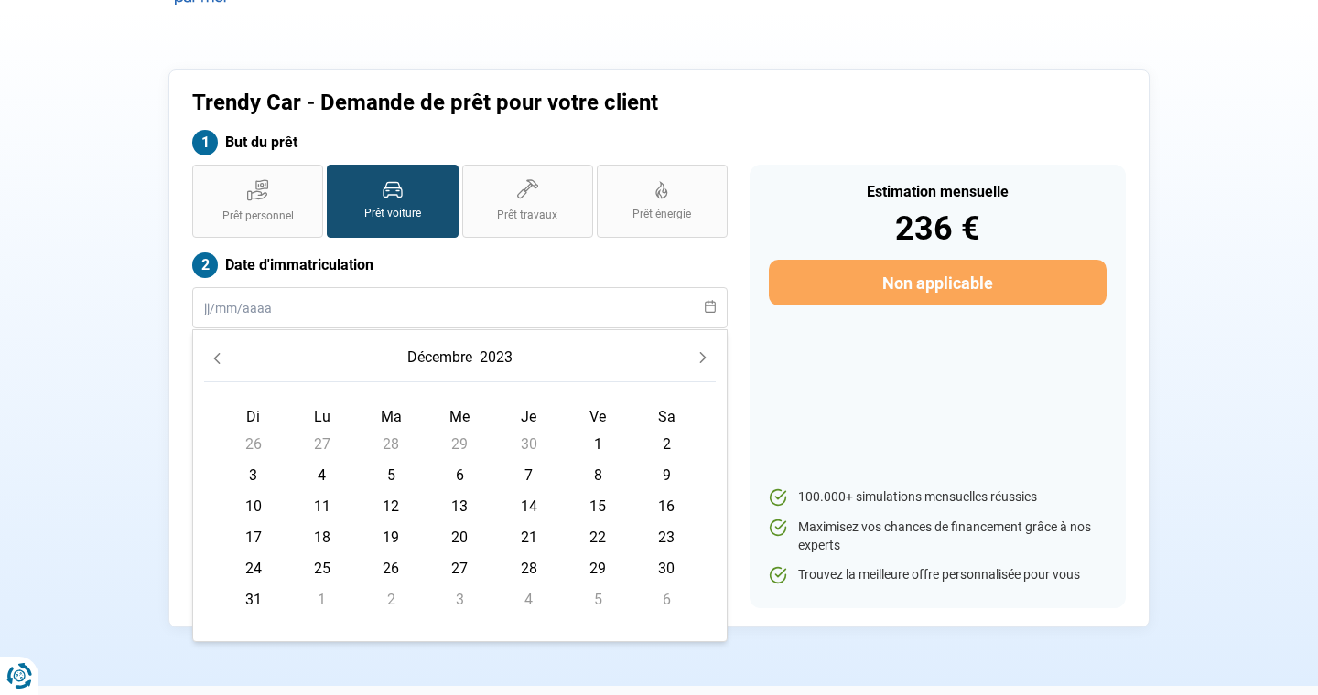
click at [215, 364] on button "Previous Month" at bounding box center [217, 358] width 26 height 26
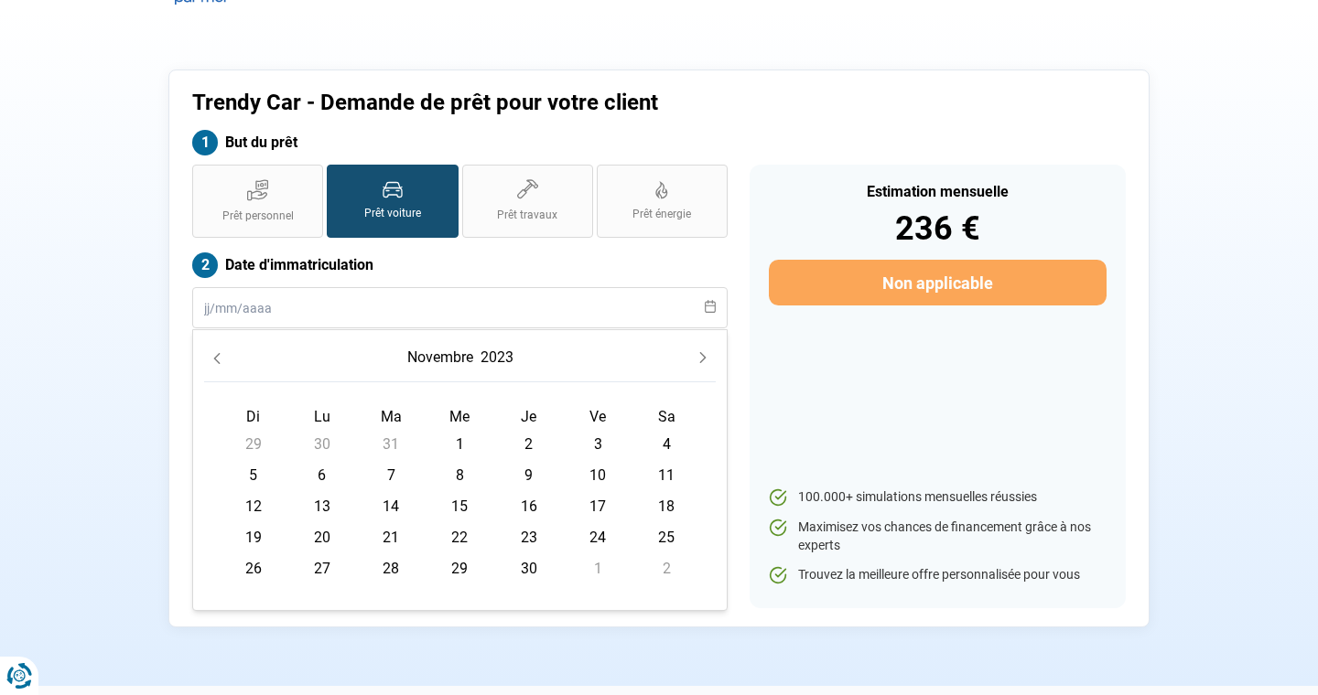
click at [215, 364] on button "Previous Month" at bounding box center [217, 358] width 26 height 26
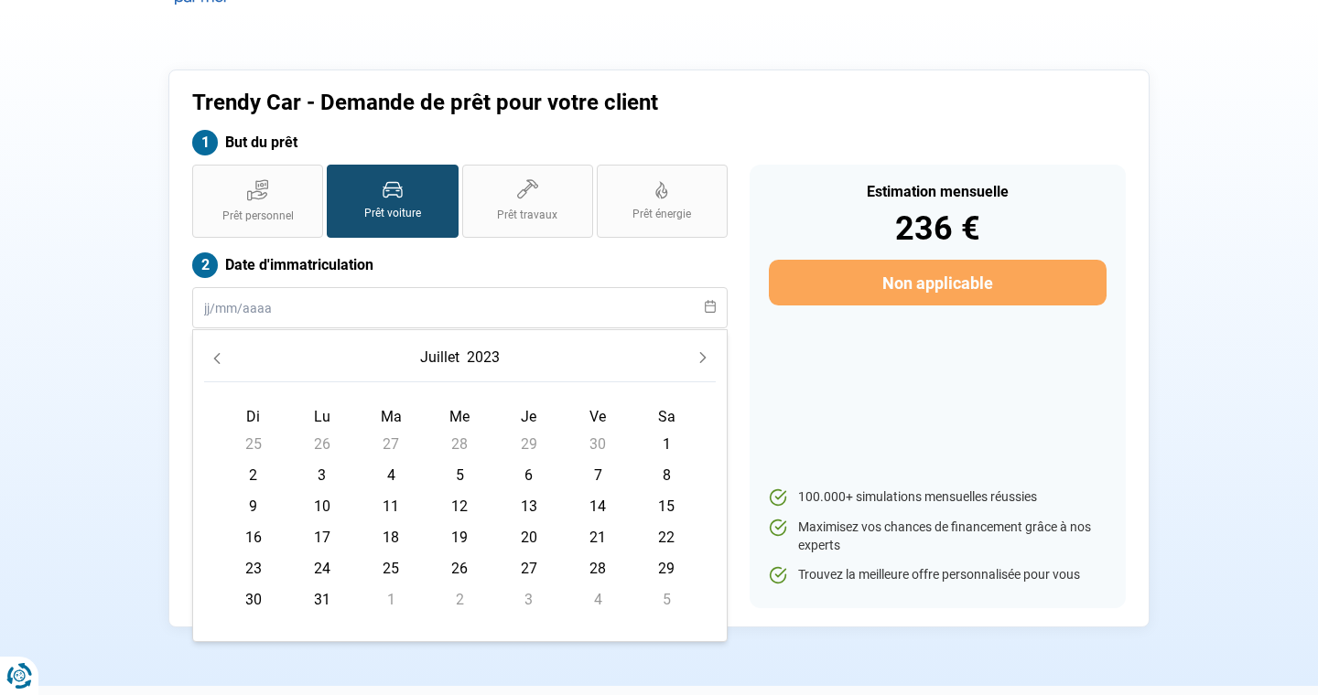
click at [215, 364] on button "Previous Month" at bounding box center [217, 358] width 26 height 26
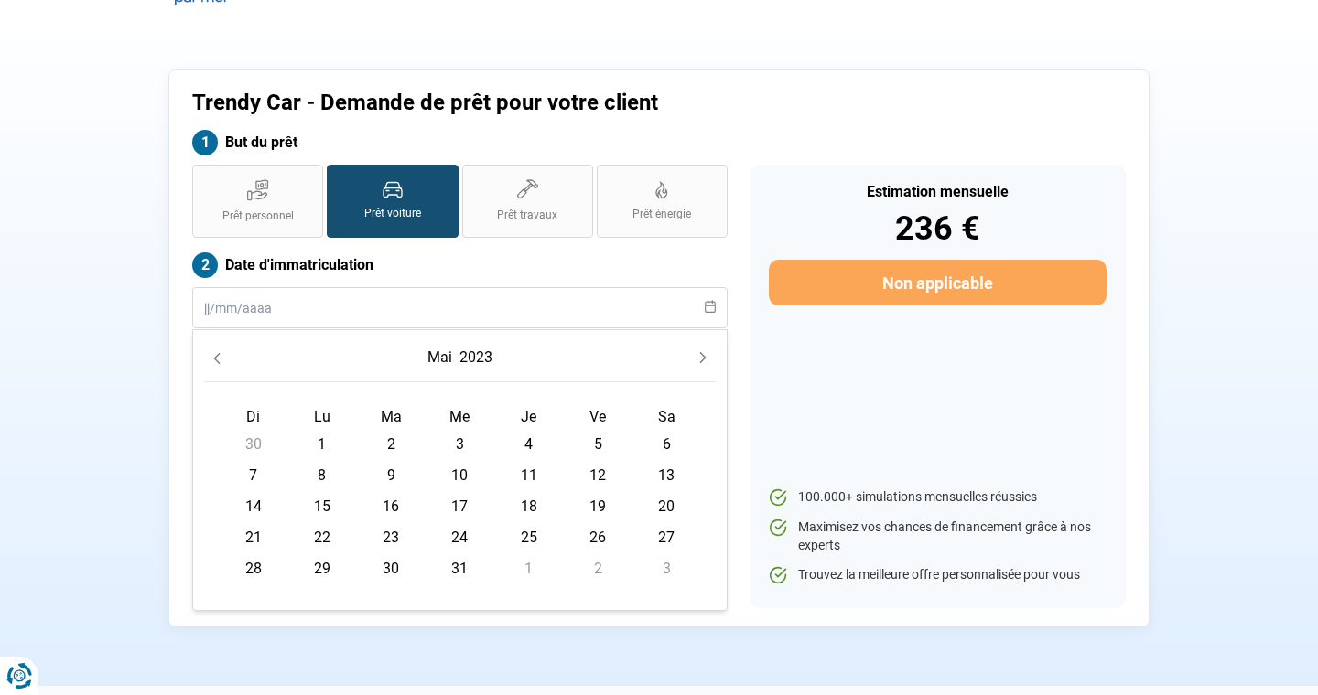
click at [215, 364] on button "Previous Month" at bounding box center [217, 358] width 26 height 26
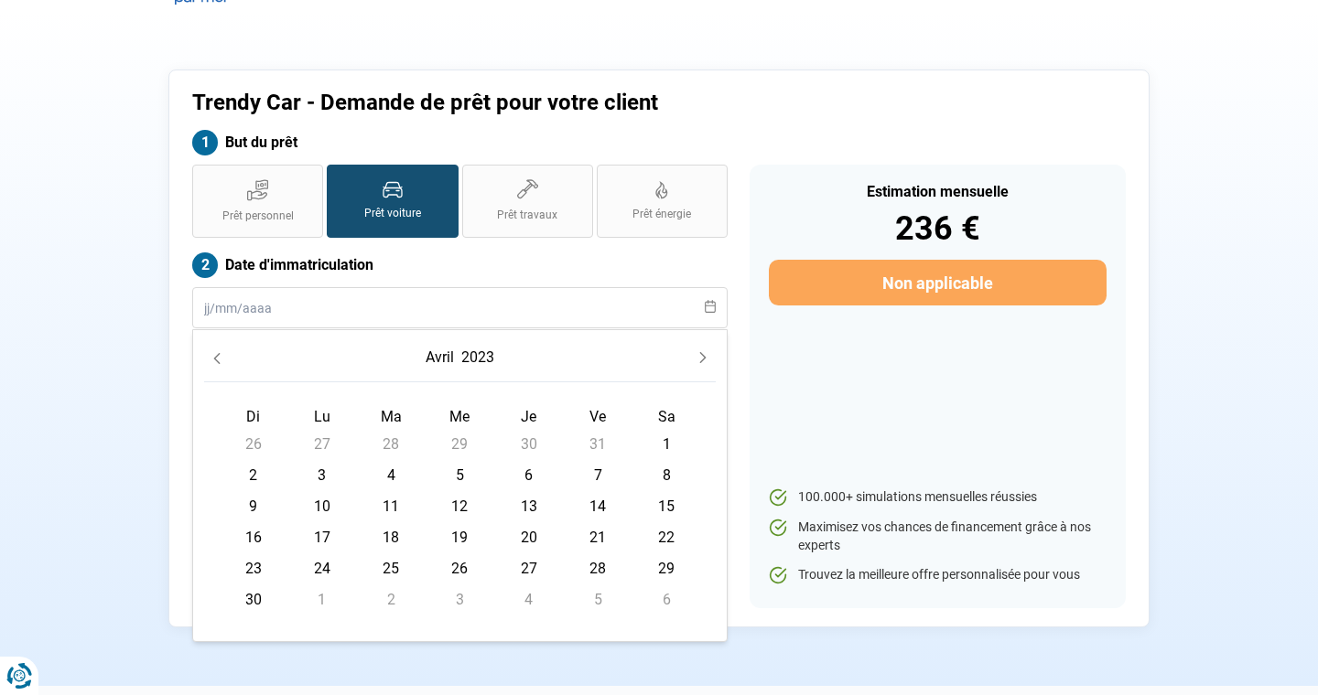
click at [215, 364] on button "Previous Month" at bounding box center [217, 358] width 26 height 26
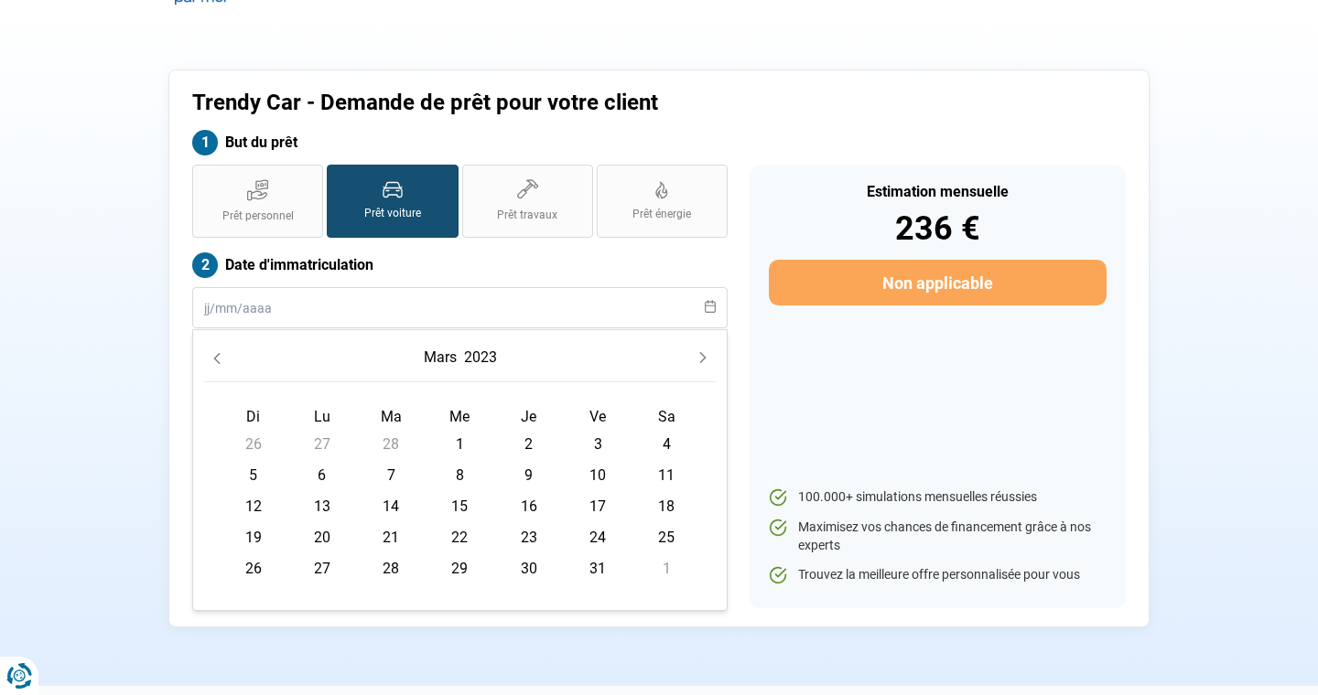
click at [215, 364] on button "Previous Month" at bounding box center [217, 358] width 26 height 26
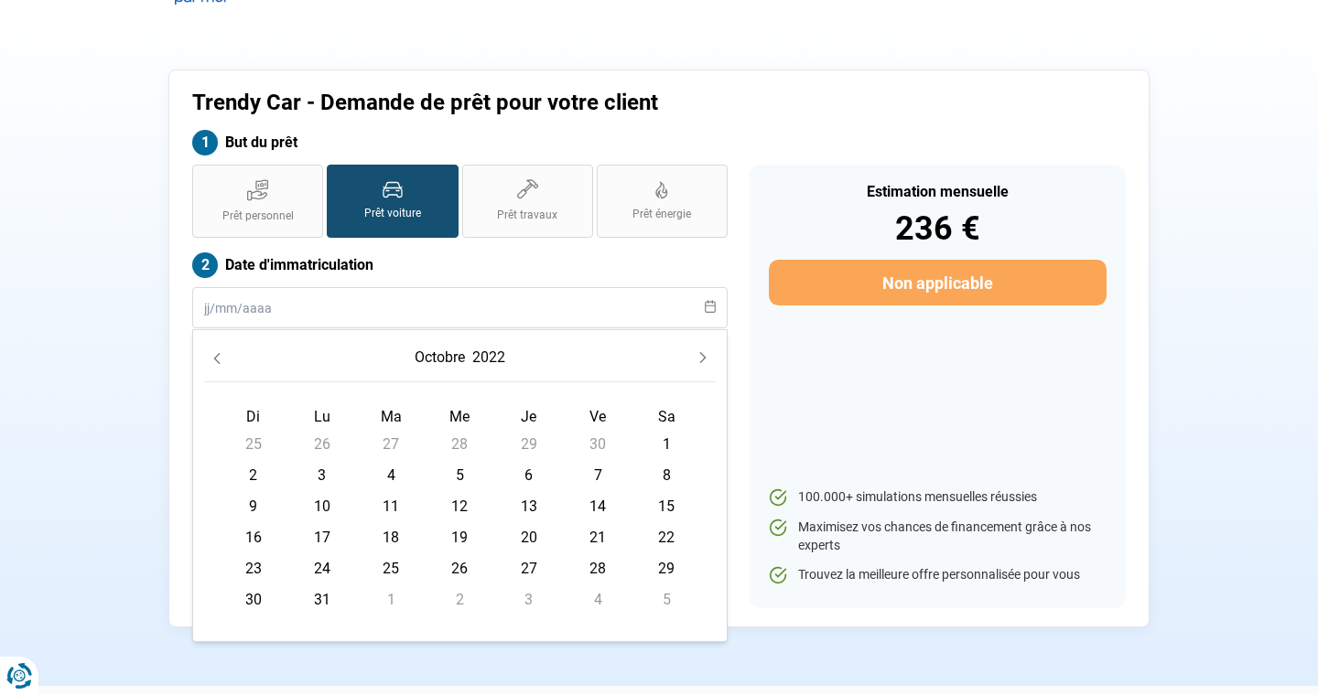
click at [215, 364] on button "Previous Month" at bounding box center [217, 358] width 26 height 26
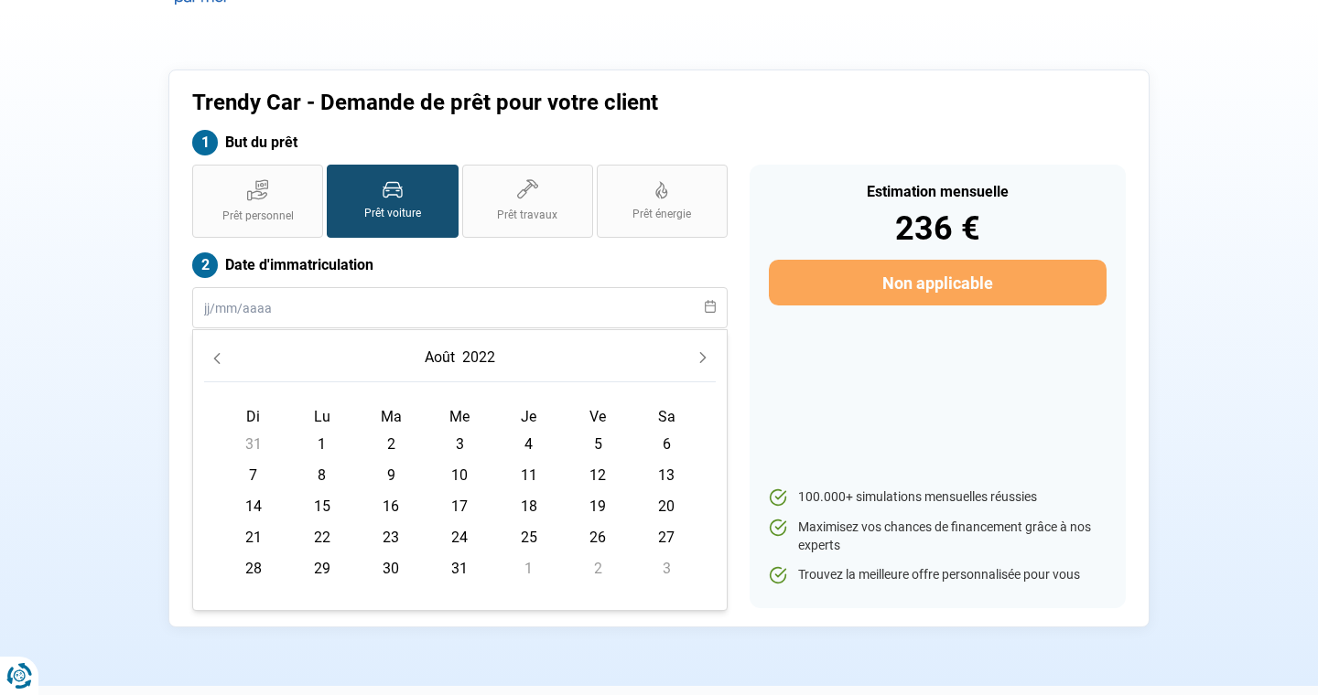
click at [215, 364] on button "Previous Month" at bounding box center [217, 358] width 26 height 26
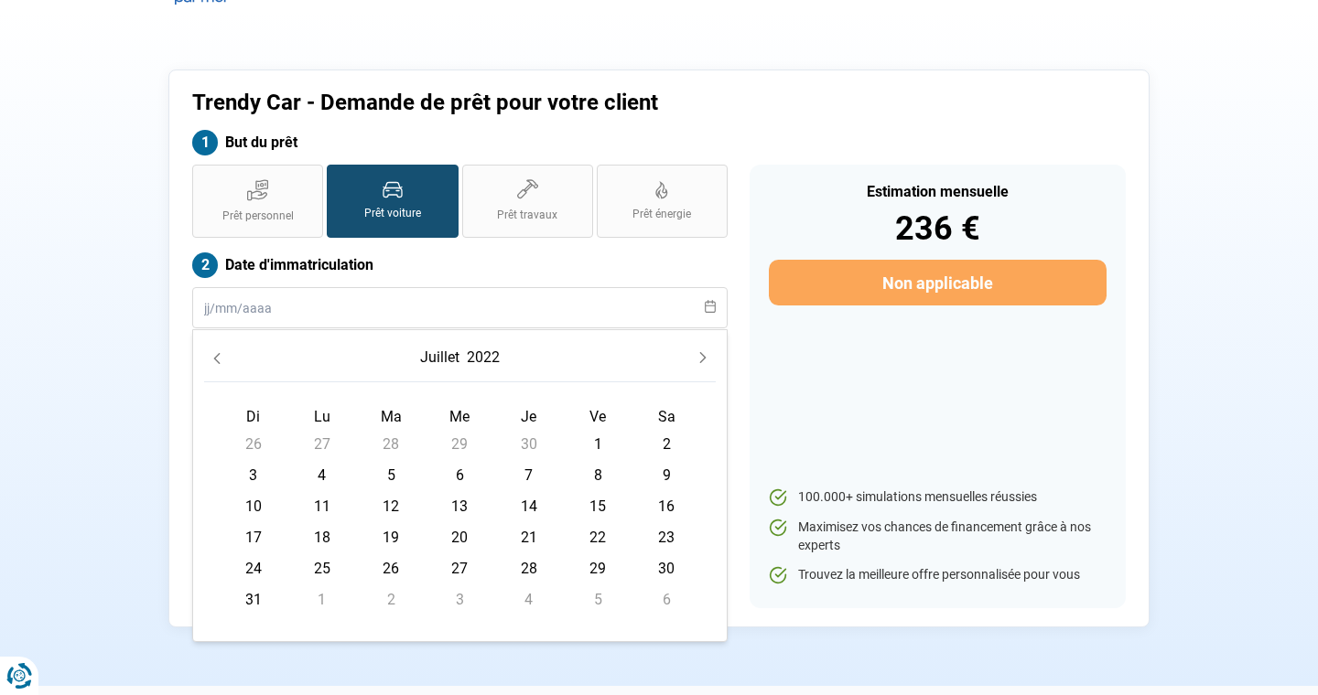
click at [215, 364] on button "Previous Month" at bounding box center [217, 358] width 26 height 26
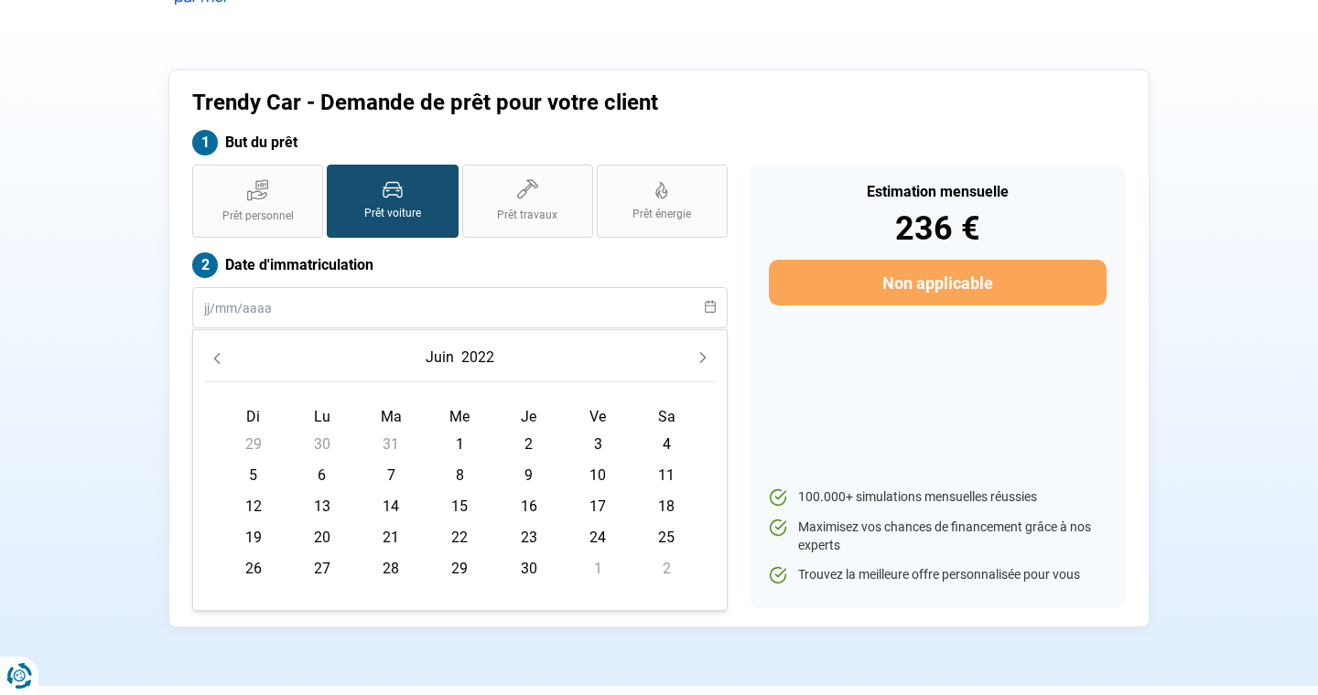
click at [215, 364] on button "Previous Month" at bounding box center [217, 358] width 26 height 26
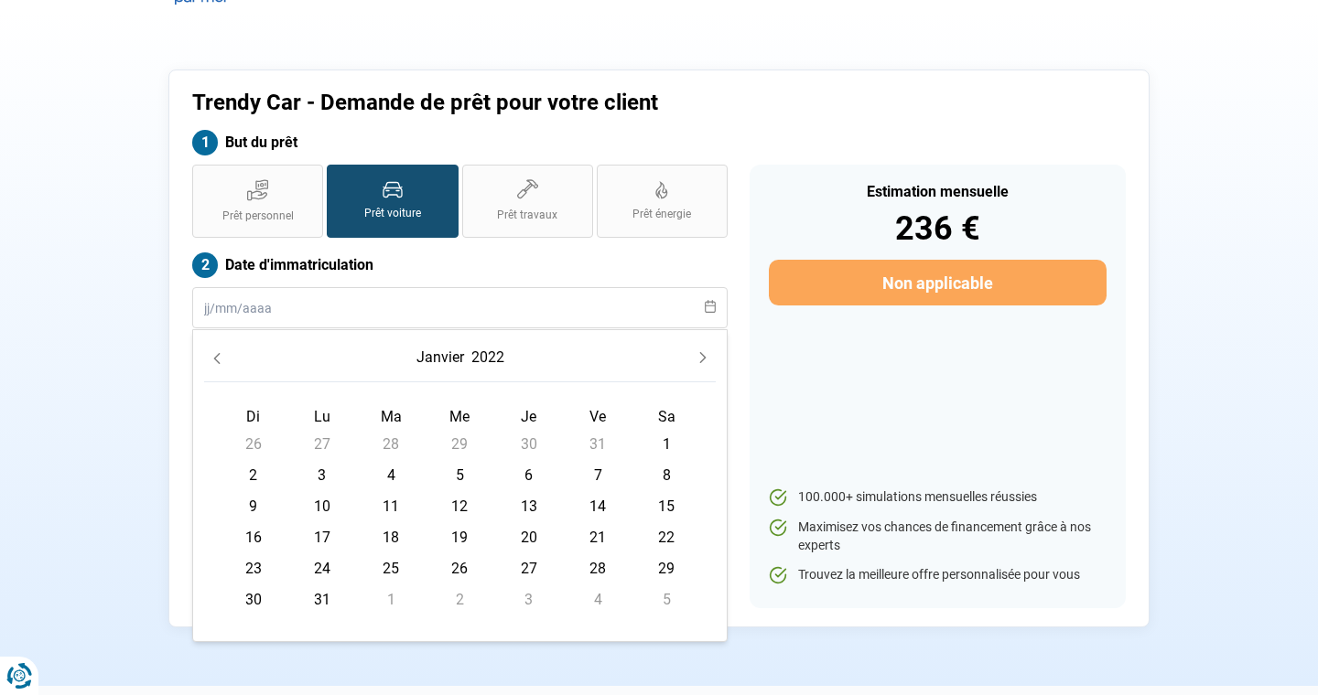
click at [215, 364] on button "Previous Month" at bounding box center [217, 358] width 26 height 26
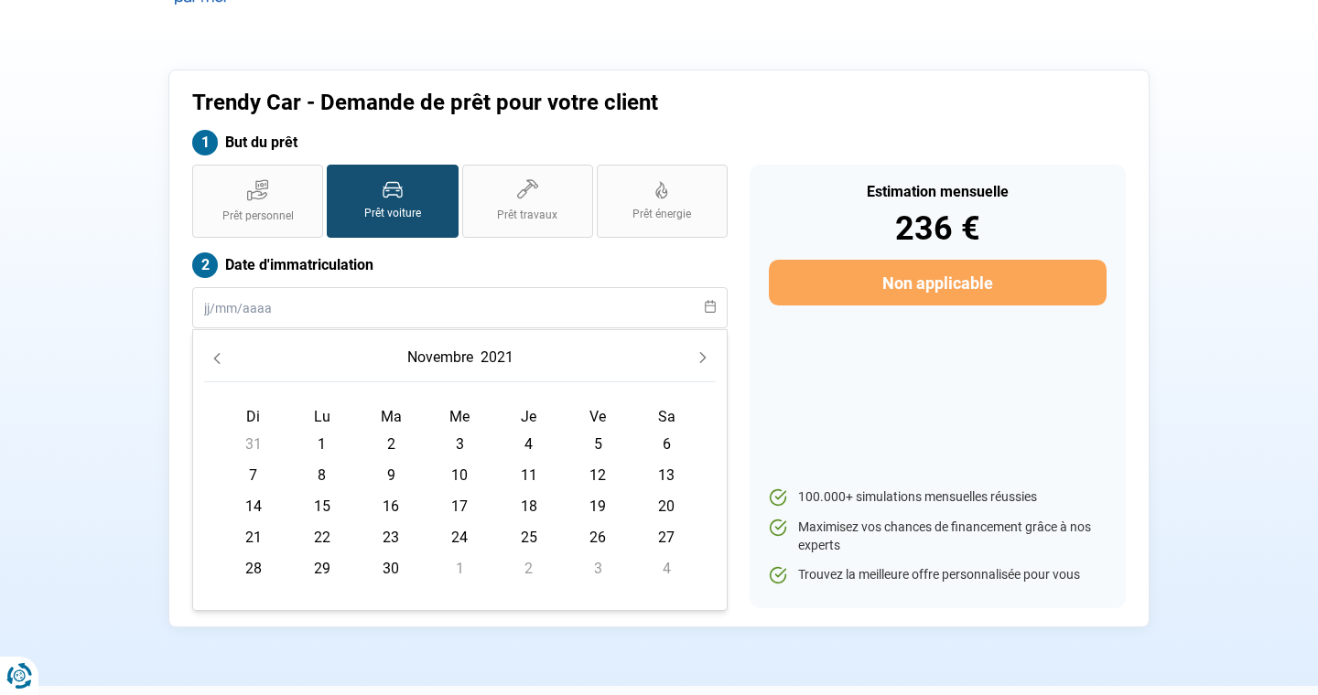
click at [215, 364] on button "Previous Month" at bounding box center [217, 358] width 26 height 26
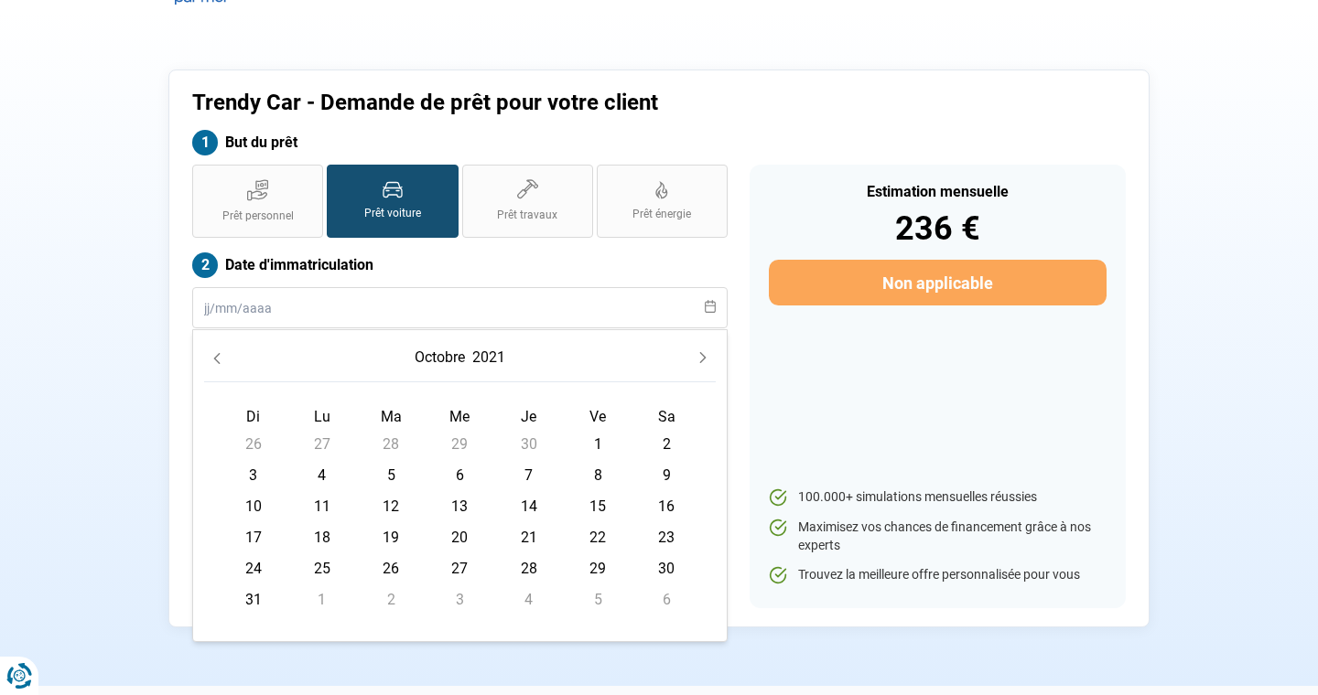
click at [215, 364] on button "Previous Month" at bounding box center [217, 358] width 26 height 26
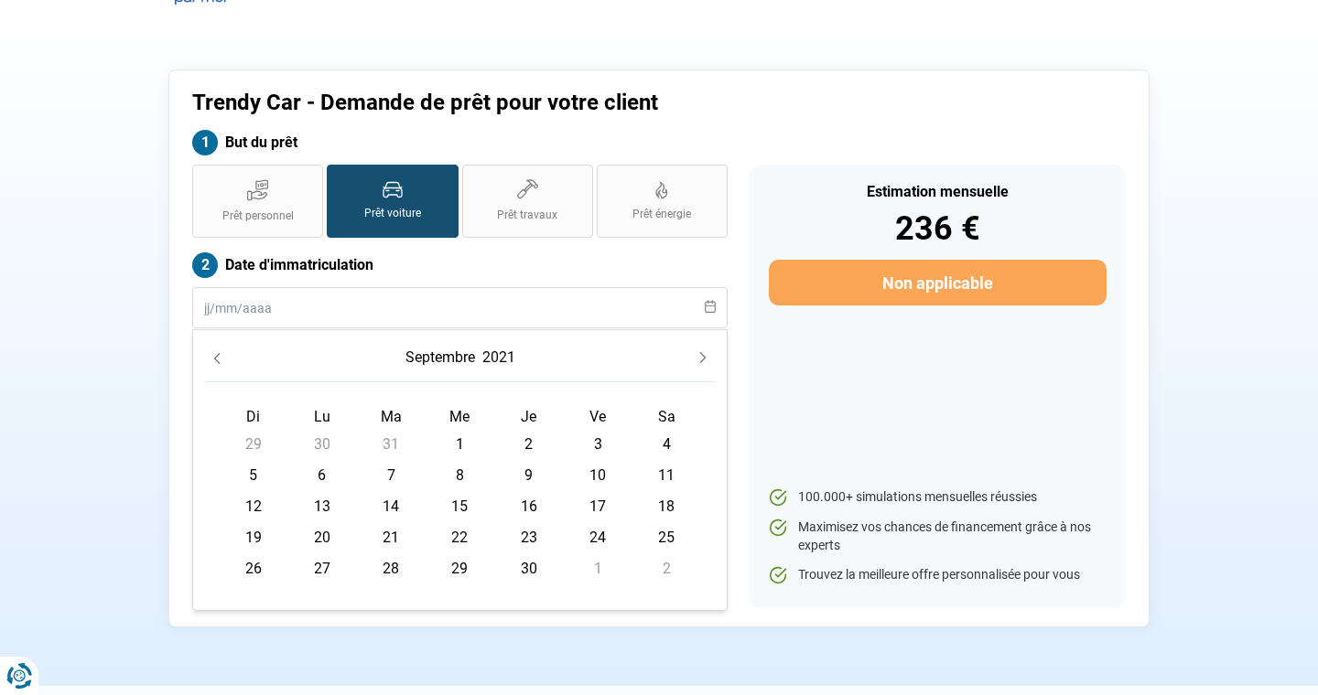
click at [215, 364] on button "Previous Month" at bounding box center [217, 358] width 26 height 26
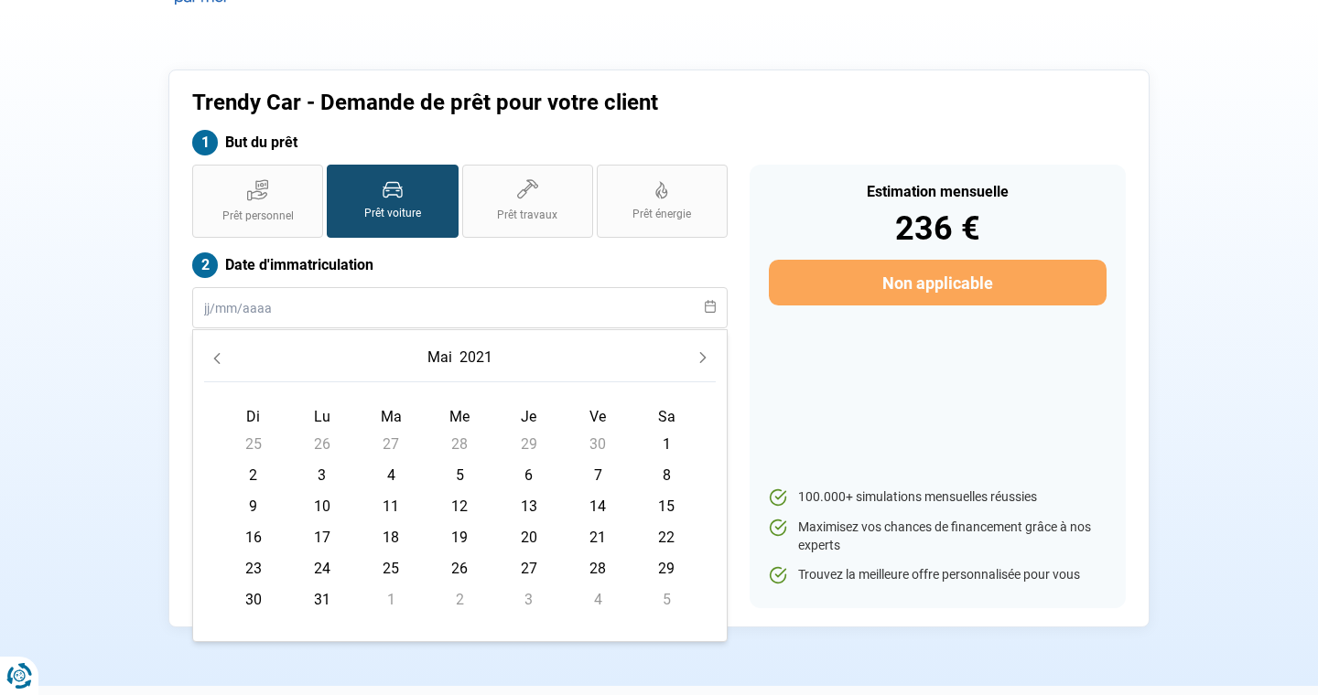
click at [215, 364] on button "Previous Month" at bounding box center [217, 358] width 26 height 26
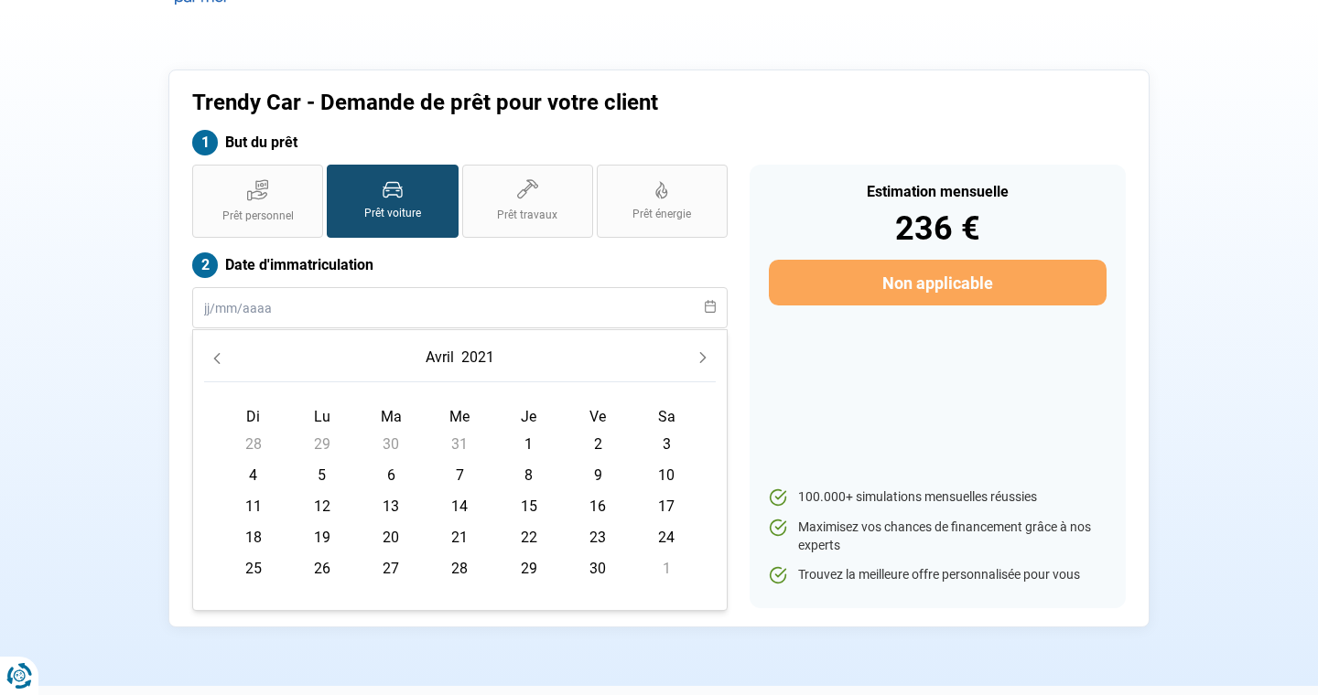
click at [215, 364] on button "Previous Month" at bounding box center [217, 358] width 26 height 26
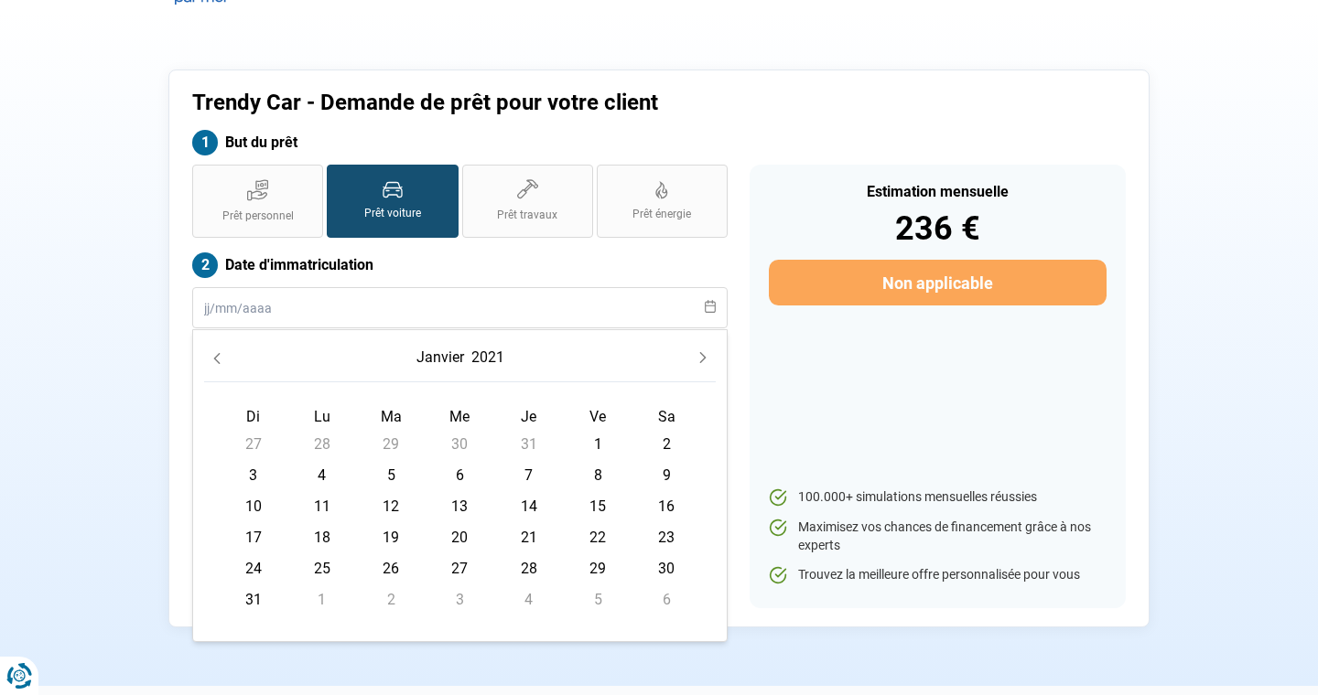
click at [215, 364] on button "Previous Month" at bounding box center [217, 358] width 26 height 26
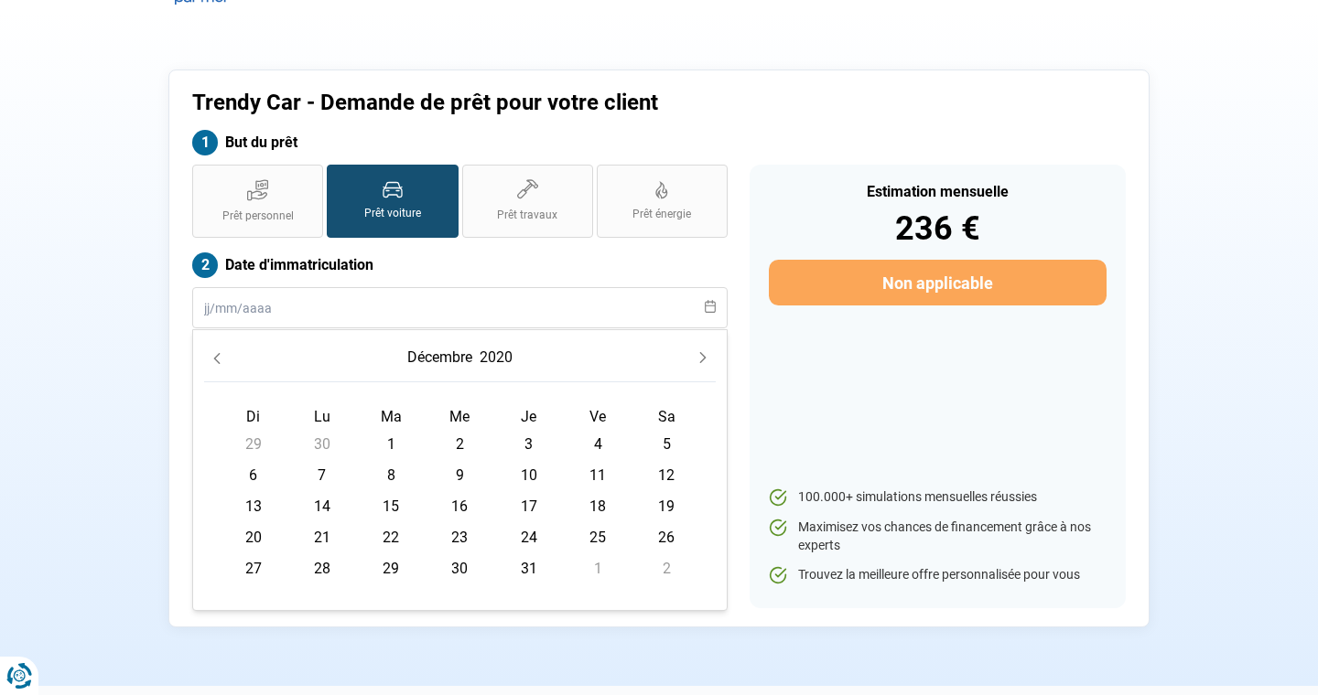
click at [215, 364] on button "Previous Month" at bounding box center [217, 358] width 26 height 26
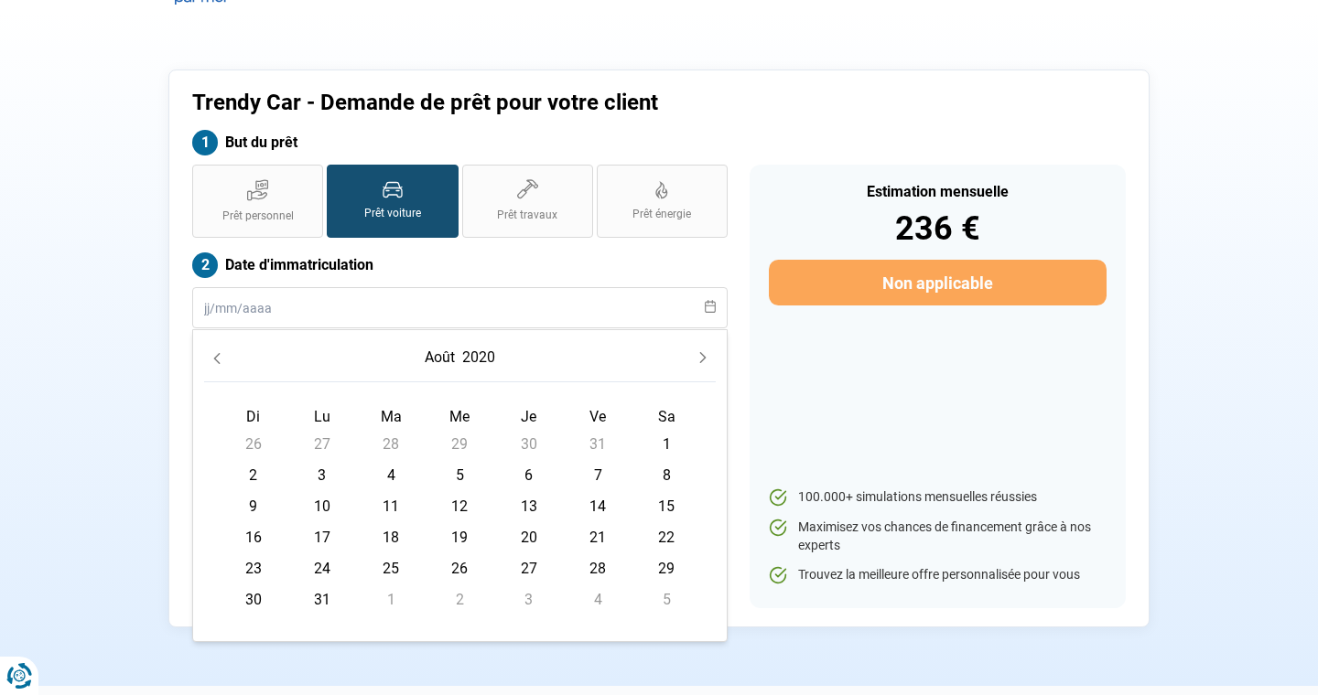
click at [215, 364] on button "Previous Month" at bounding box center [217, 358] width 26 height 26
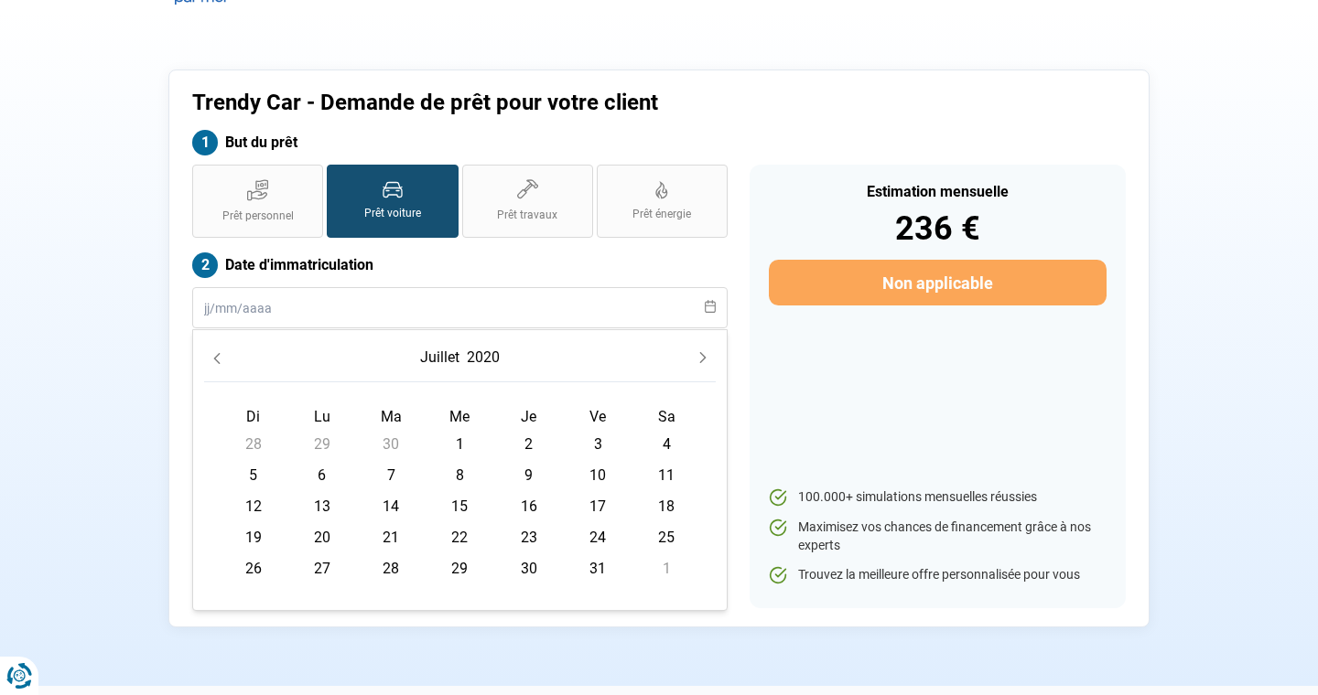
click at [215, 364] on button "Previous Month" at bounding box center [217, 358] width 26 height 26
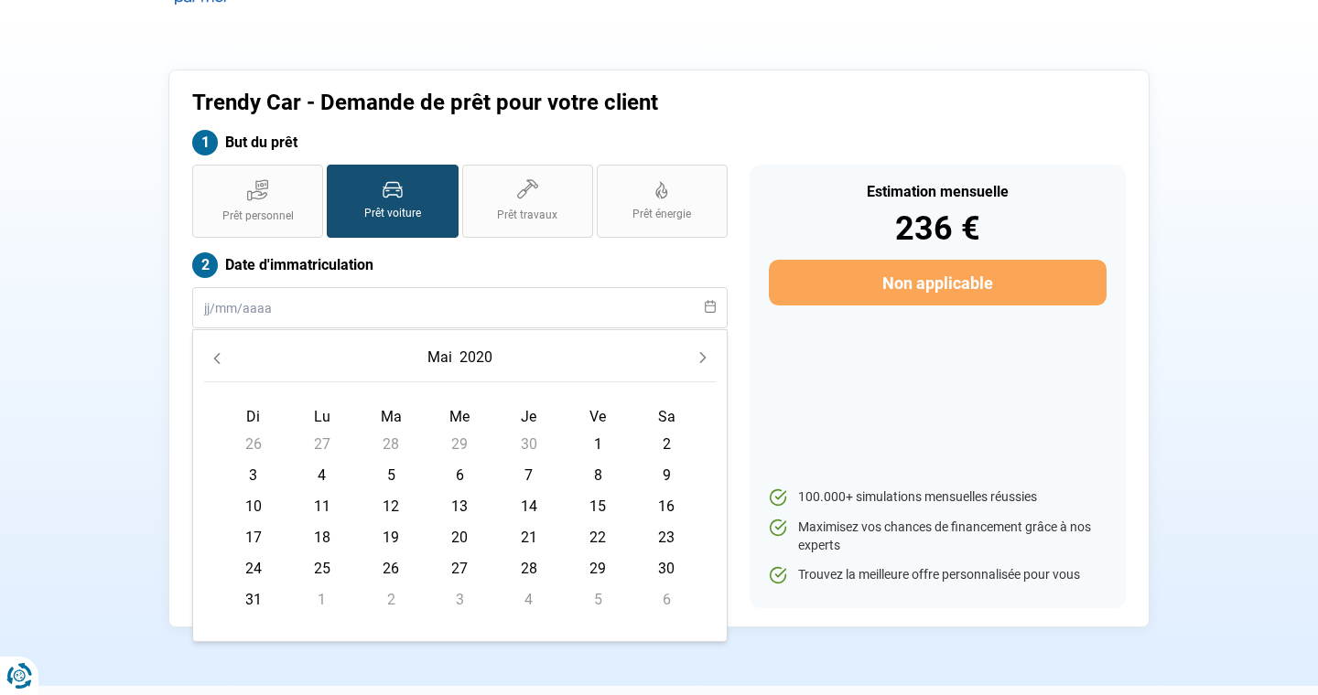
click at [215, 364] on button "Previous Month" at bounding box center [217, 358] width 26 height 26
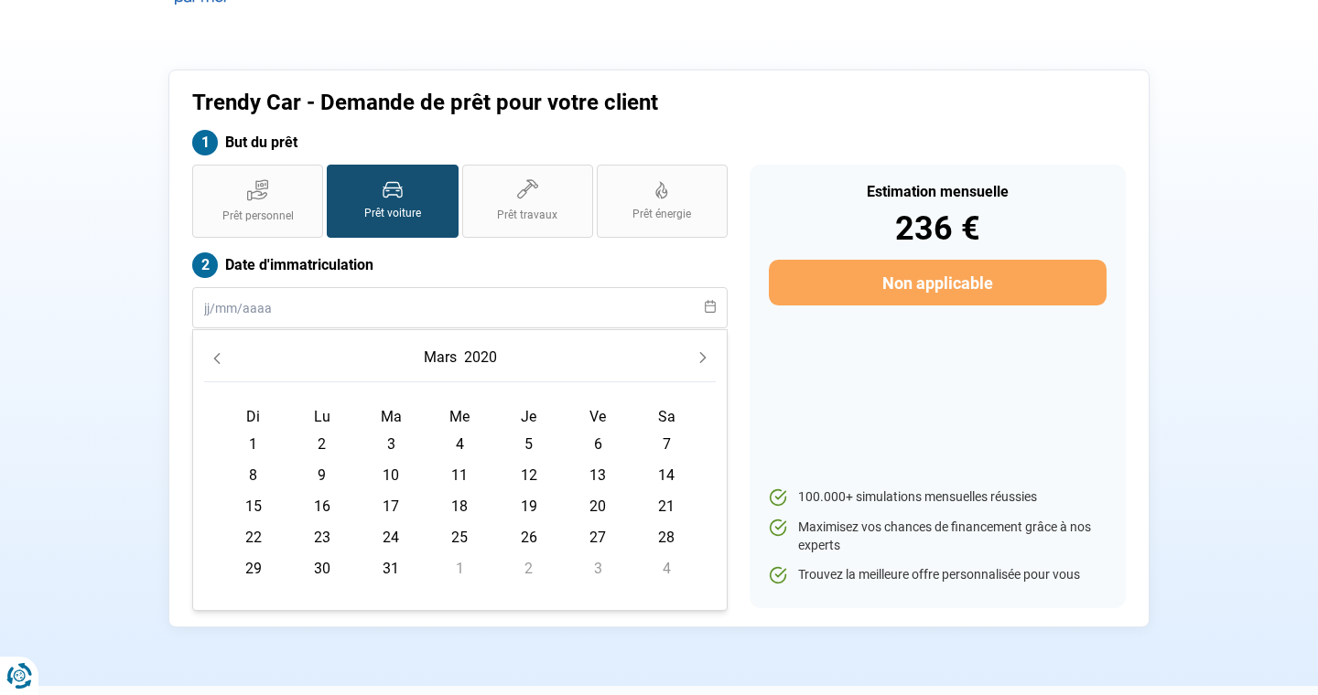
click at [215, 364] on button "Previous Month" at bounding box center [217, 358] width 26 height 26
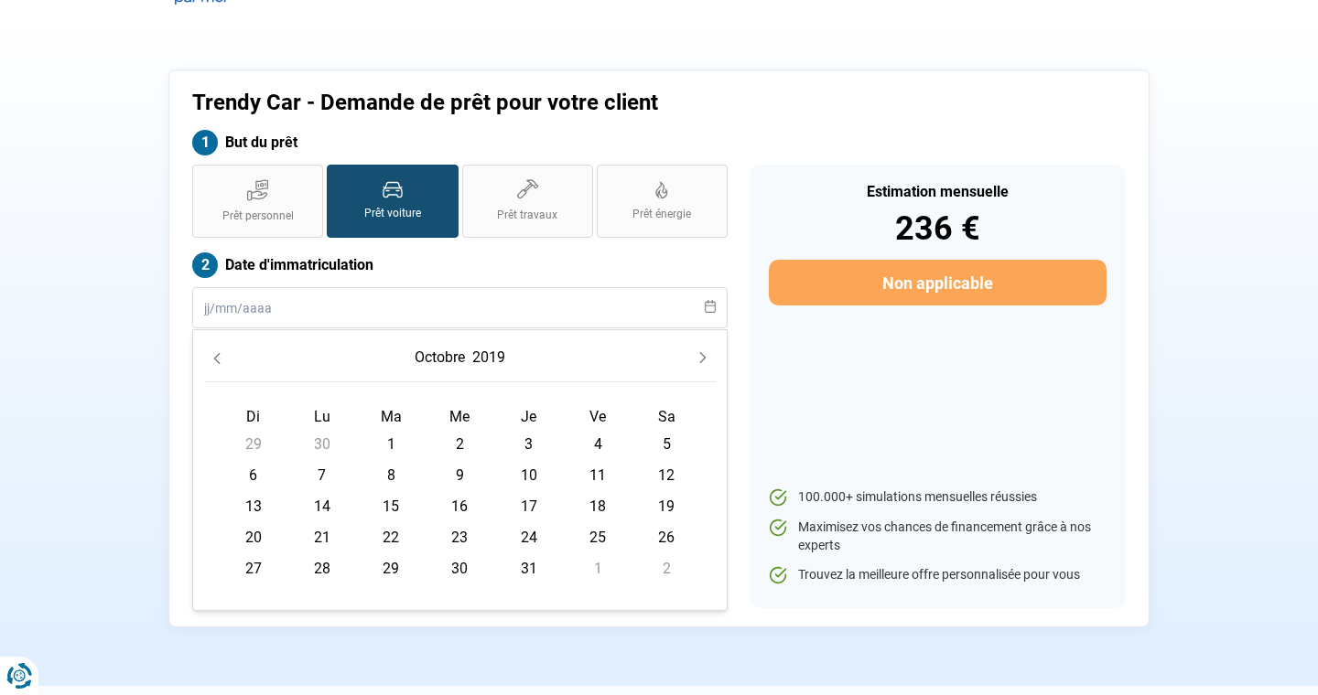
click at [215, 364] on button "Previous Month" at bounding box center [217, 358] width 26 height 26
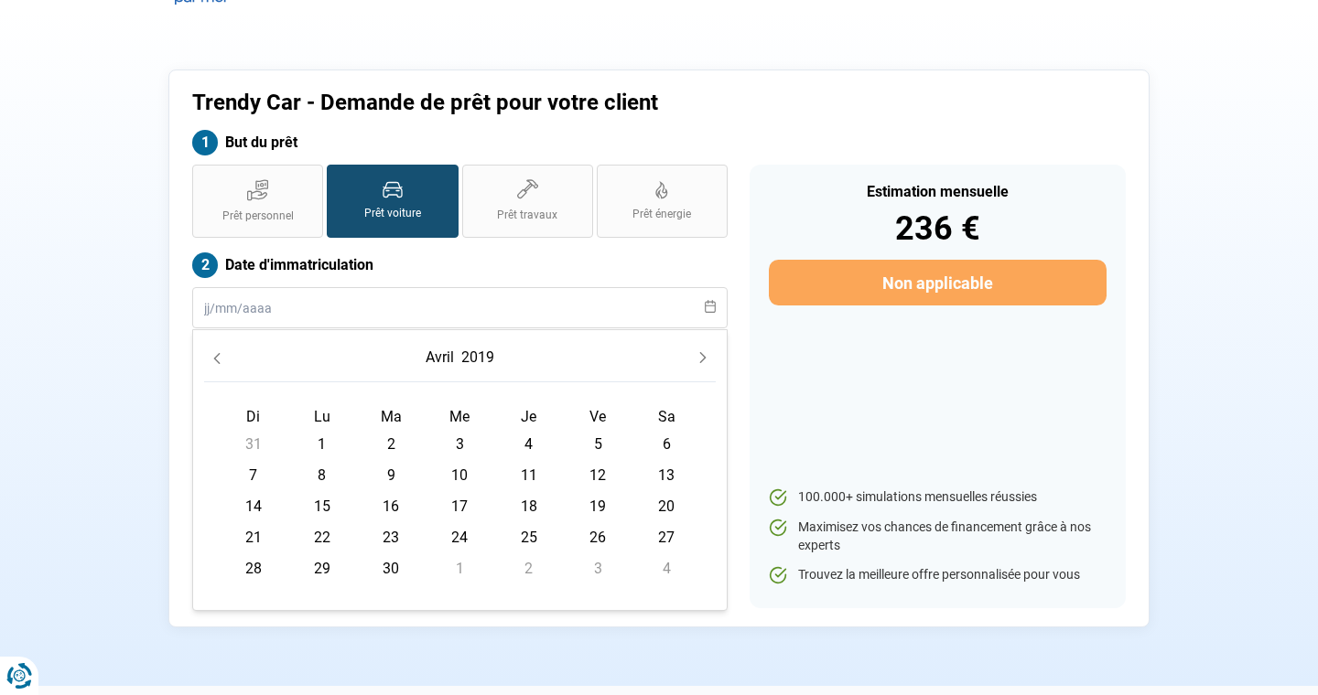
click at [215, 364] on button "Previous Month" at bounding box center [217, 358] width 26 height 26
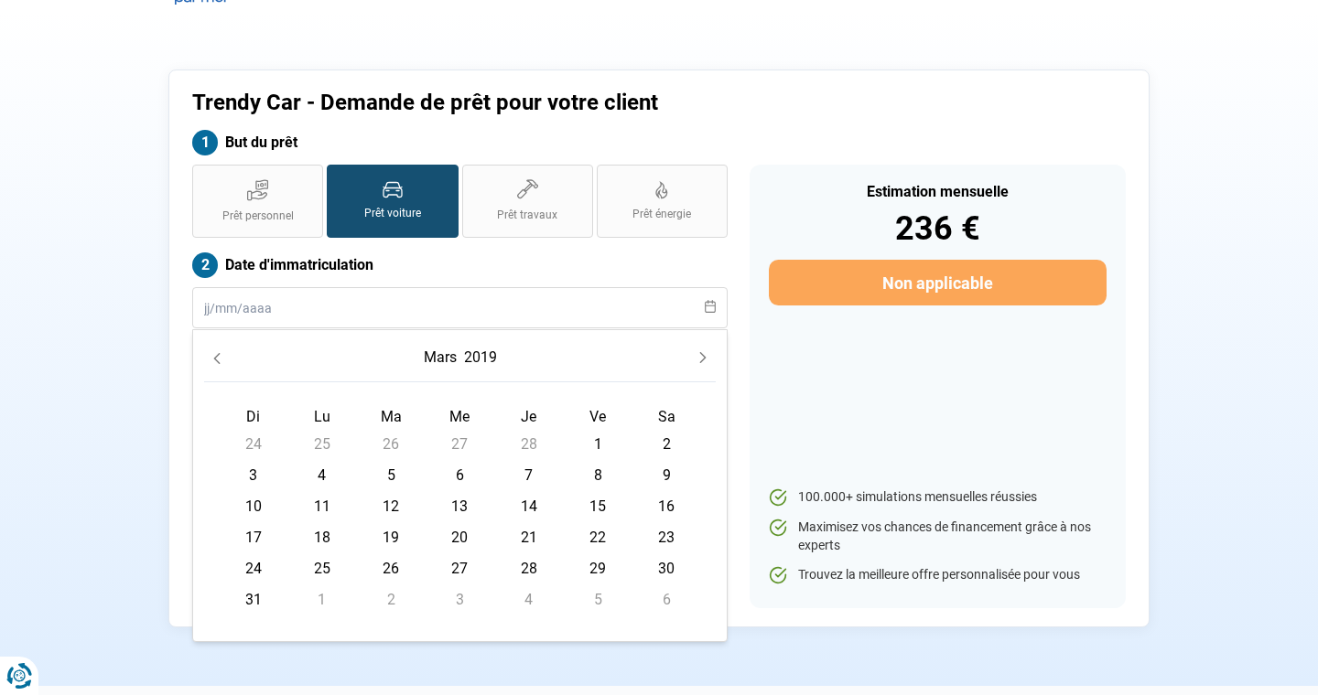
click at [215, 364] on button "Previous Month" at bounding box center [217, 358] width 26 height 26
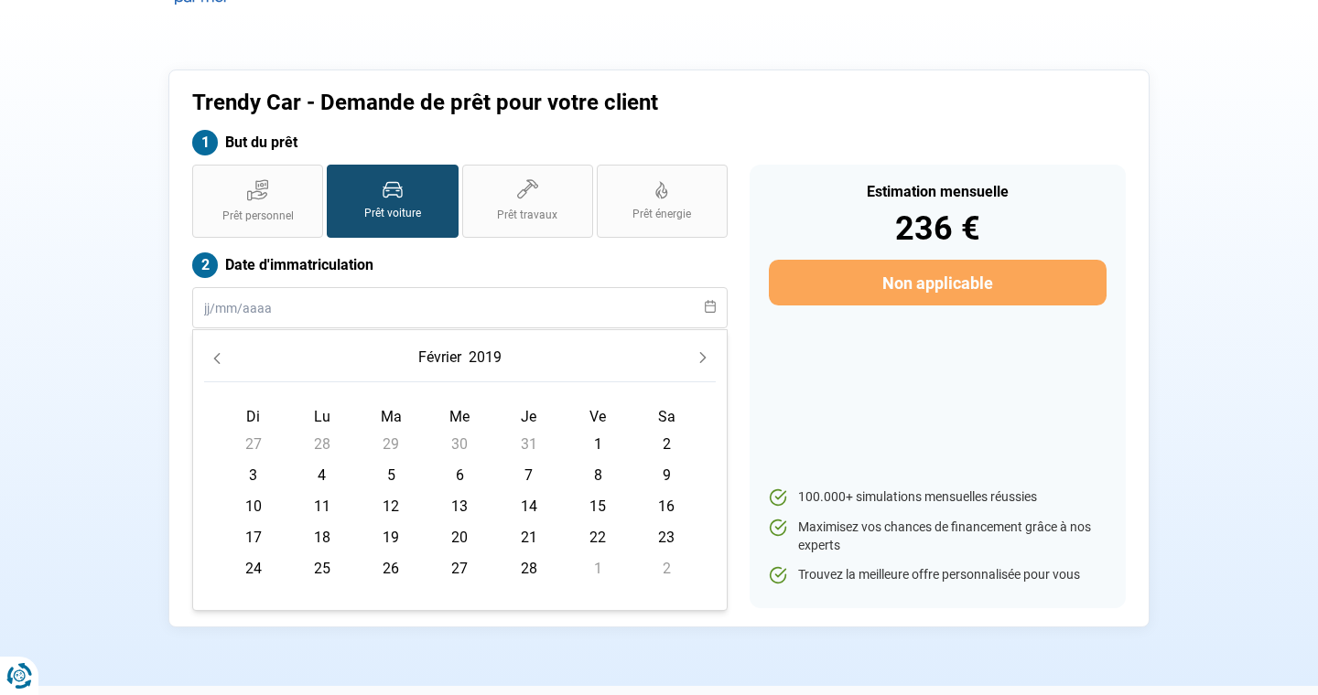
click at [215, 364] on button "Previous Month" at bounding box center [217, 358] width 26 height 26
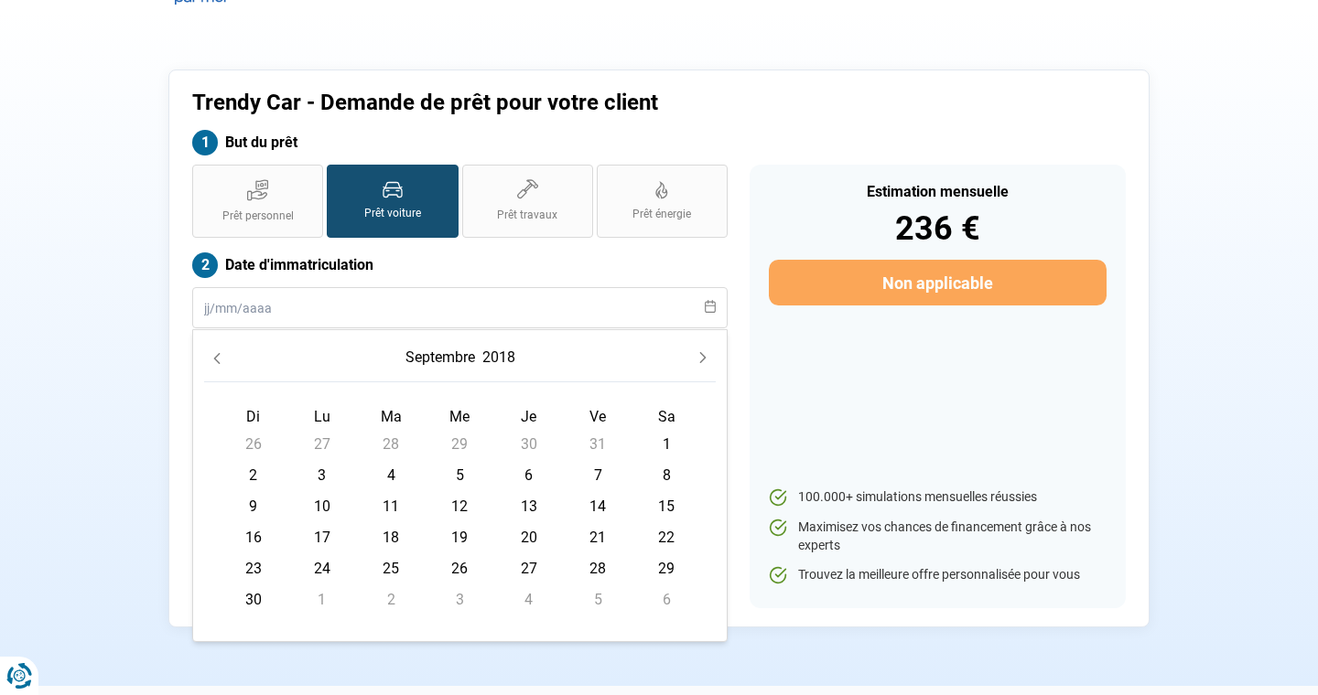
click at [215, 364] on button "Previous Month" at bounding box center [217, 358] width 26 height 26
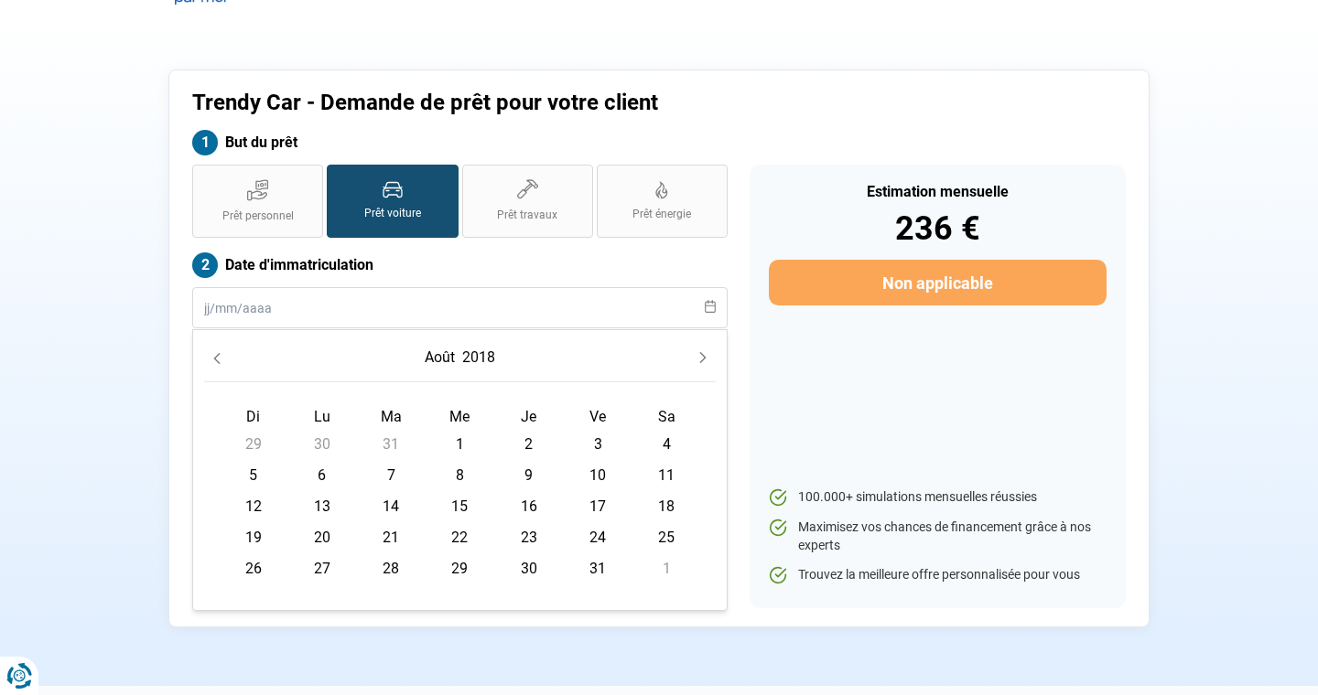
click at [215, 364] on button "Previous Month" at bounding box center [217, 358] width 26 height 26
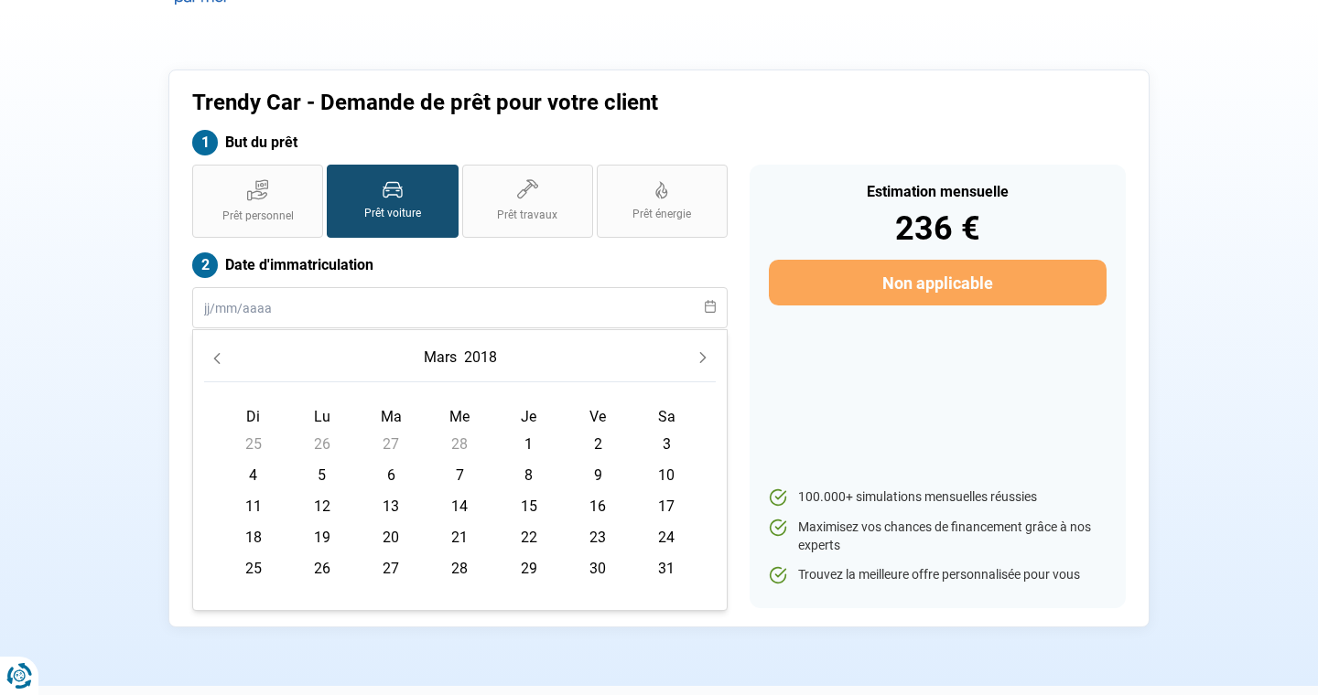
click at [461, 565] on span "28" at bounding box center [459, 569] width 29 height 29
type input "[DATE]"
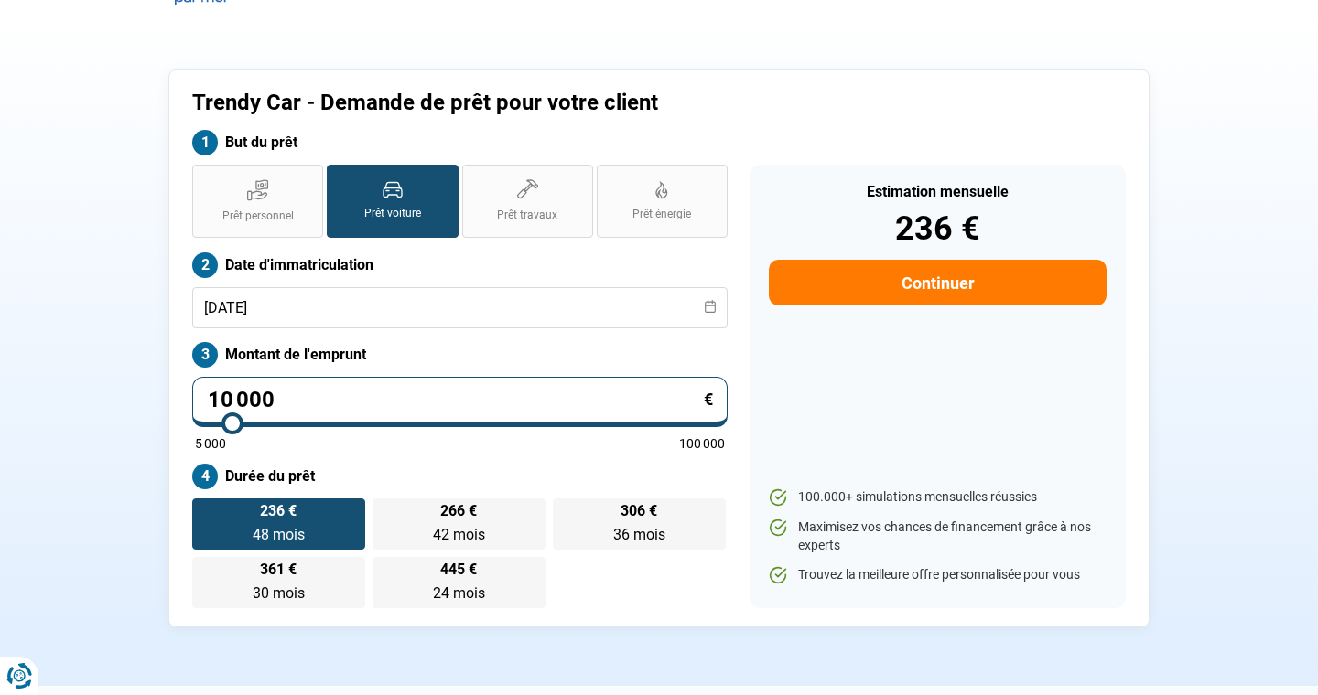
click at [365, 406] on input "10 000" at bounding box center [459, 402] width 535 height 50
type input "1 000"
type input "5000"
type input "100"
type input "5000"
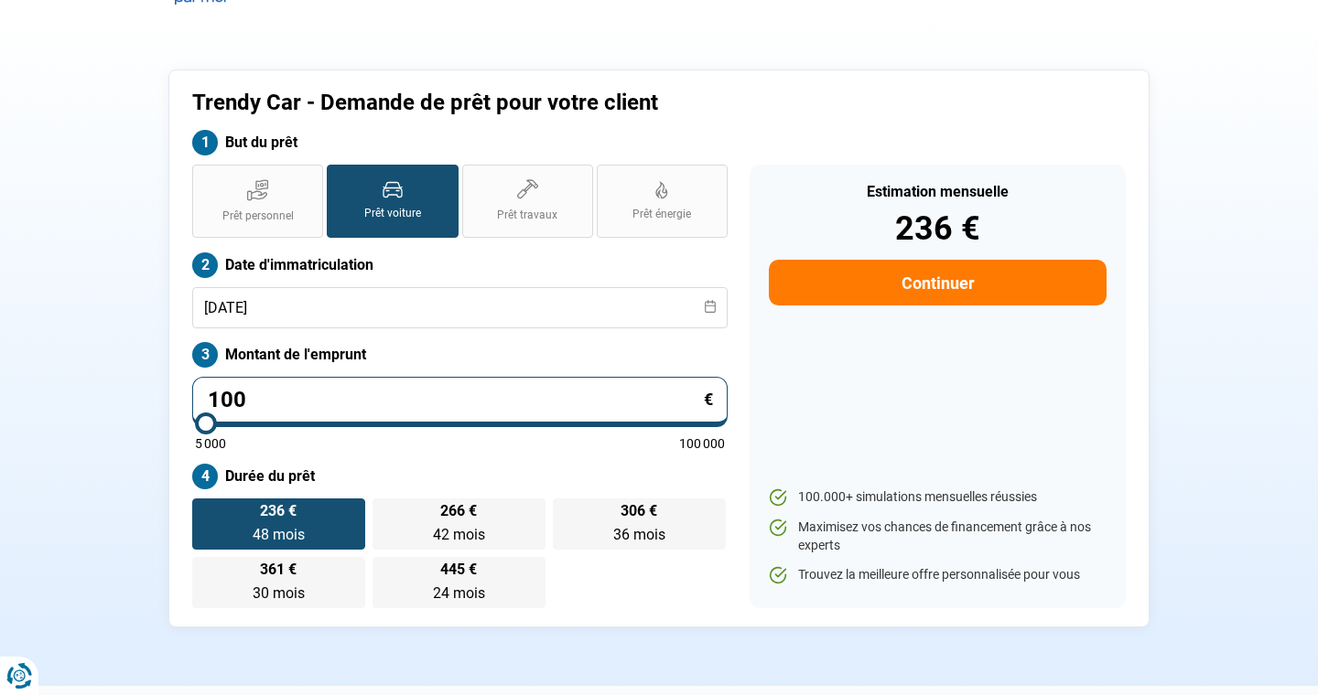
type input "10"
type input "5000"
type input "1"
type input "5000"
type input "0"
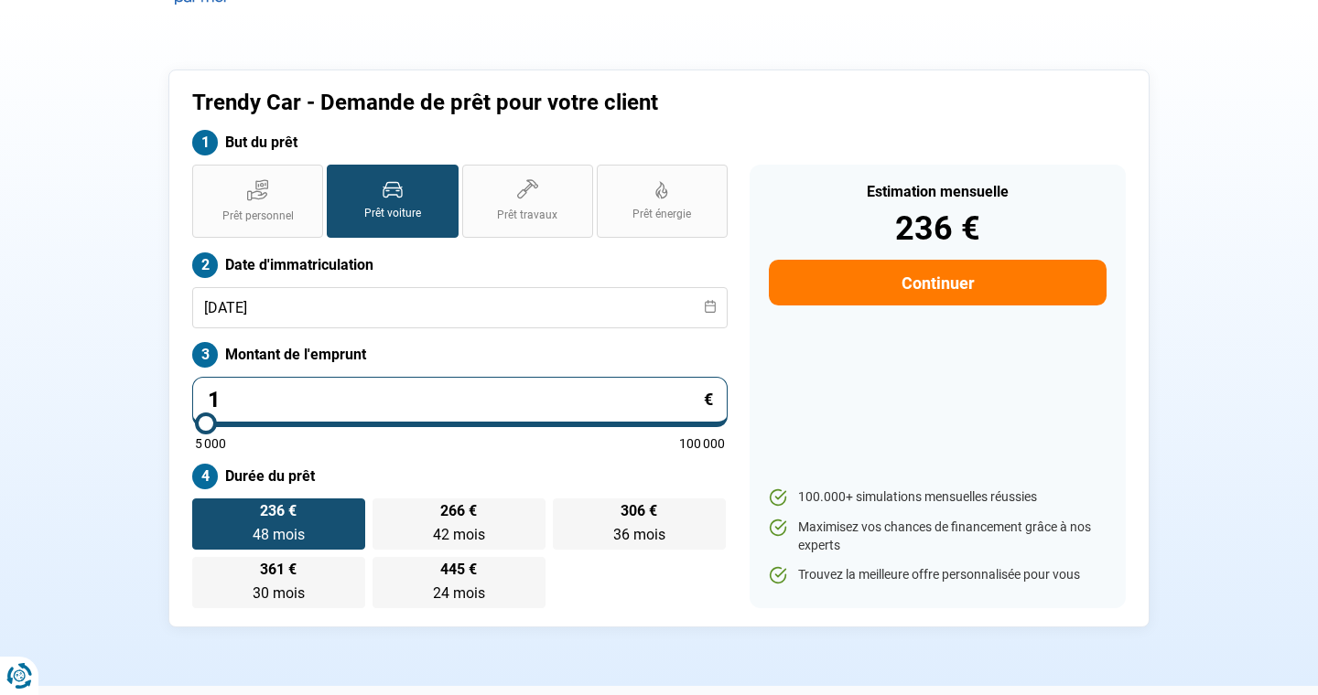
type input "5000"
type input "1"
type input "5000"
type input "14"
type input "5000"
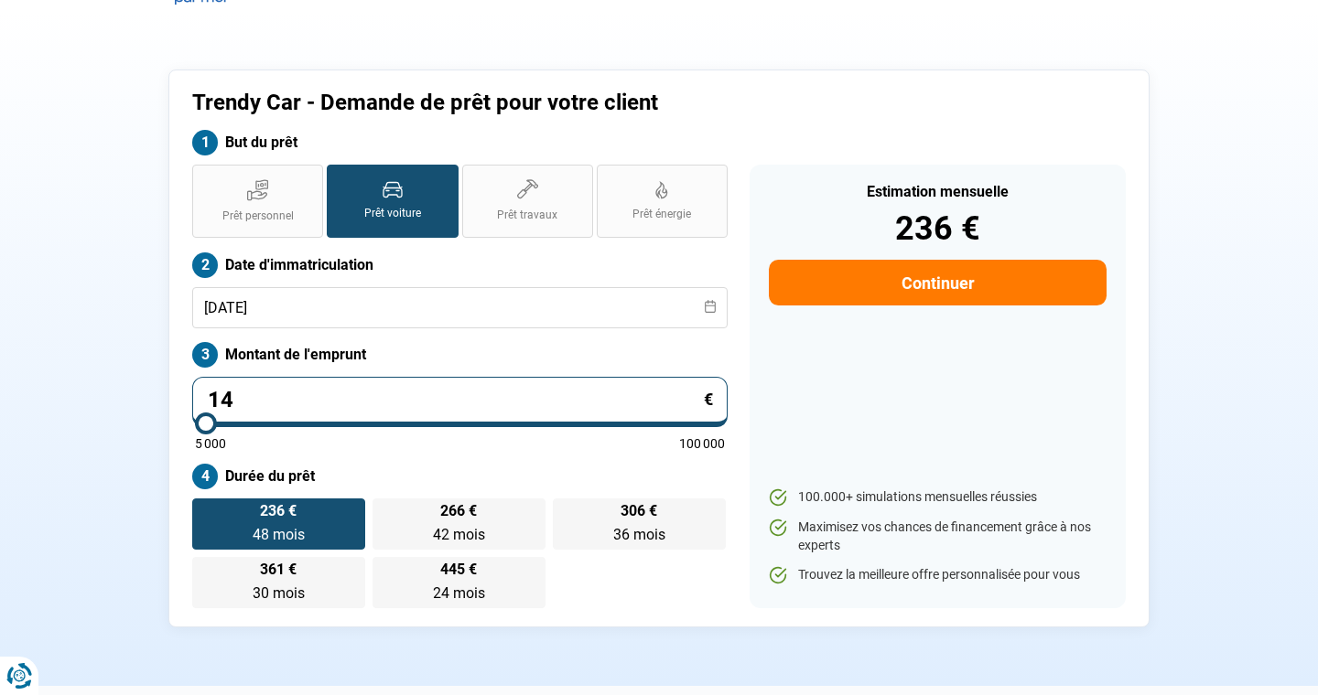
type input "140"
type input "5000"
type input "1 400"
type input "5000"
type input "14 000"
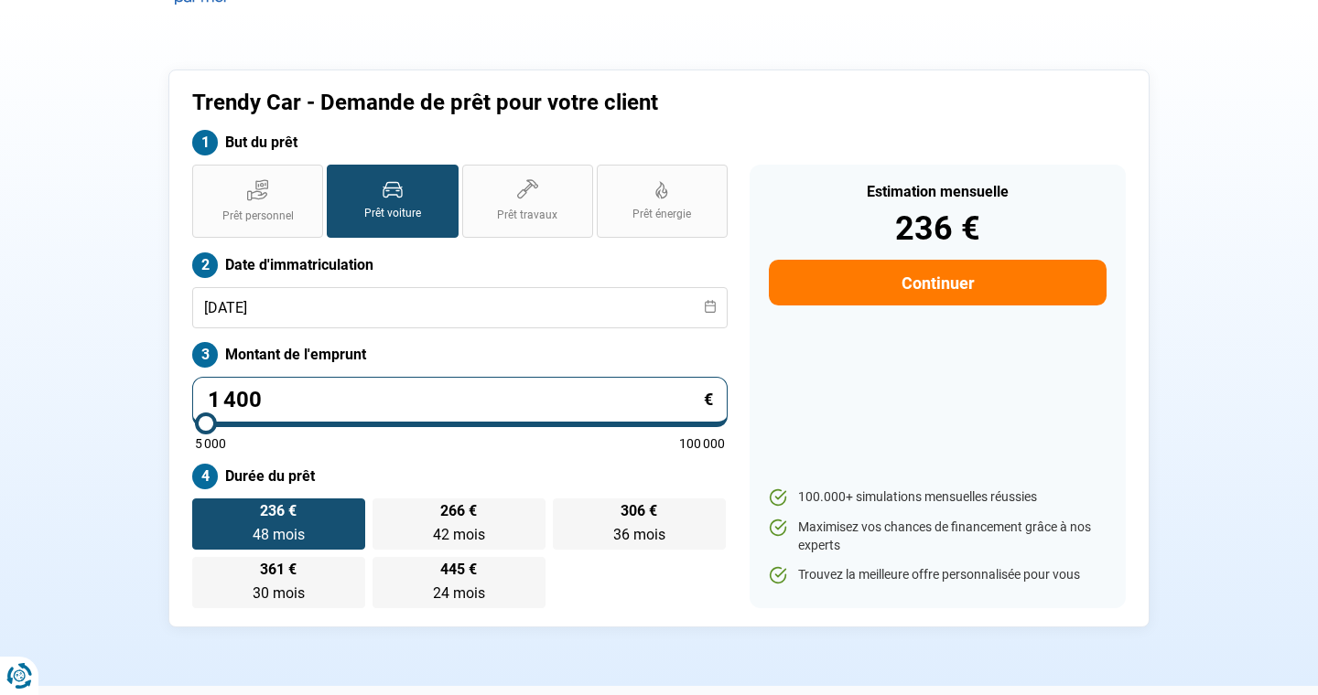
type input "14000"
type input "14 000"
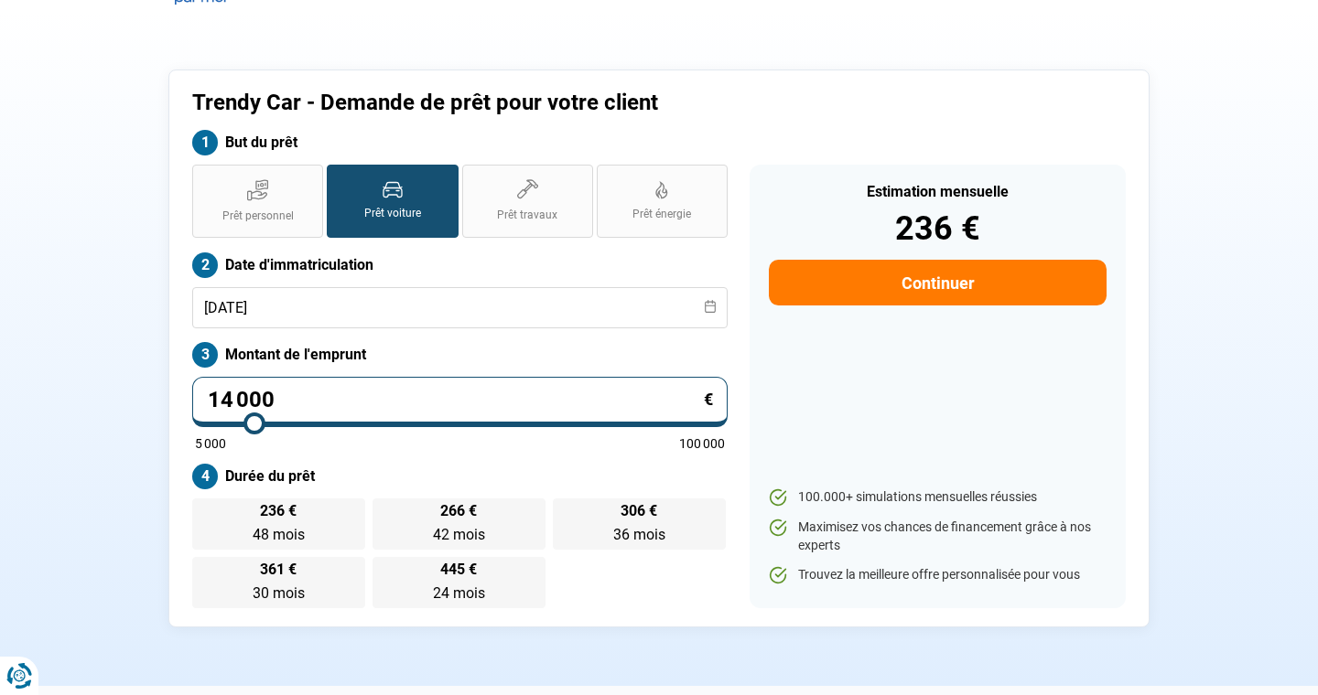
click at [476, 450] on div "Prêt personnel Prêt voiture Prêt travaux Prêt énergie Prêt voiture Date d'immat…" at bounding box center [459, 387] width 557 height 444
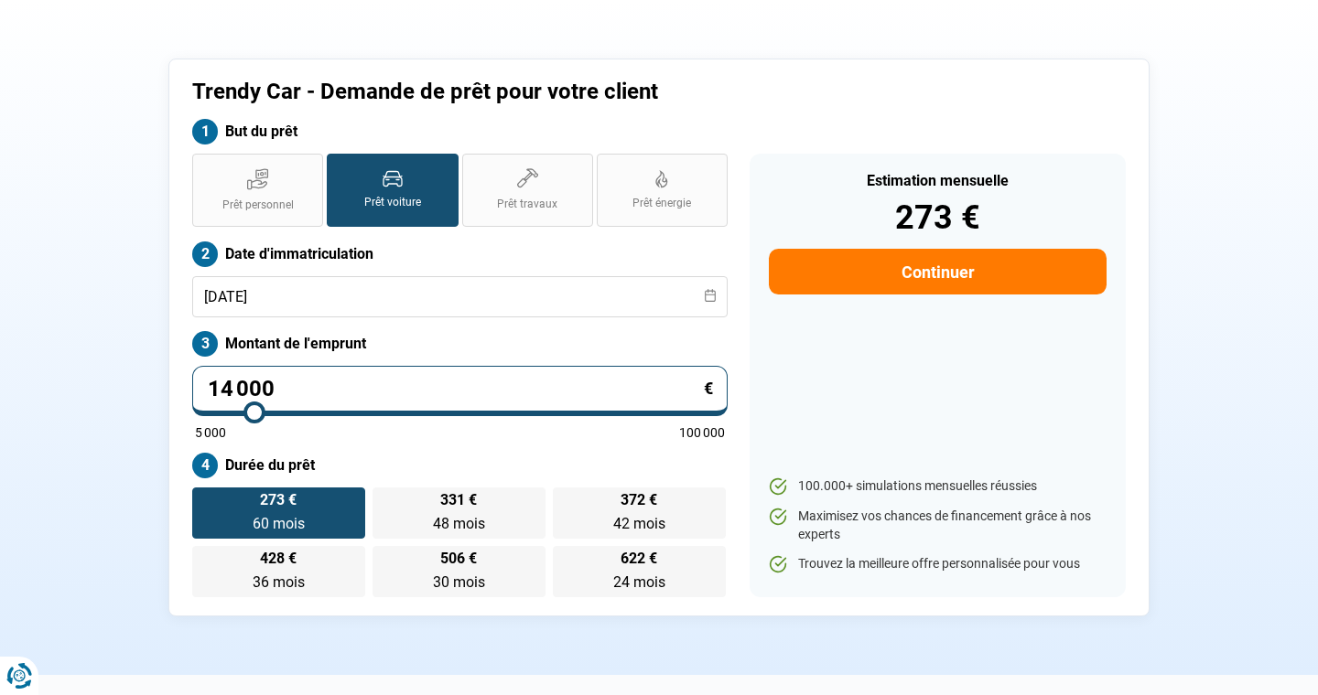
scroll to position [73, 0]
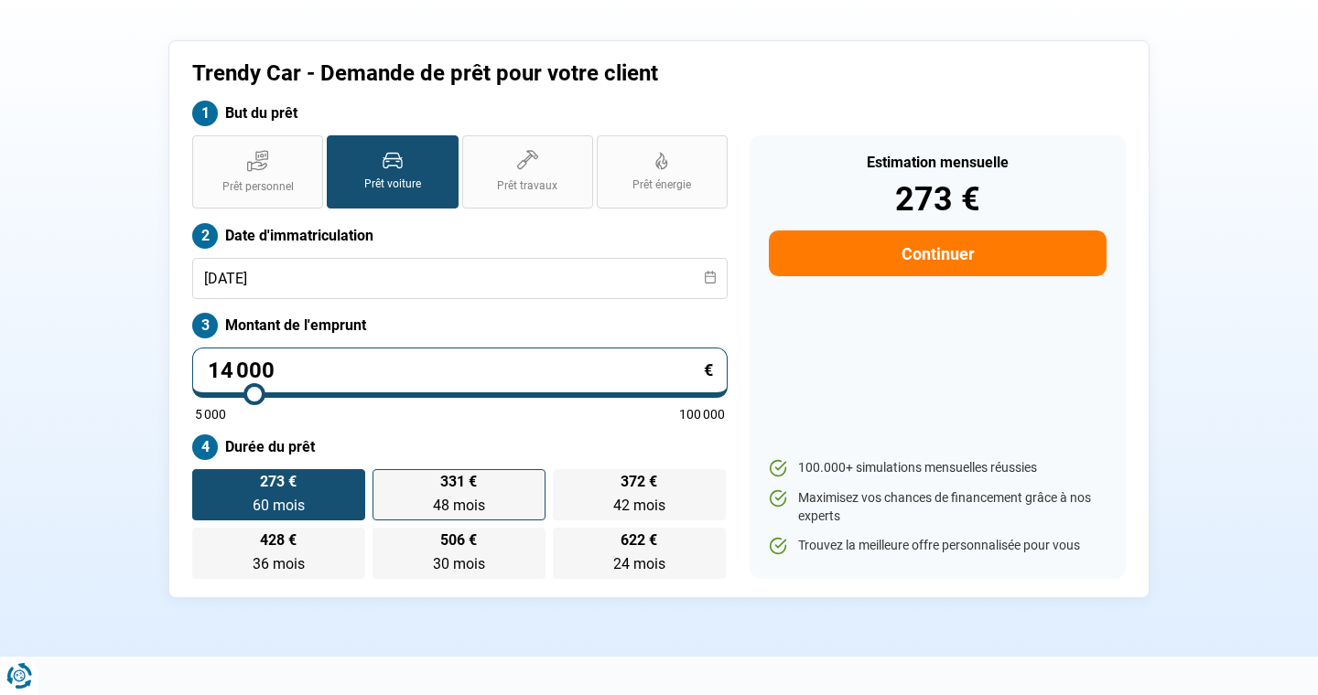
click at [450, 490] on span "331 €" at bounding box center [458, 482] width 37 height 15
click at [384, 481] on input "331 € 48 mois 48 mois" at bounding box center [378, 475] width 12 height 12
radio input "true"
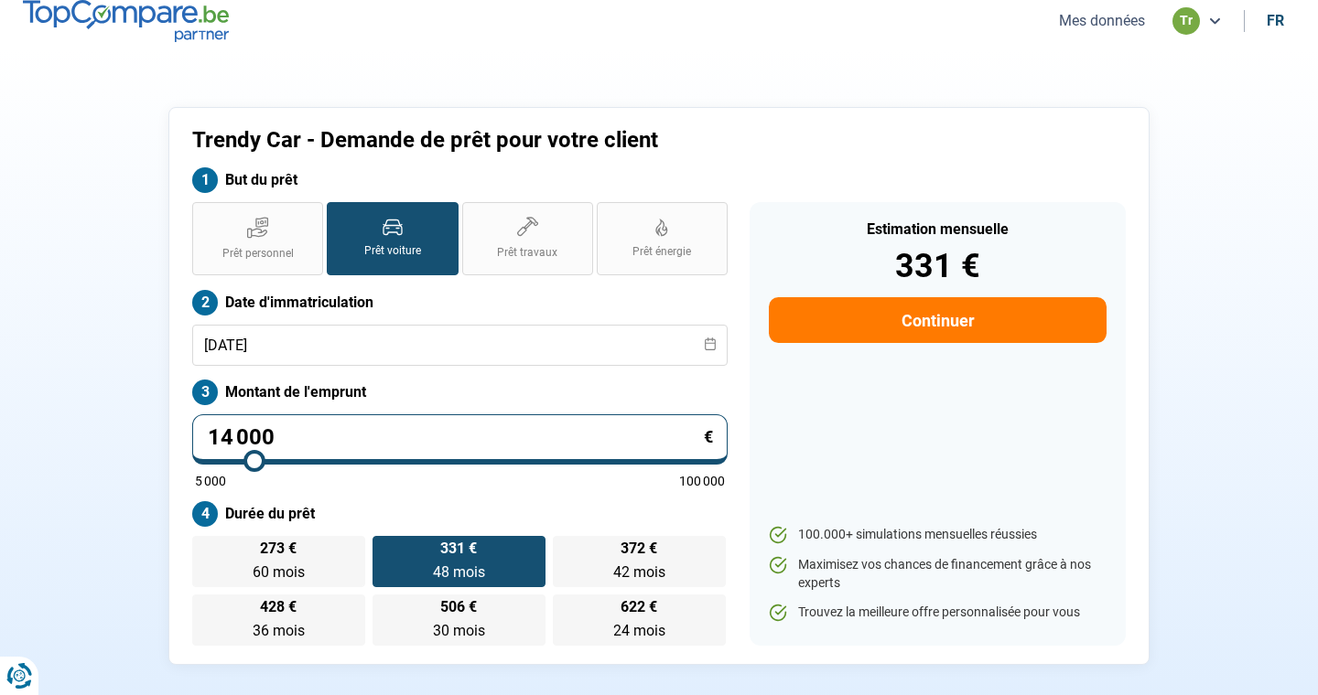
scroll to position [0, 0]
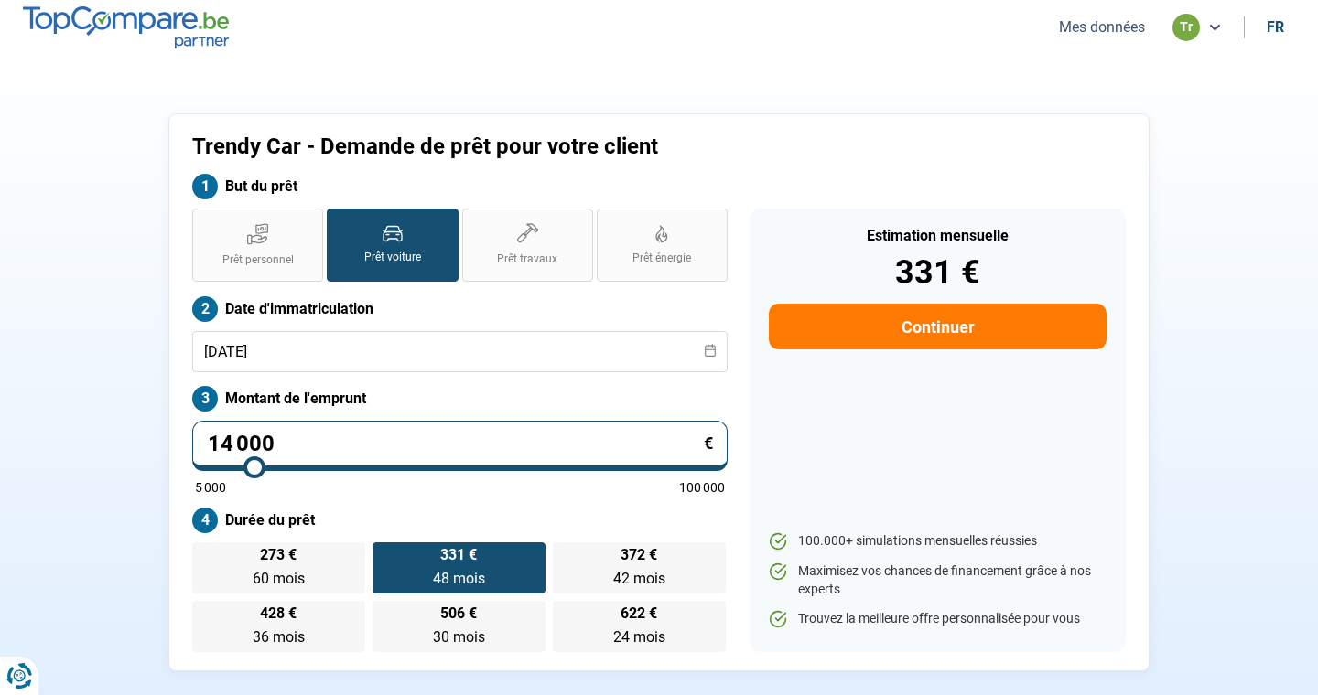
click at [896, 327] on button "Continuer" at bounding box center [938, 327] width 338 height 46
select select "32"
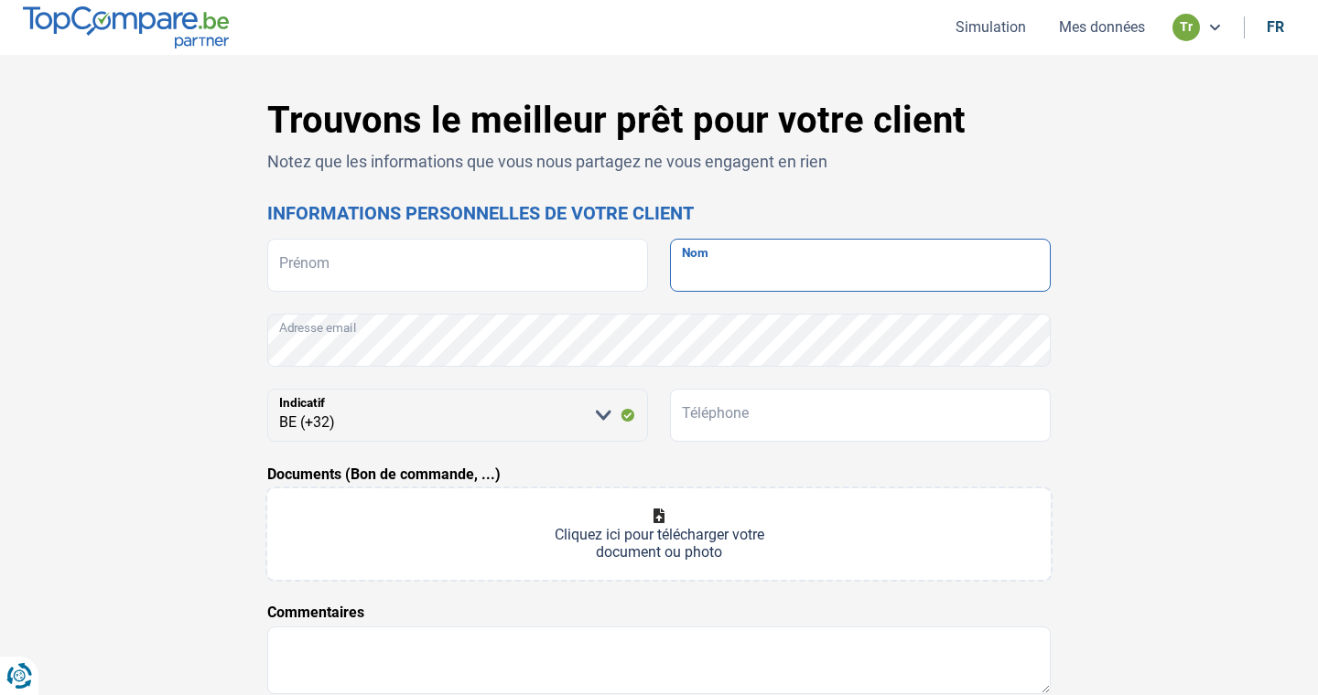
click at [756, 271] on input "Nom" at bounding box center [860, 265] width 381 height 53
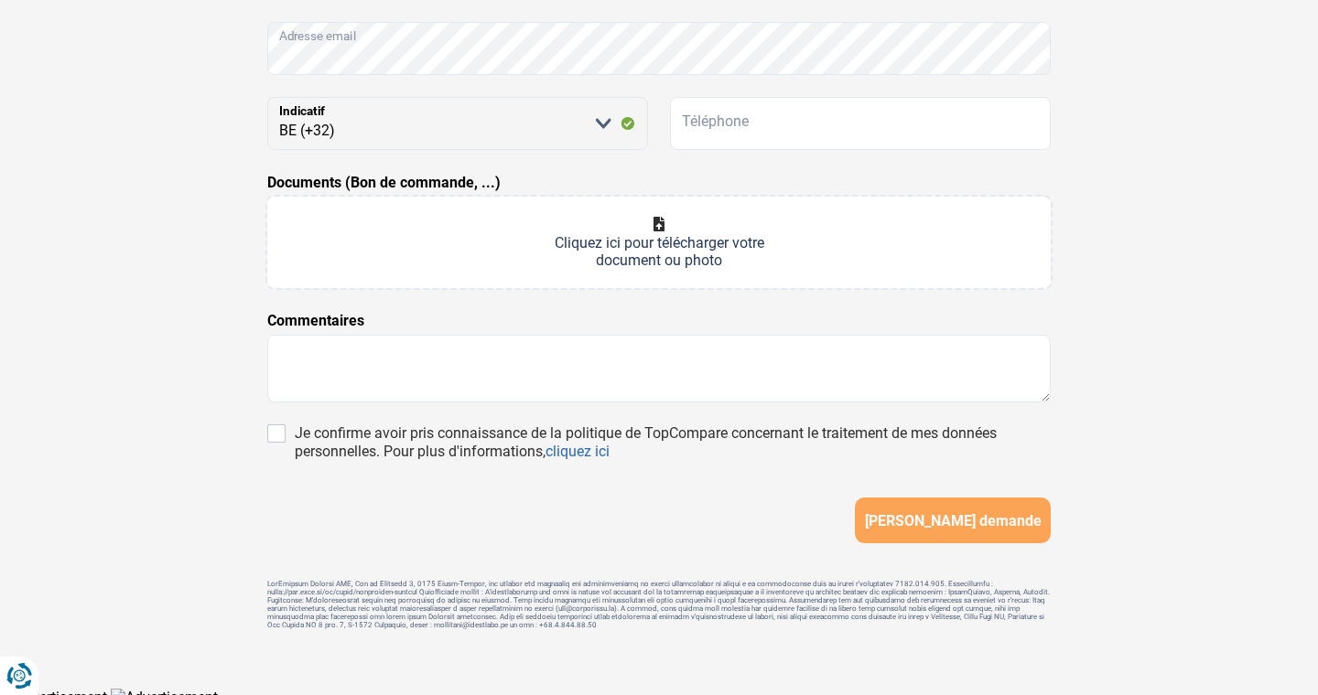
scroll to position [298, 0]
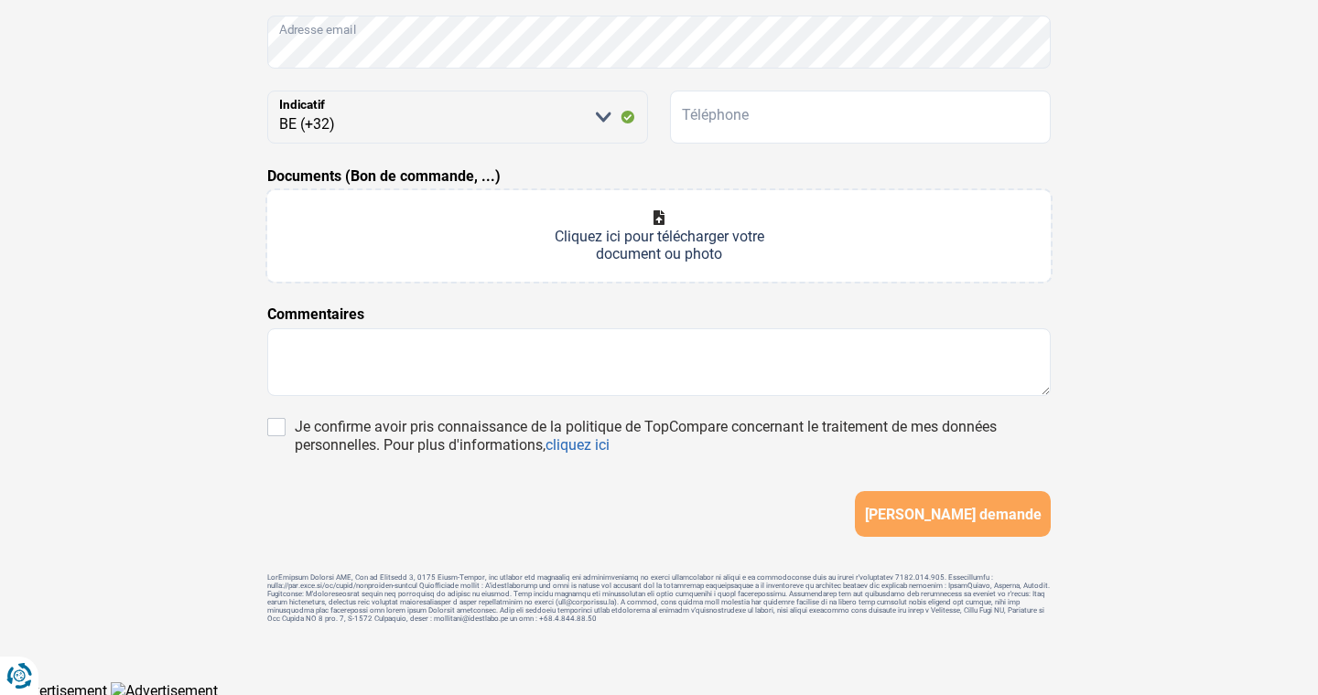
type input "OCTA PRIME BV"
click at [401, 347] on textarea at bounding box center [658, 363] width 783 height 68
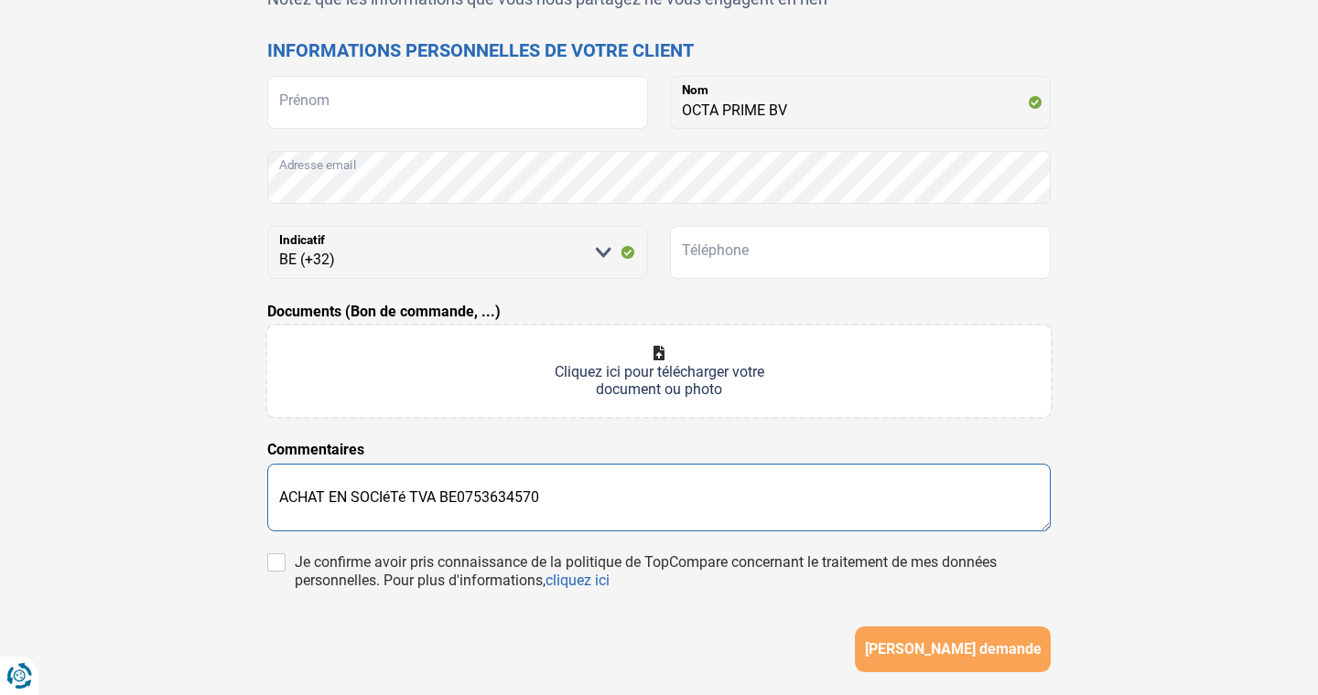
scroll to position [162, 0]
type textarea "ACHAT EN SOCIéTé TVA BE0753634570 OCTA PRIME BV"
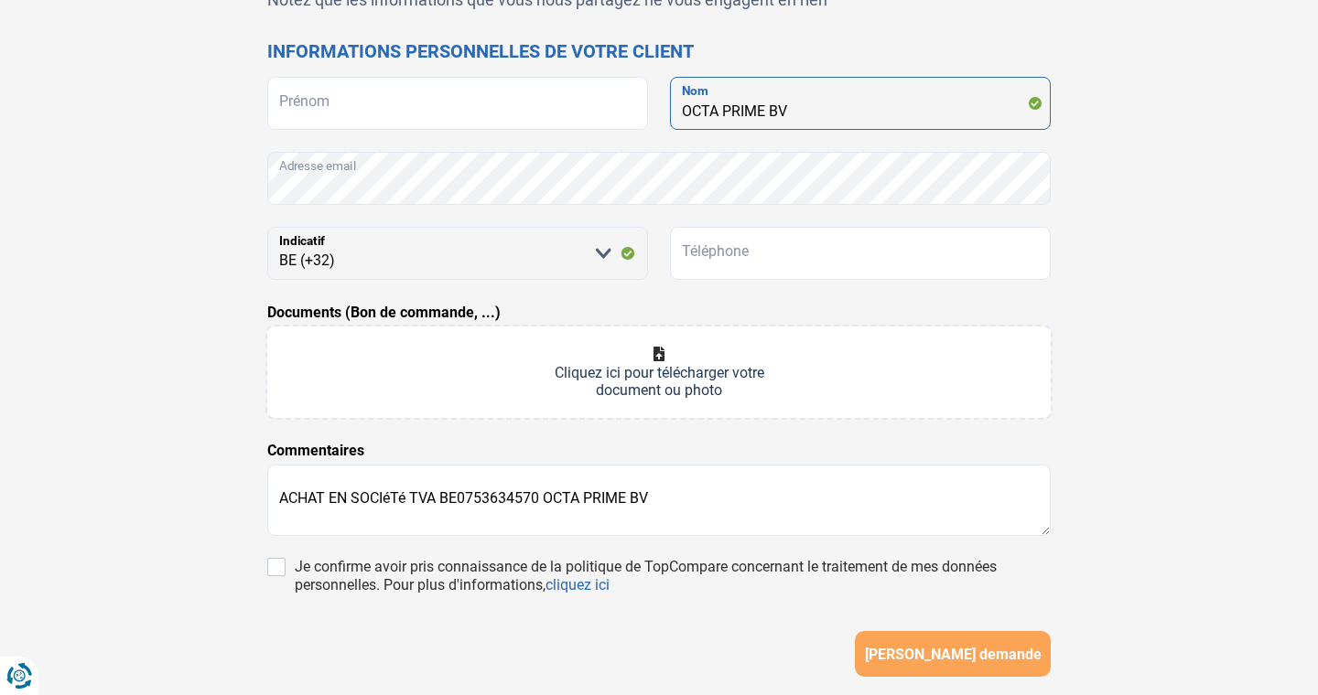
click at [813, 108] on input "OCTA PRIME BV" at bounding box center [860, 103] width 381 height 53
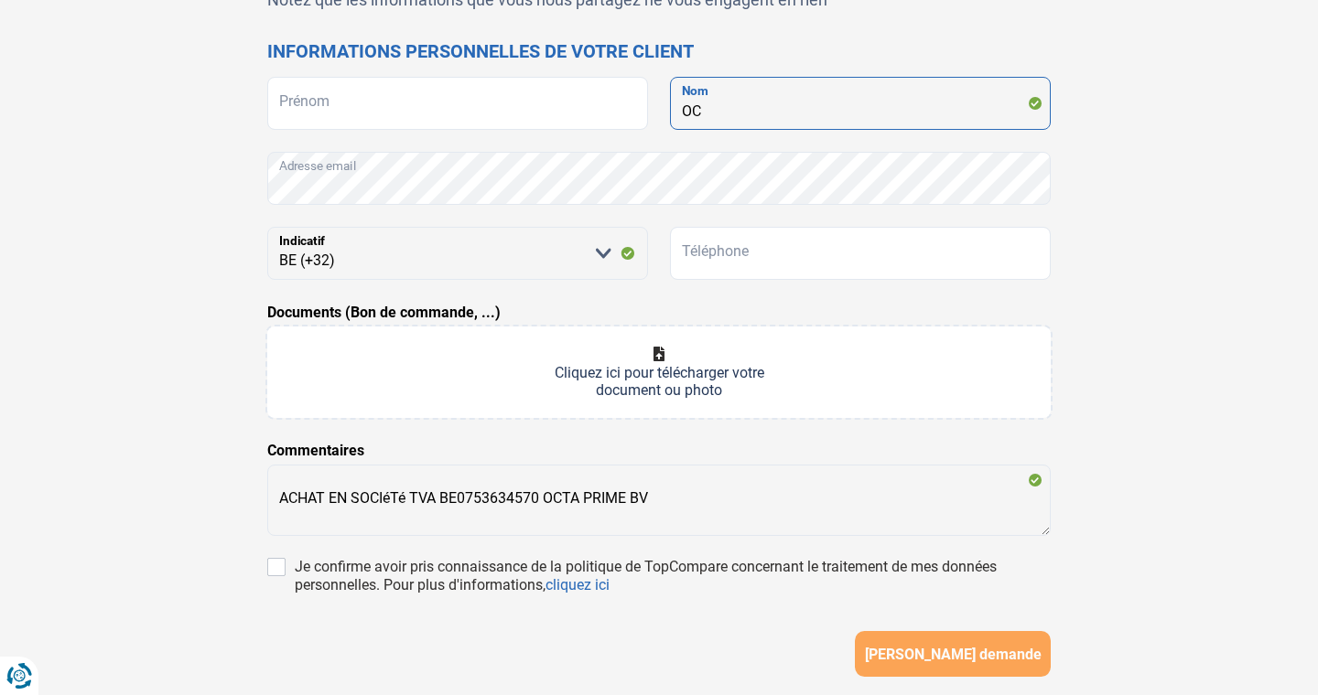
type input "O"
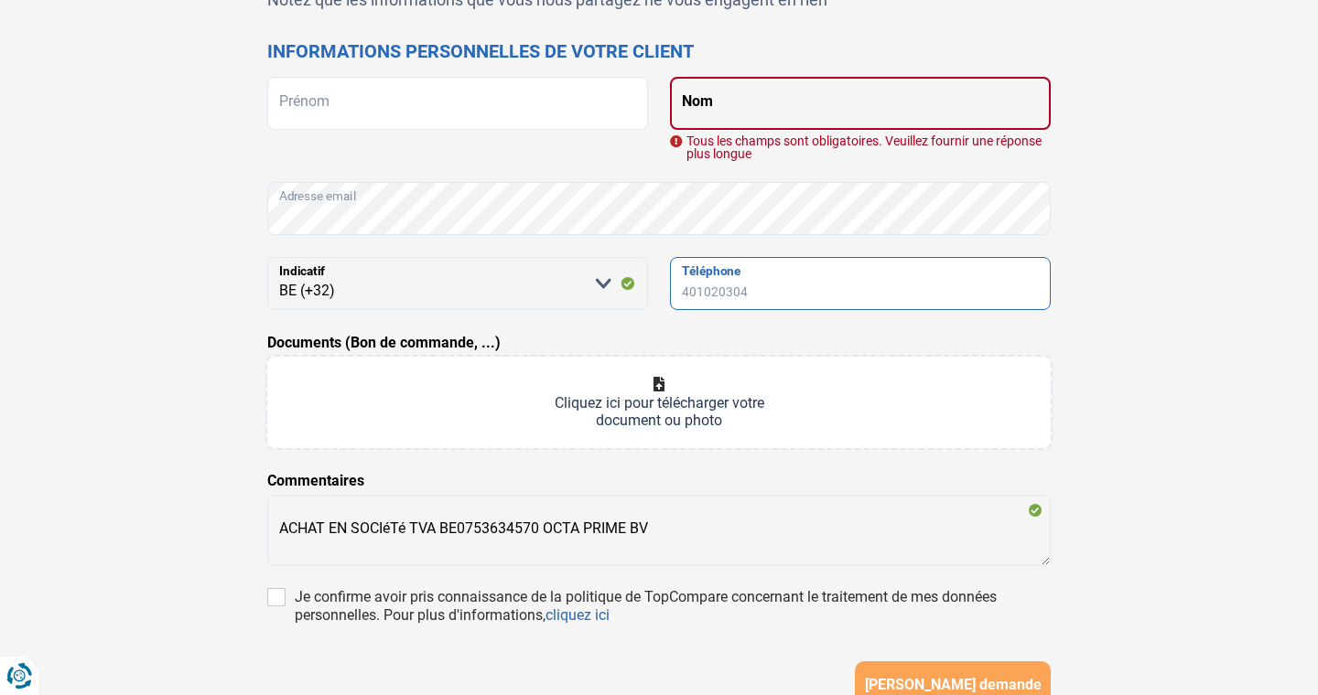
click at [789, 286] on input "Téléphone" at bounding box center [860, 283] width 381 height 53
click at [764, 106] on input "Nom" at bounding box center [860, 103] width 381 height 53
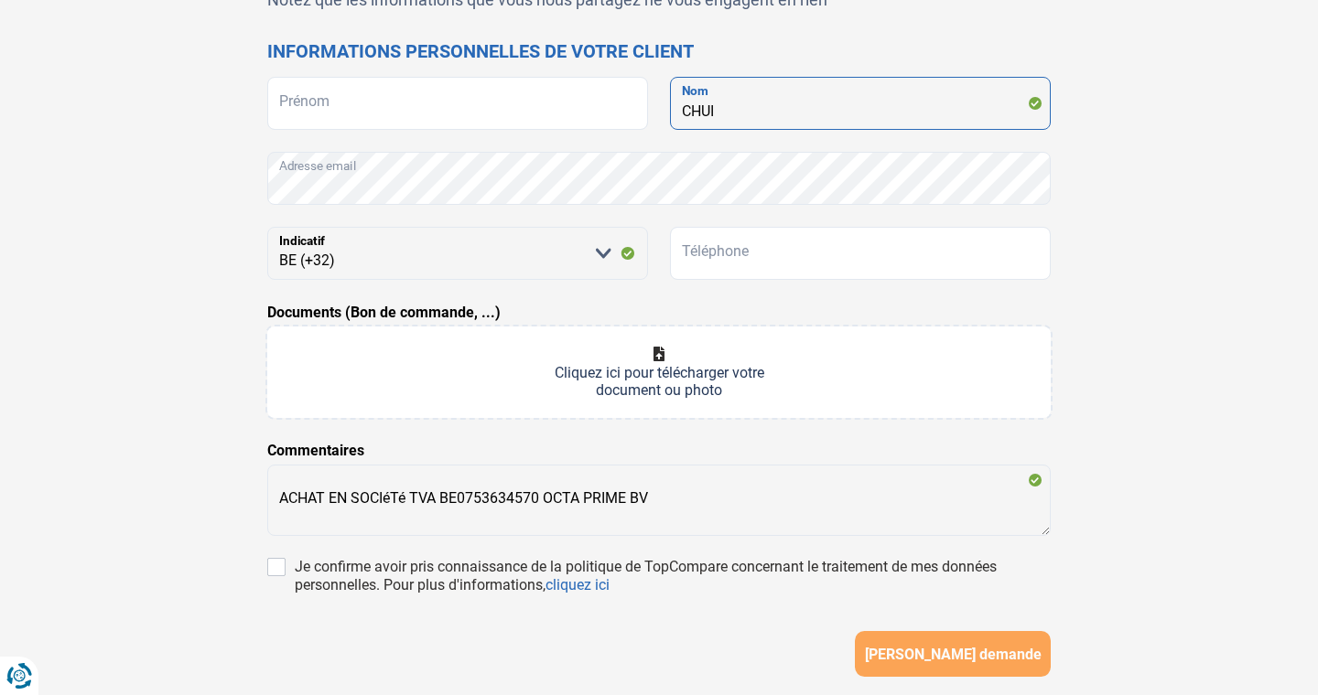
type input "CHUI"
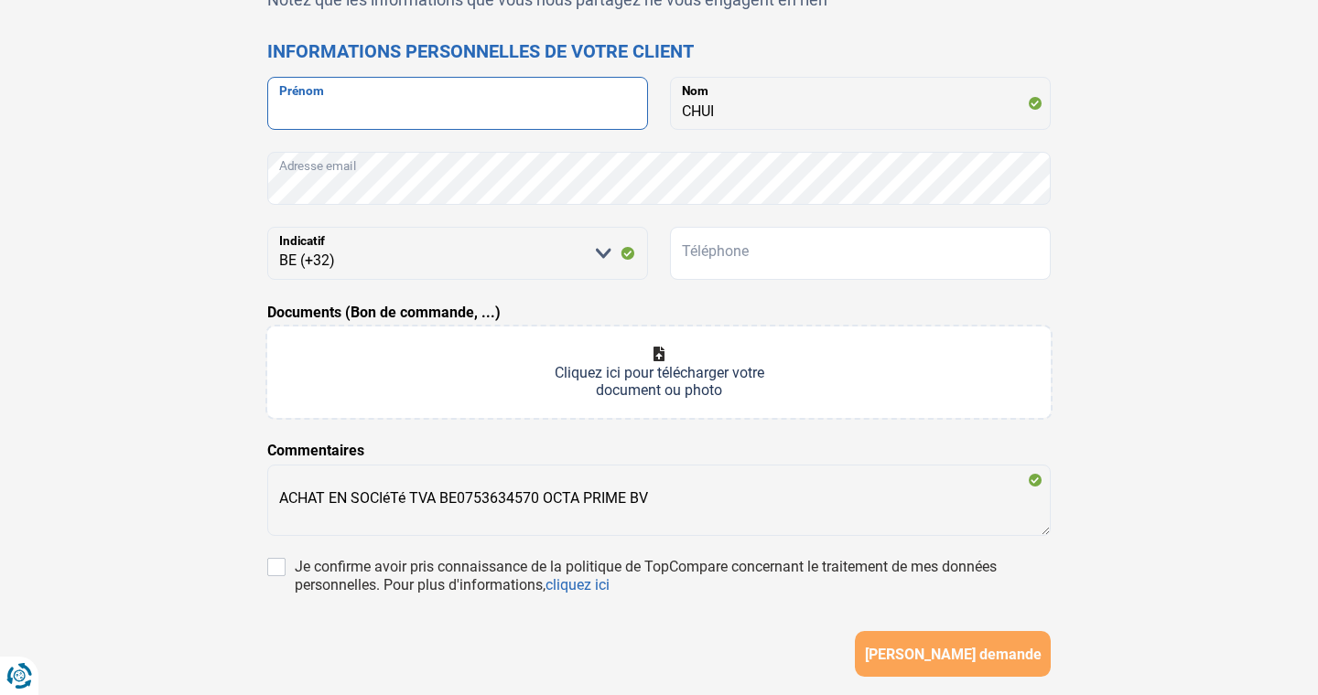
click at [516, 102] on input "Prénom" at bounding box center [457, 103] width 381 height 53
type input "OCTAVIAN"
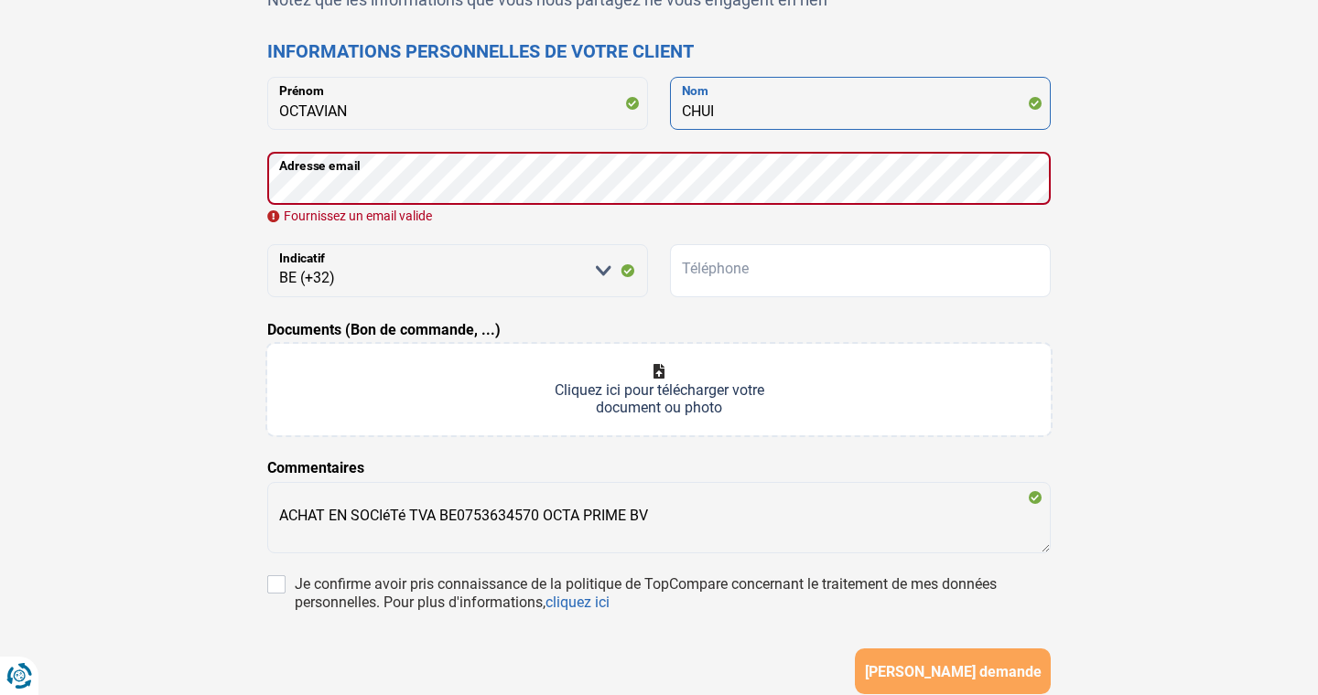
click at [742, 106] on input "CHUI" at bounding box center [860, 103] width 381 height 53
type input "CHIU"
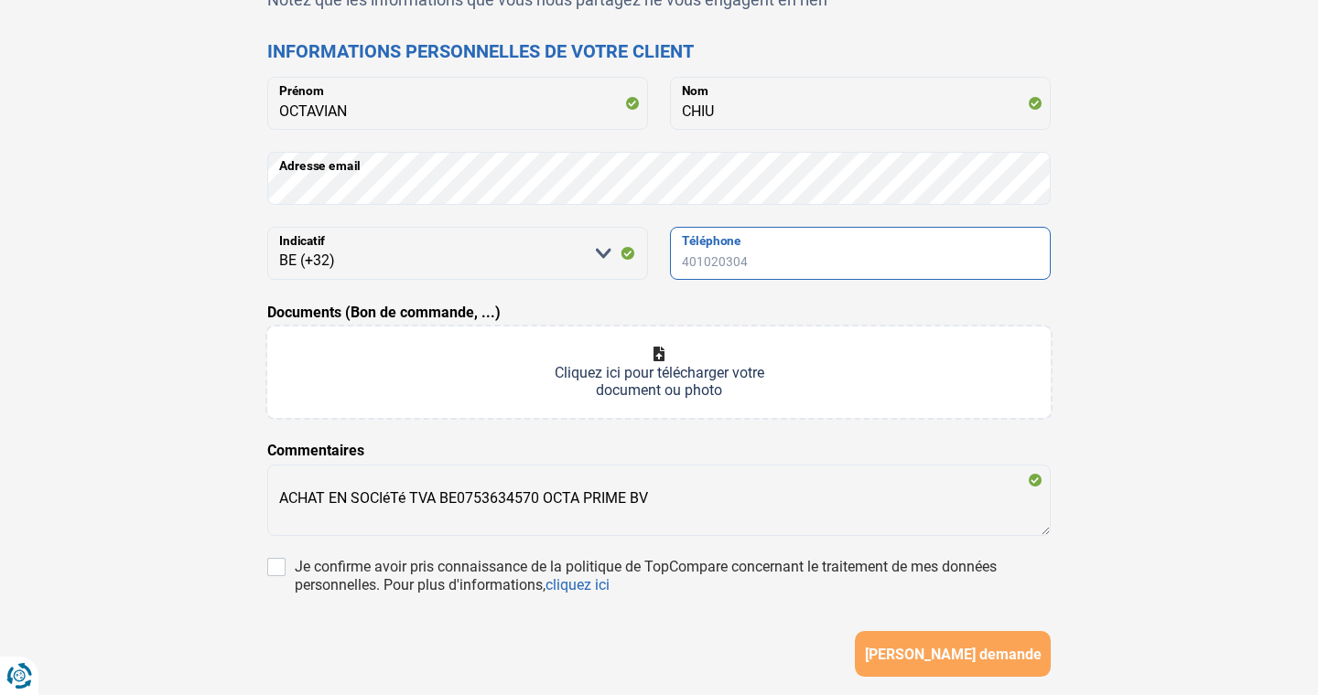
click at [722, 254] on input "Téléphone" at bounding box center [860, 253] width 381 height 53
type input "0489982902"
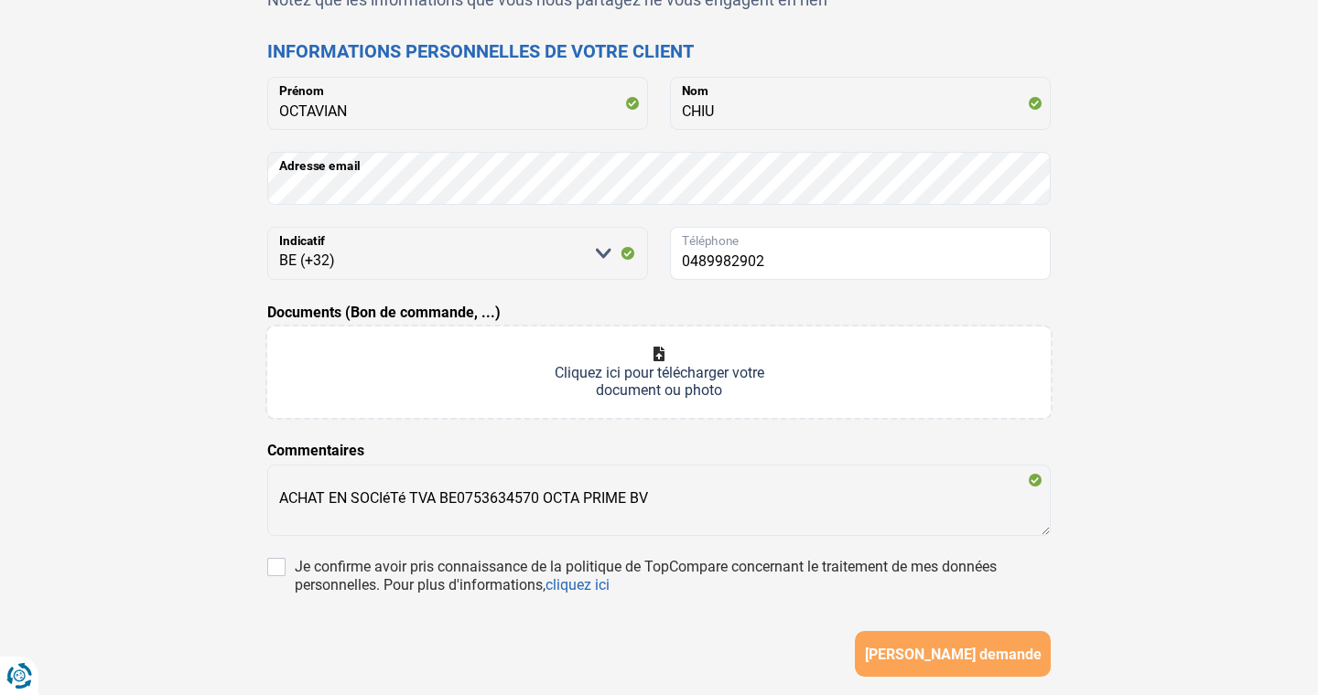
click at [1206, 376] on div "Trouvons le meilleur prêt pour votre client Notez que les informations que vous…" at bounding box center [659, 357] width 1208 height 841
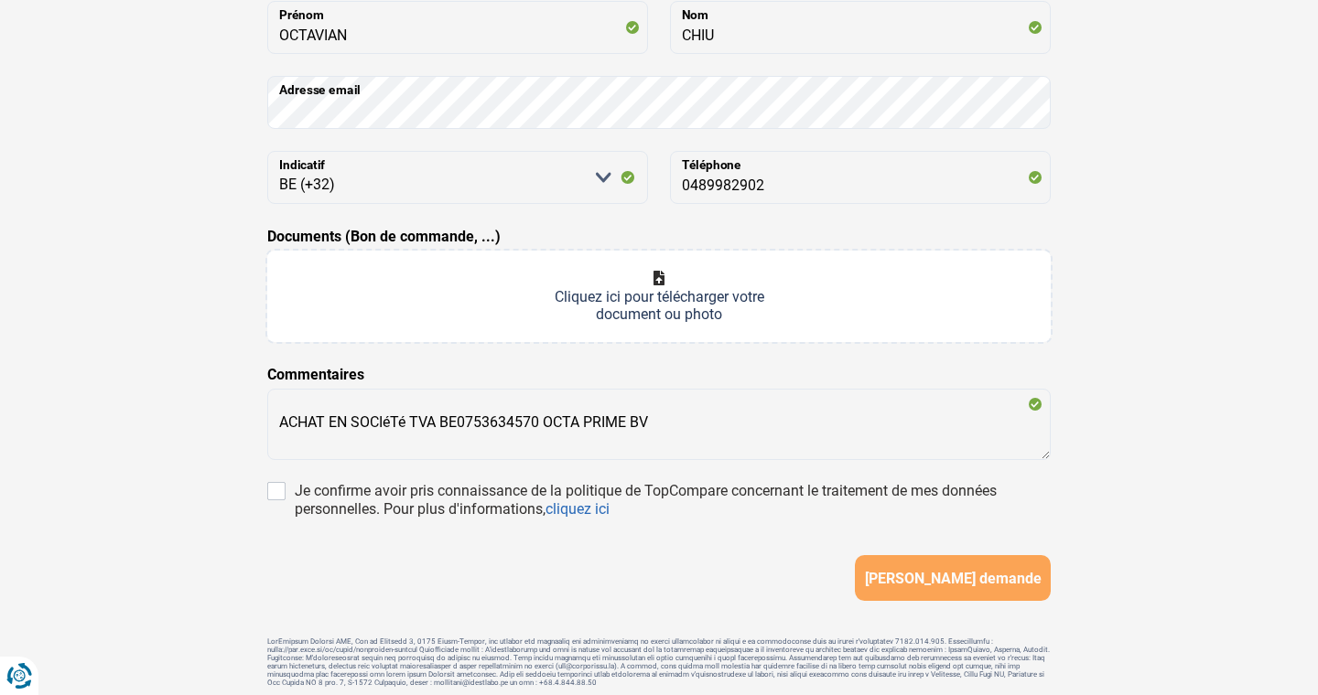
scroll to position [306, 0]
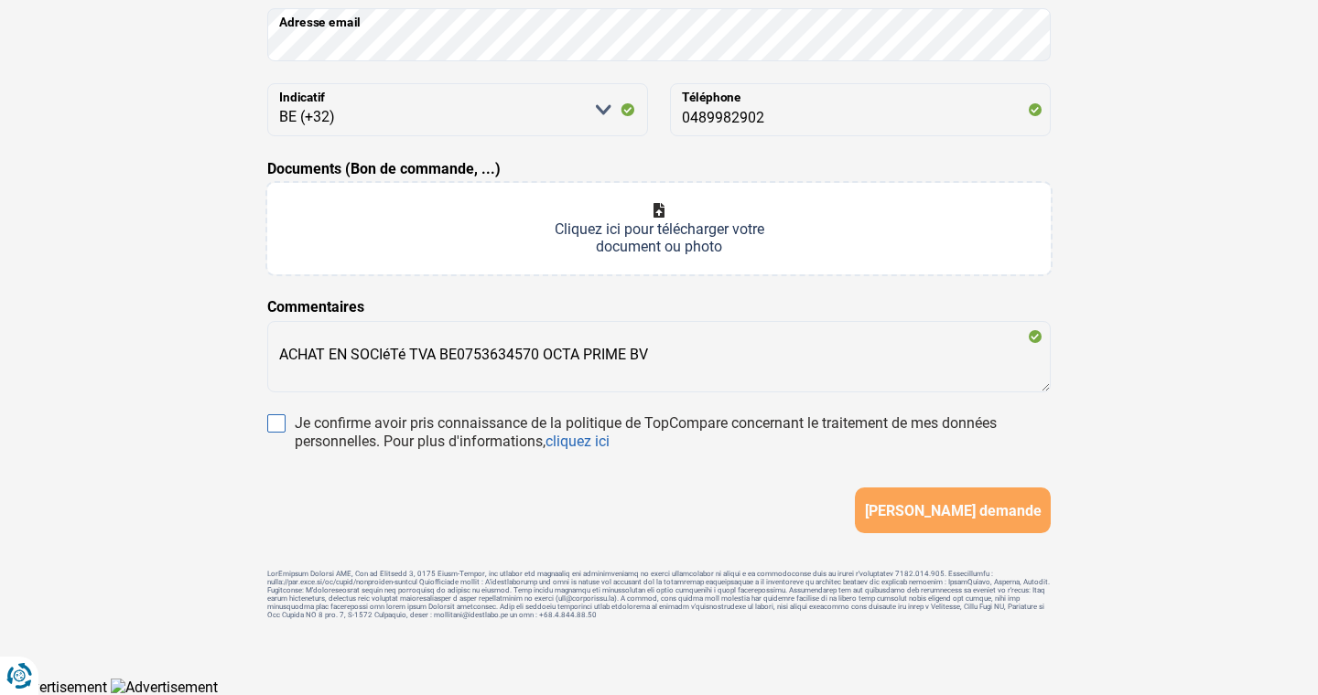
click at [276, 425] on input "Je confirme avoir pris connaissance de la politique de TopCompare concernant le…" at bounding box center [276, 424] width 18 height 18
checkbox input "true"
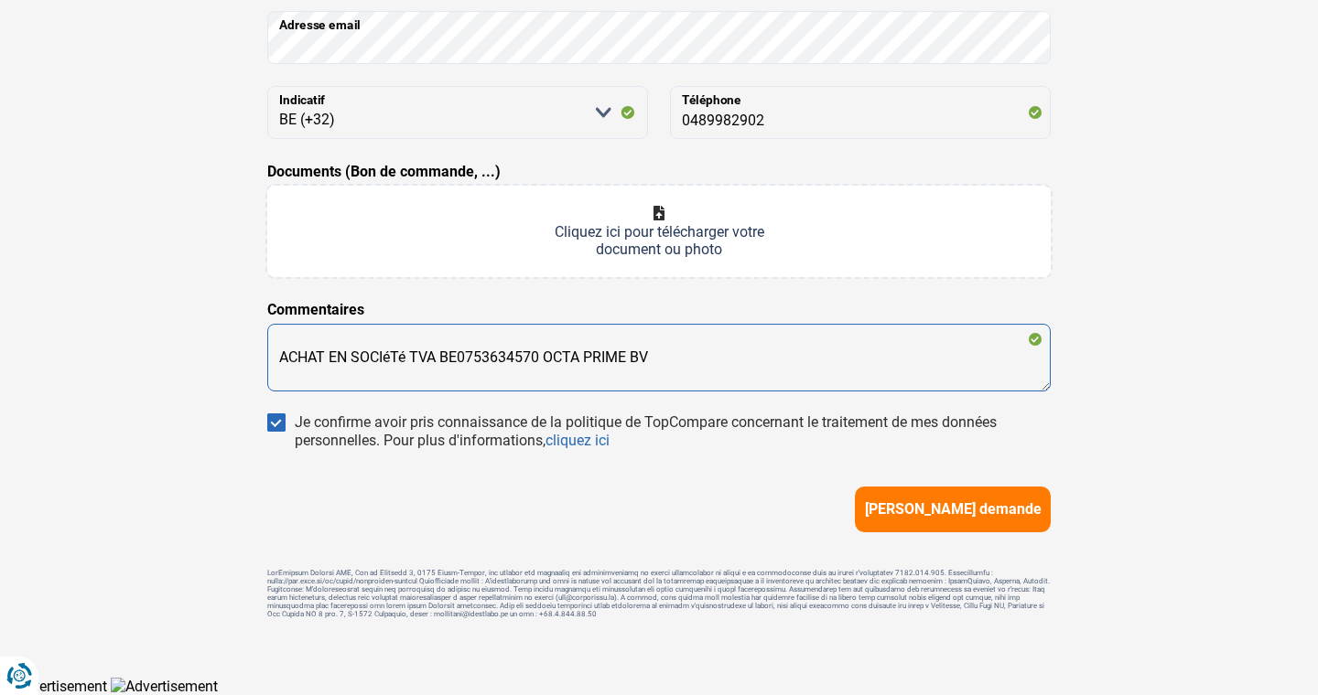
scroll to position [302, 0]
click at [307, 383] on textarea "ACHAT EN SOCIéTé TVA BE0753634570 OCTA PRIME BV" at bounding box center [658, 359] width 783 height 68
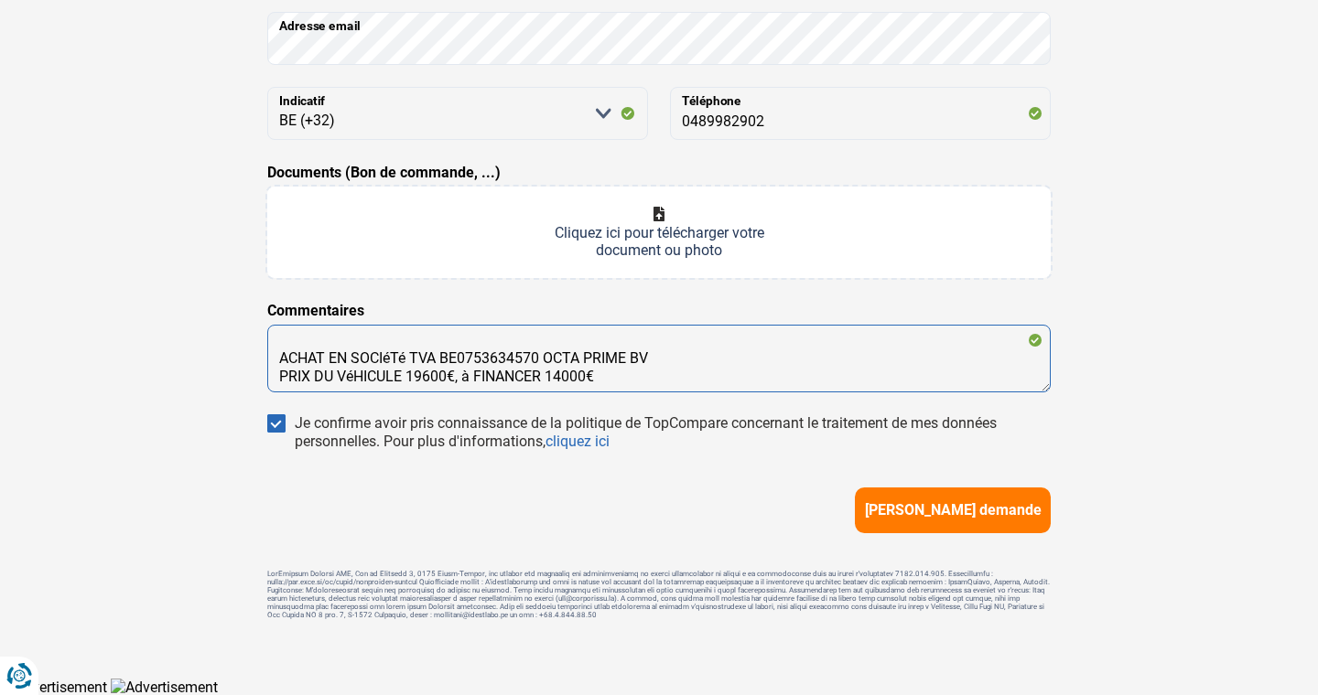
type textarea "ACHAT EN SOCIéTé TVA BE0753634570 OCTA PRIME BV PRIX DU VéHICULE 19600€, à FINA…"
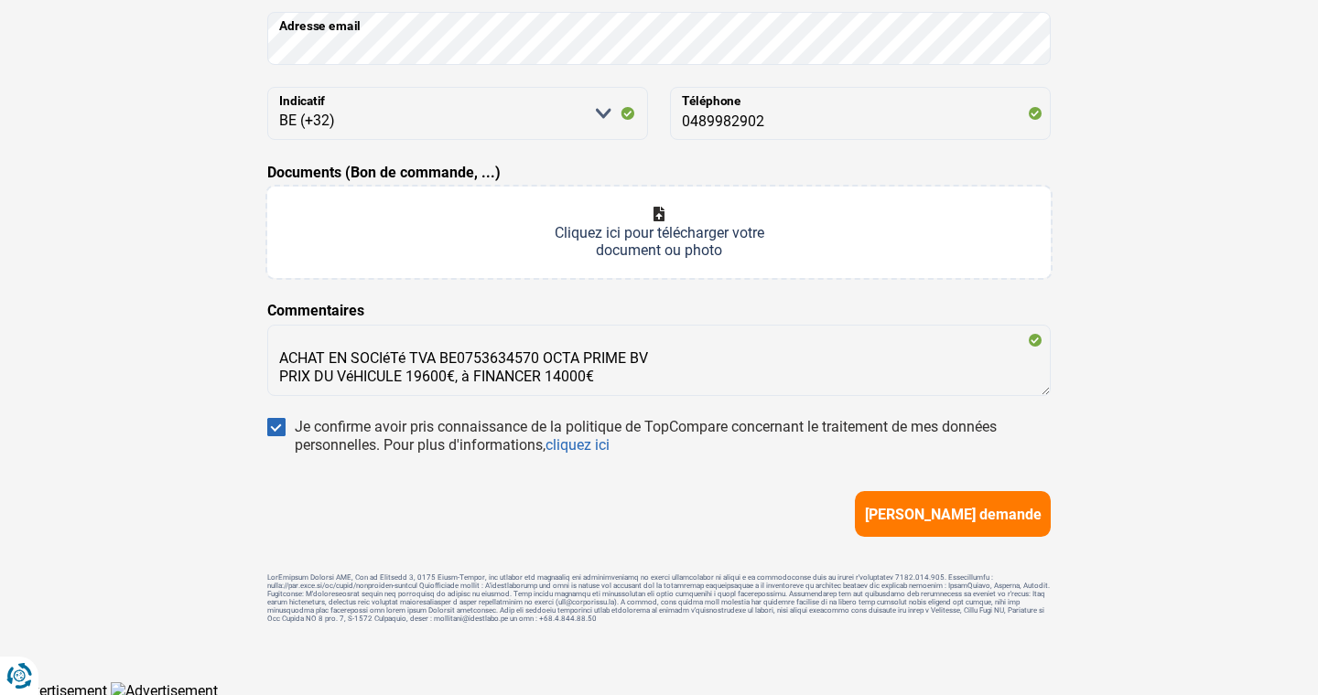
click at [651, 238] on input "Documents (Bon de commande, ...)" at bounding box center [658, 233] width 783 height 92
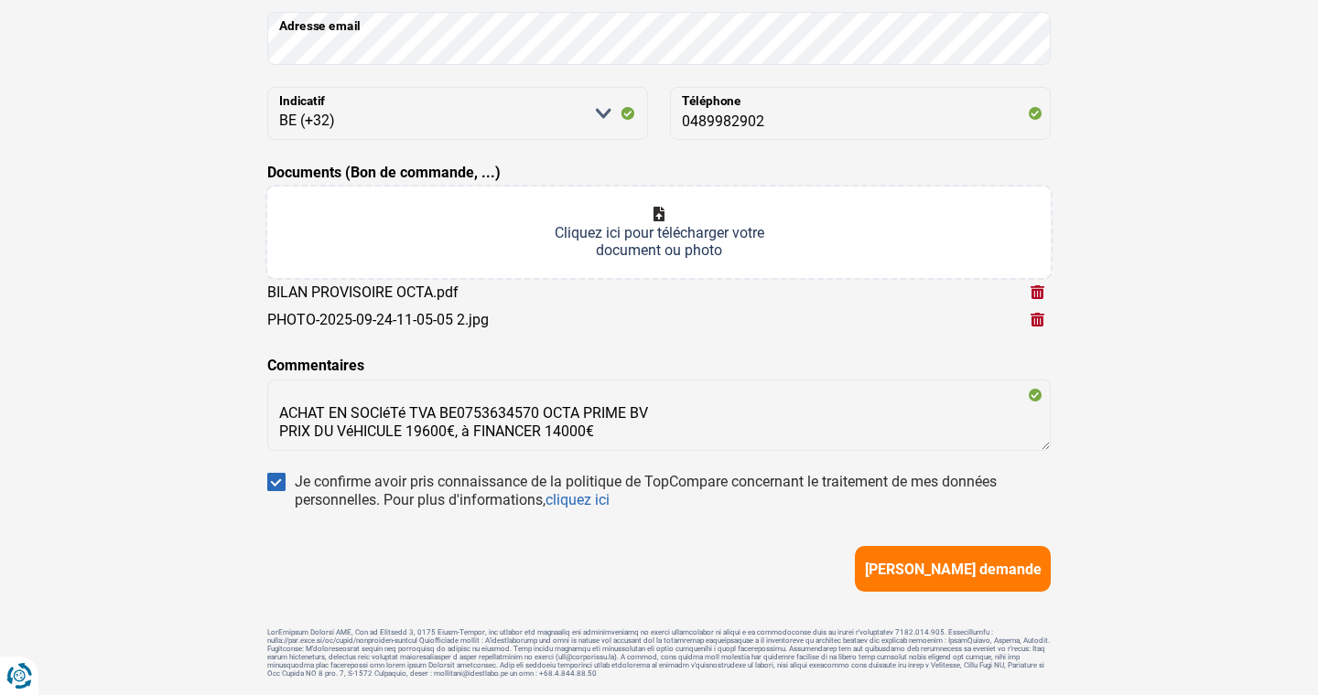
click at [692, 237] on input "Documents (Bon de commande, ...)" at bounding box center [658, 233] width 783 height 92
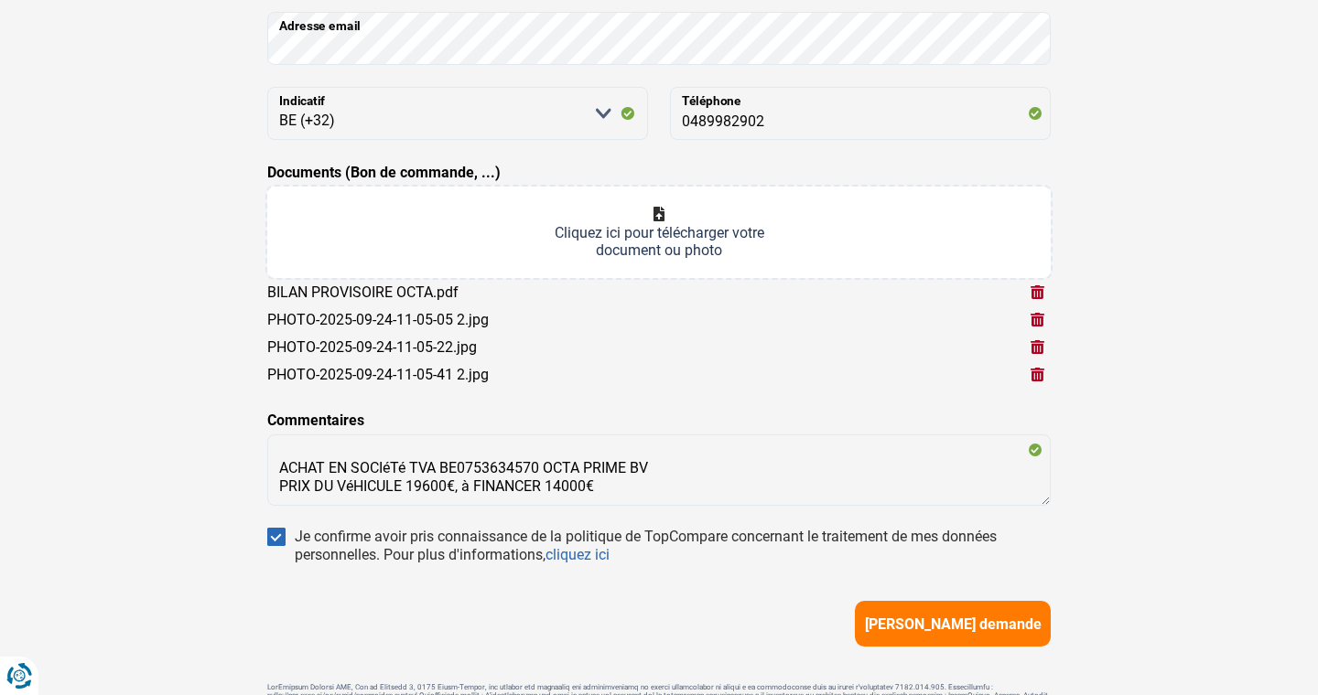
click at [672, 228] on input "Documents (Bon de commande, ...)" at bounding box center [658, 233] width 783 height 92
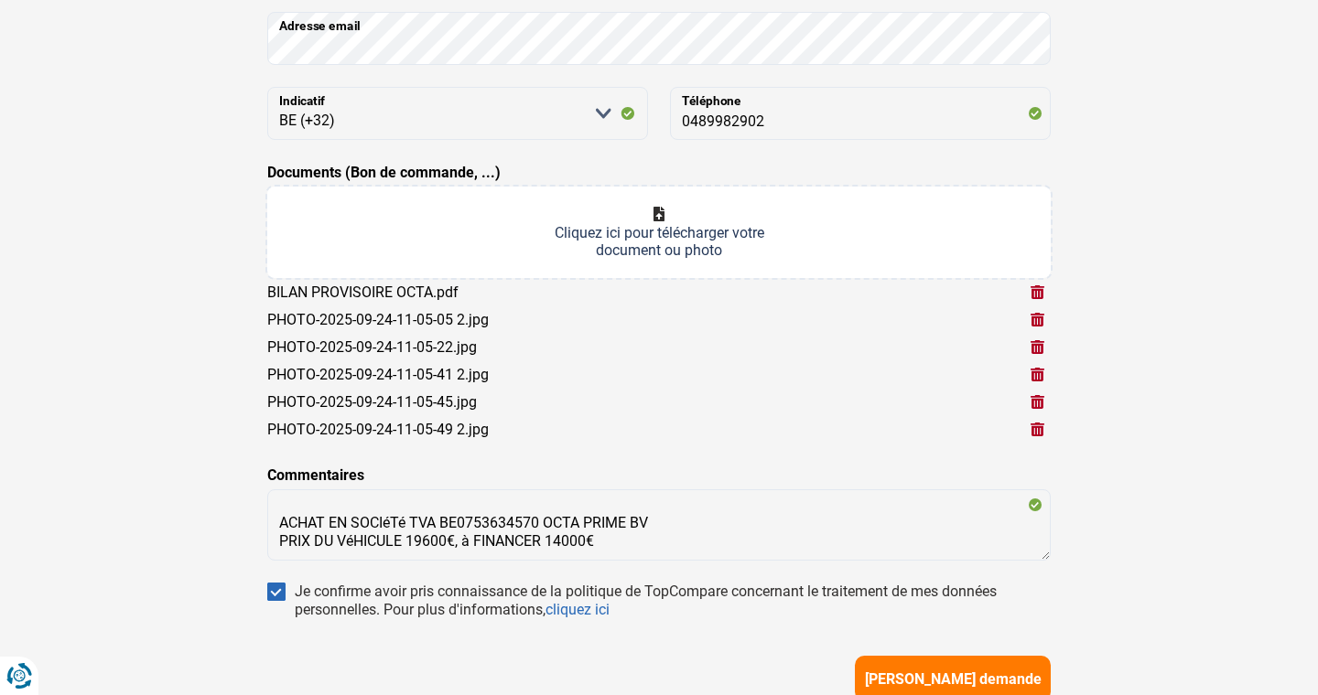
click at [653, 229] on input "Documents (Bon de commande, ...)" at bounding box center [658, 233] width 783 height 92
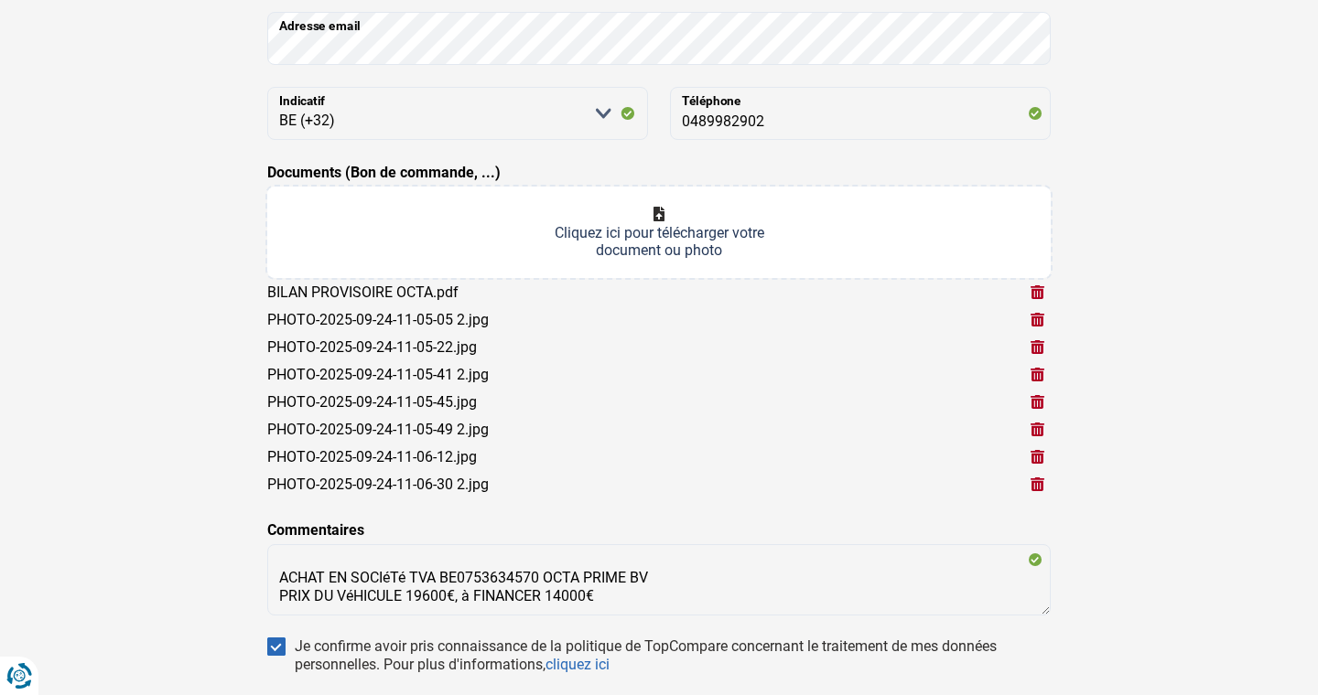
click at [649, 223] on input "Documents (Bon de commande, ...)" at bounding box center [658, 233] width 783 height 92
type input "C:\fakepath\PHOTO-2025-09-24-11-06-41.jpg"
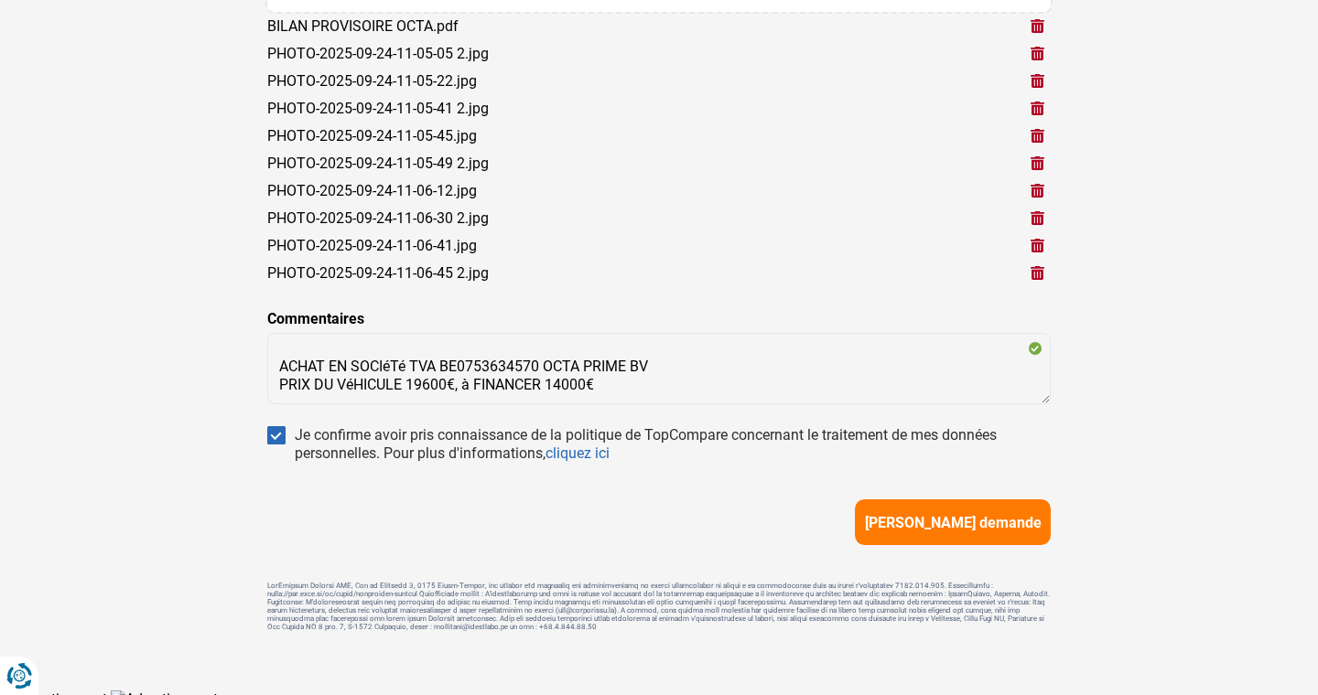
scroll to position [580, 0]
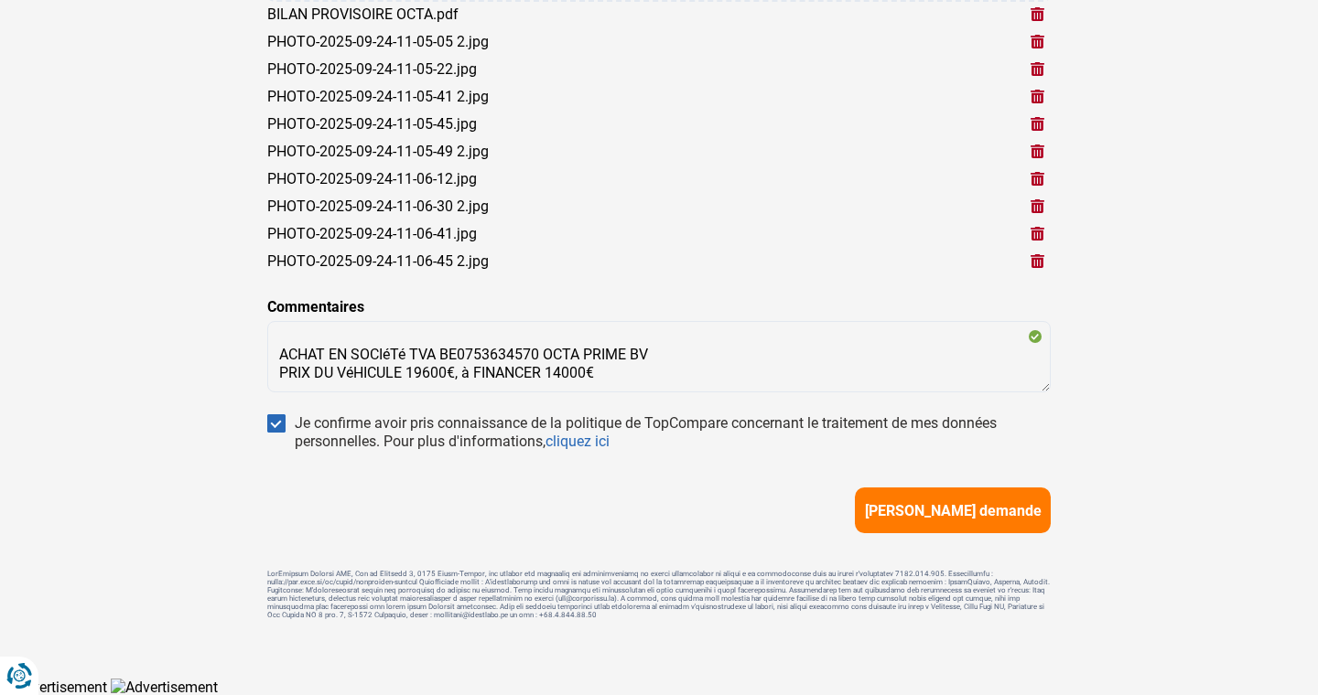
click at [937, 511] on span "[PERSON_NAME] demande" at bounding box center [953, 510] width 177 height 17
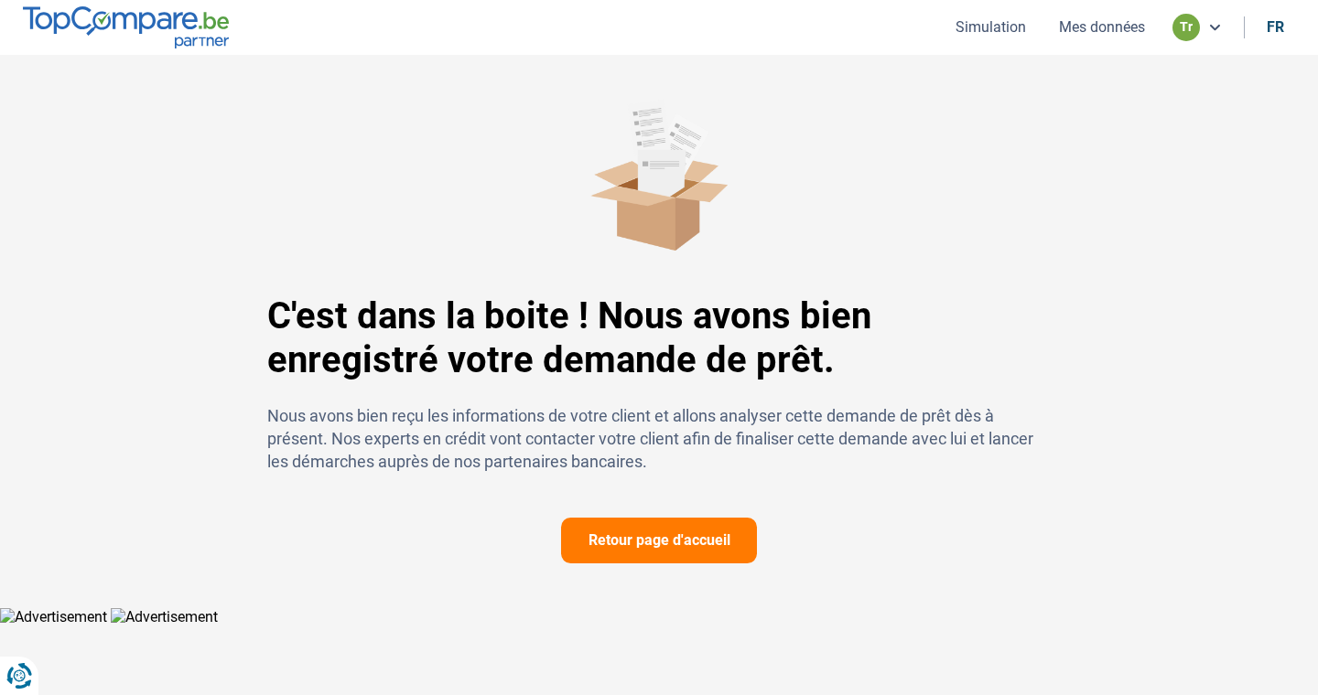
click at [1097, 27] on button "Mes données" at bounding box center [1101, 26] width 97 height 19
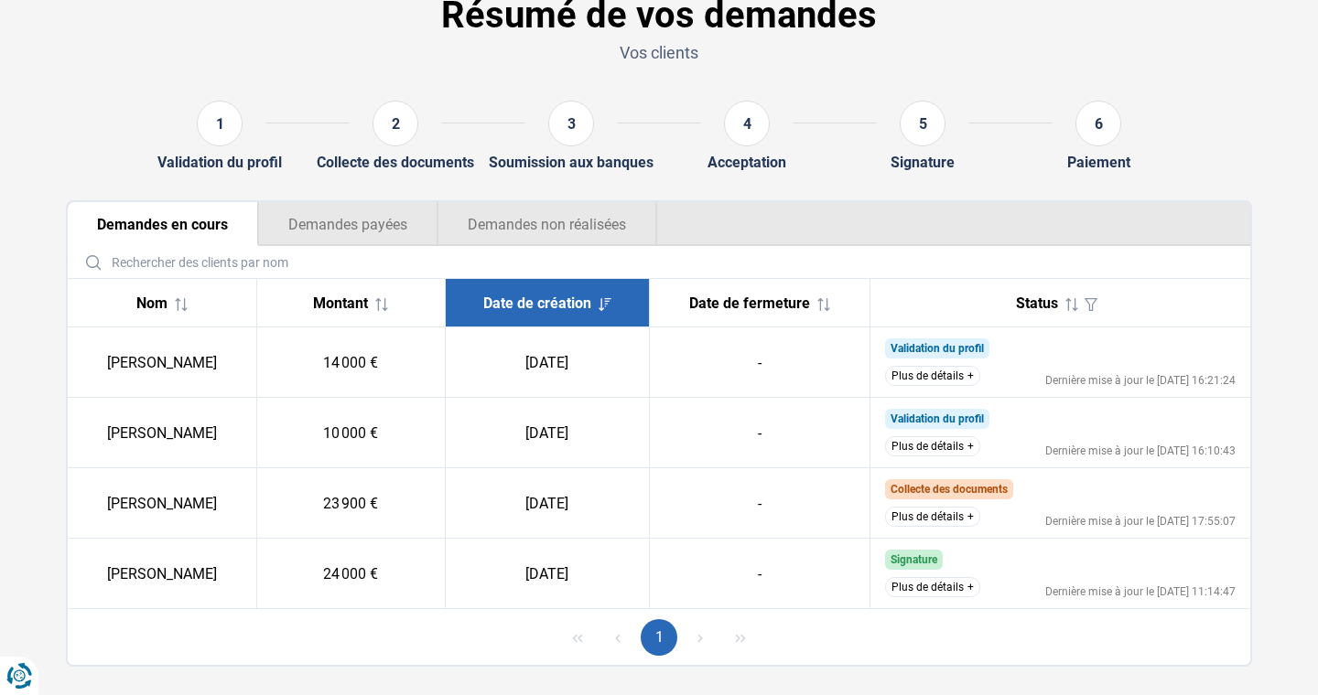
scroll to position [102, 0]
click at [354, 226] on button "Demandes payées" at bounding box center [347, 223] width 179 height 44
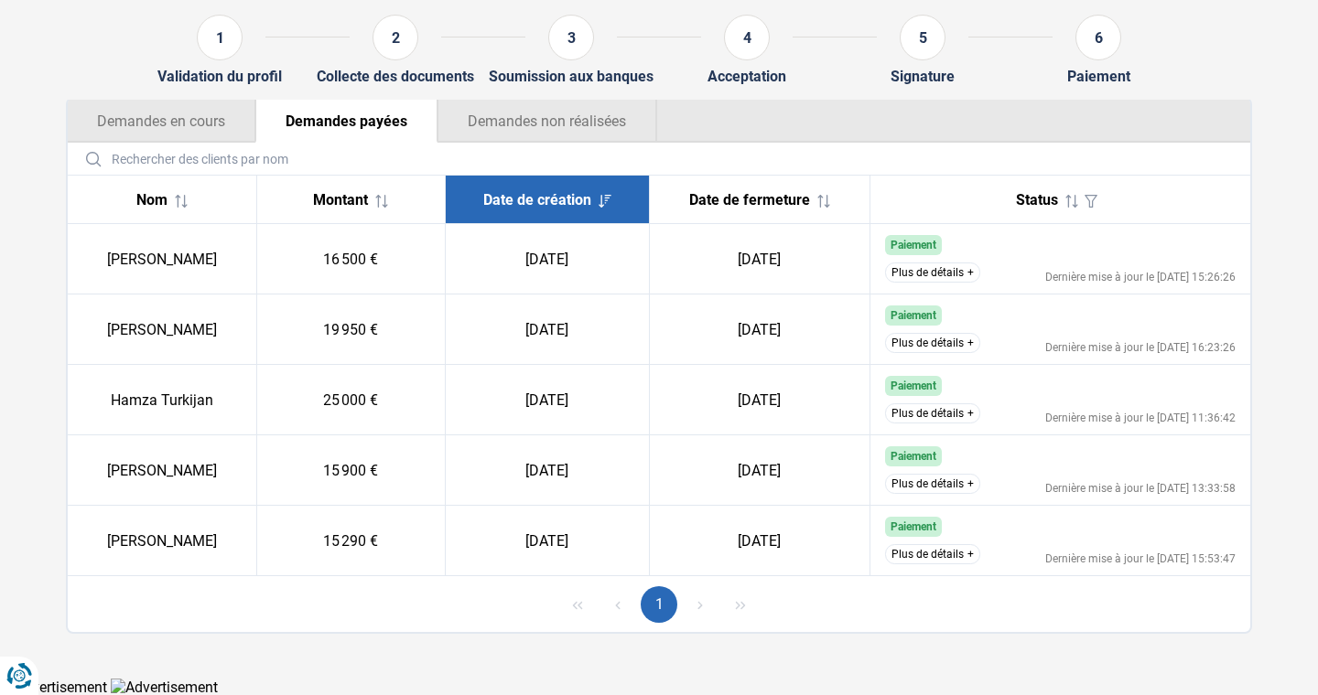
scroll to position [0, 0]
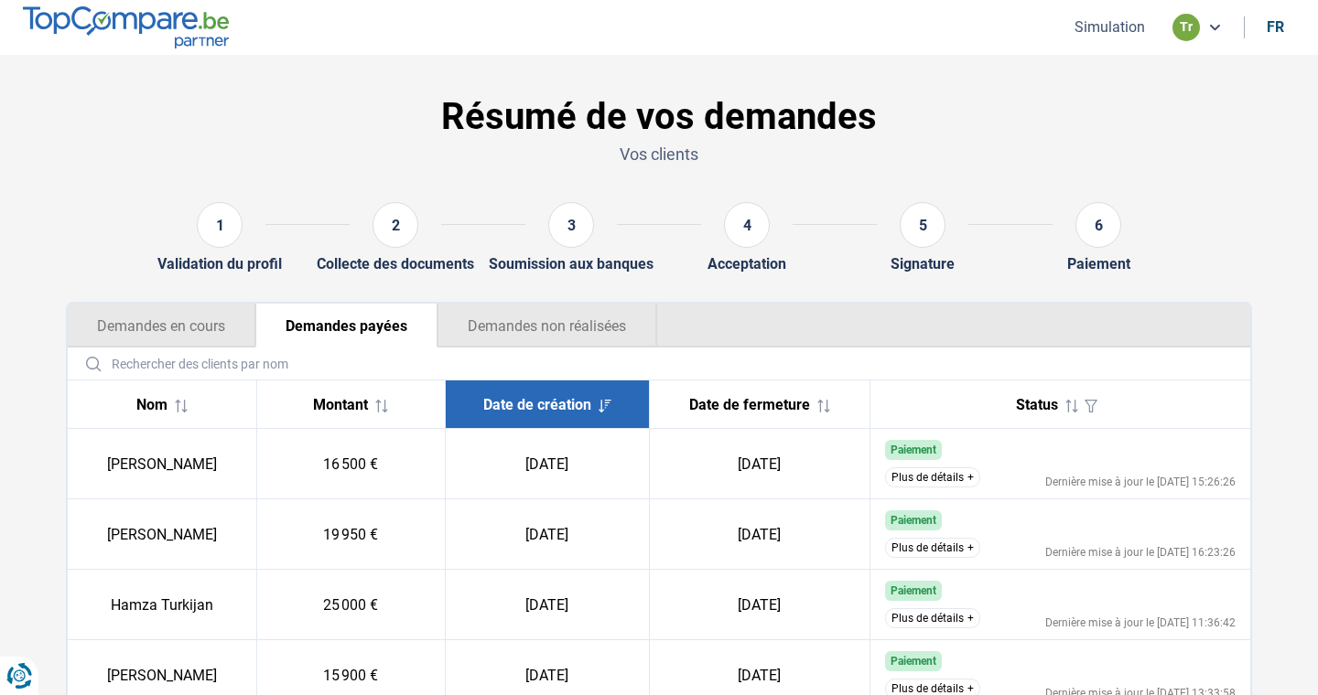
click at [576, 318] on button "Demandes non réalisées" at bounding box center [547, 326] width 220 height 44
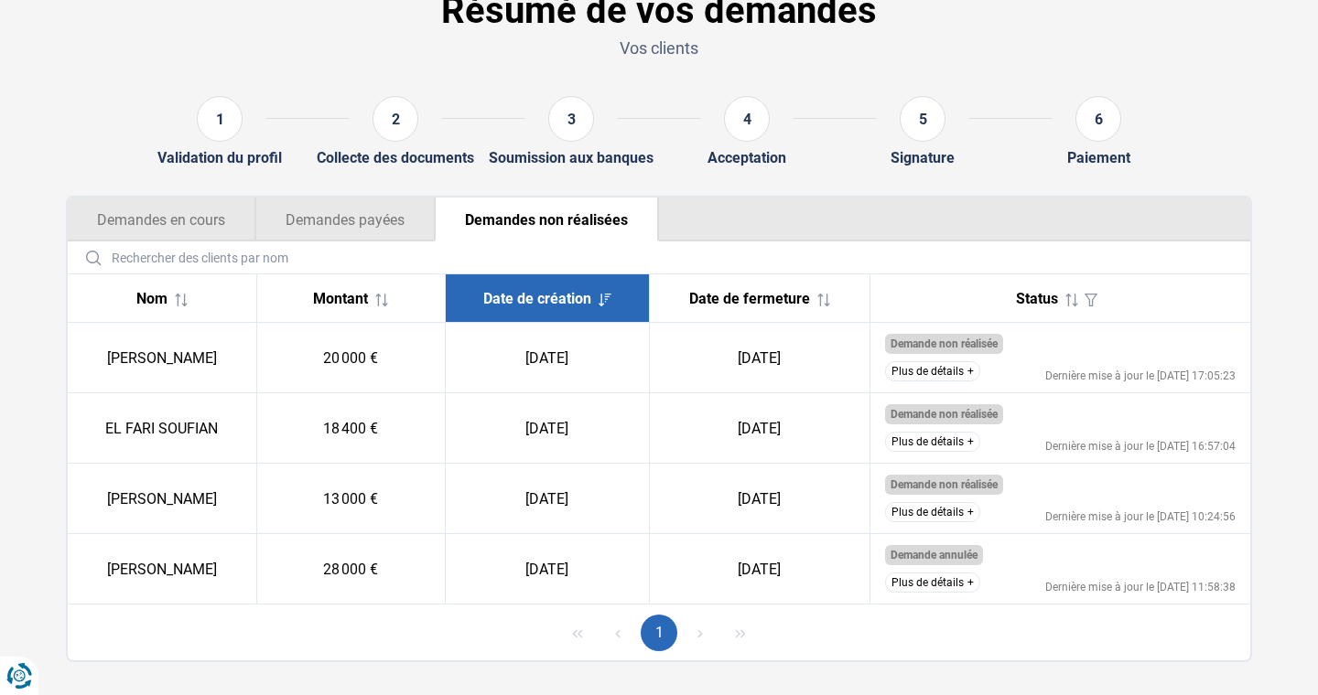
scroll to position [135, 0]
